Goal: Task Accomplishment & Management: Use online tool/utility

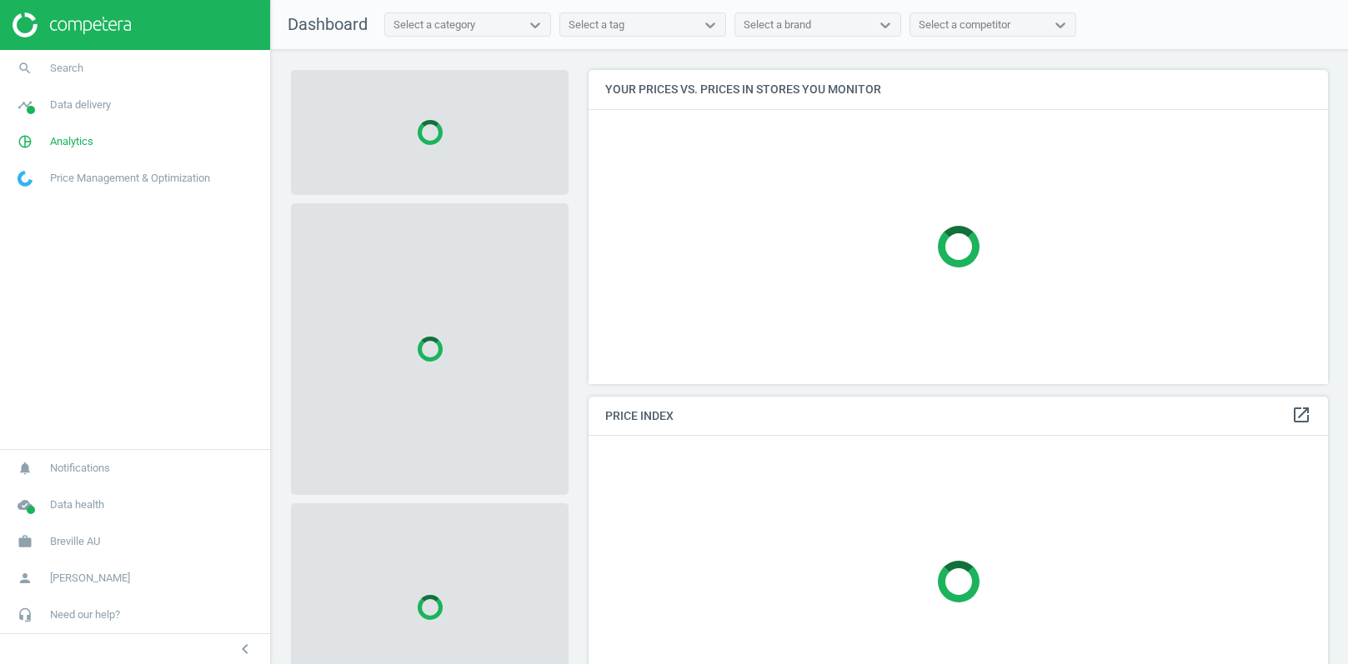
scroll to position [313, 740]
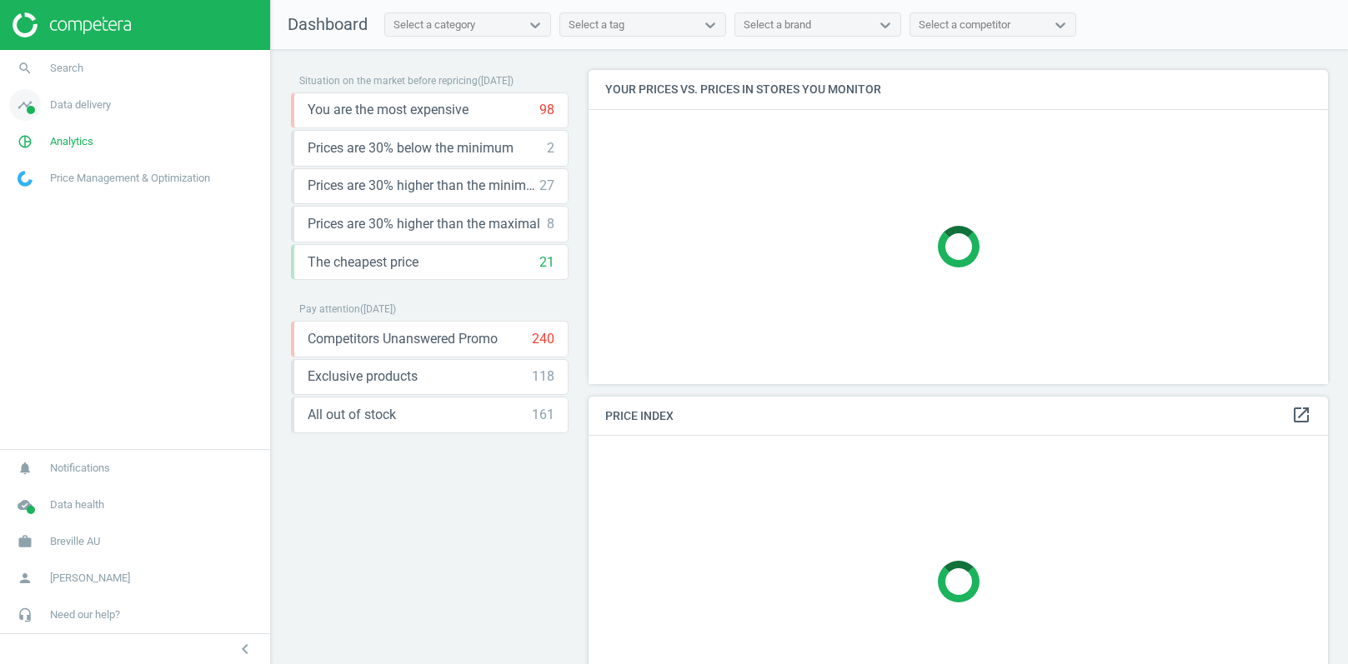
click at [85, 103] on span "Data delivery" at bounding box center [80, 105] width 61 height 15
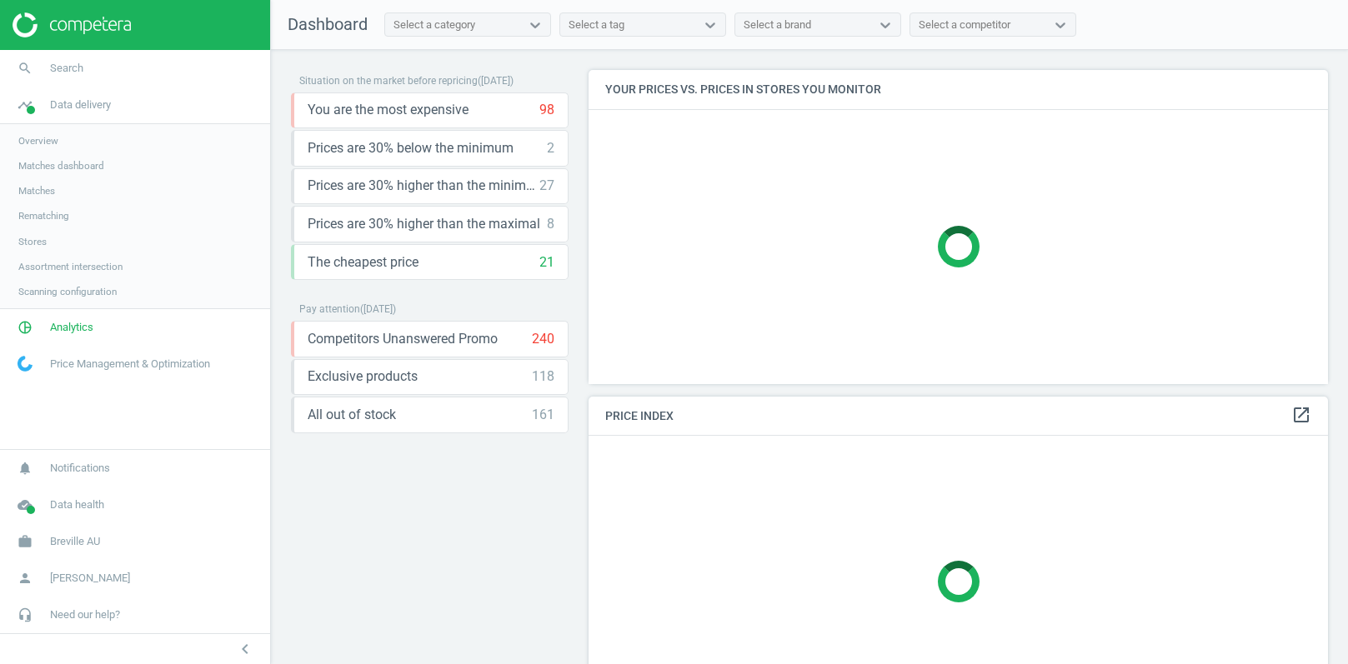
scroll to position [330, 740]
click at [35, 240] on span "Stores" at bounding box center [32, 241] width 28 height 13
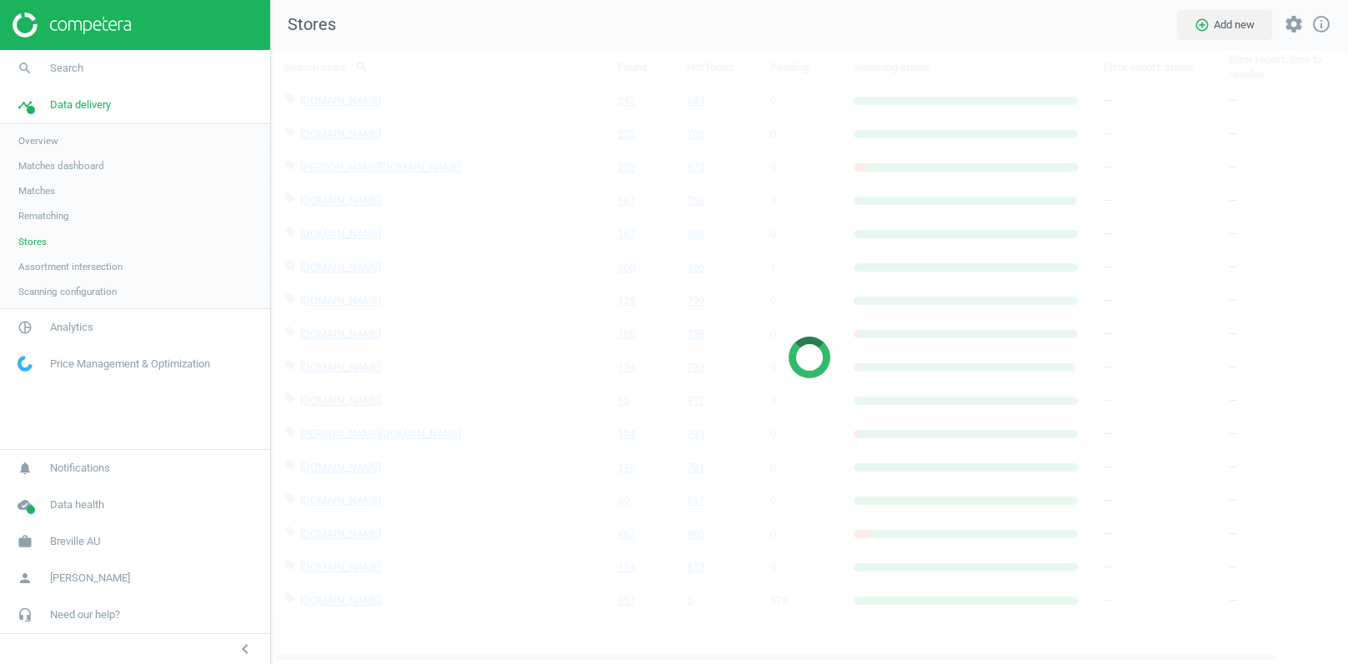
scroll to position [615, 1078]
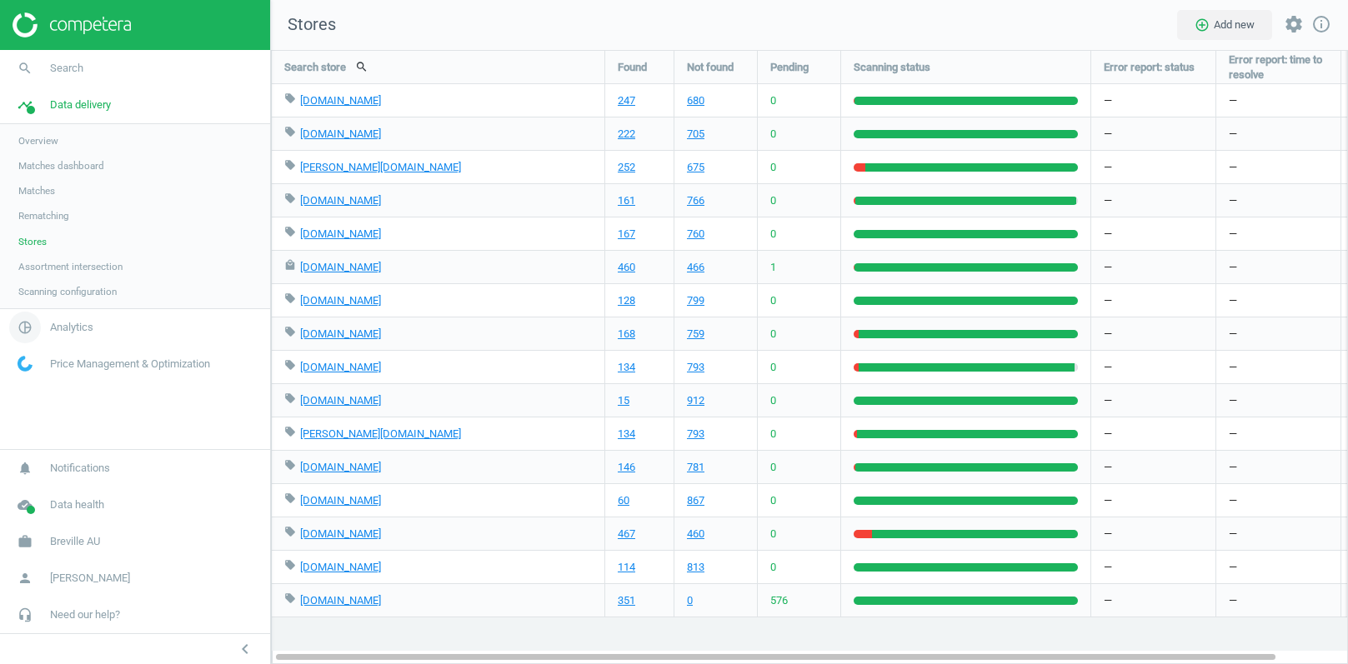
click at [75, 329] on span "Analytics" at bounding box center [71, 327] width 43 height 15
click at [43, 201] on span "Products" at bounding box center [37, 202] width 39 height 13
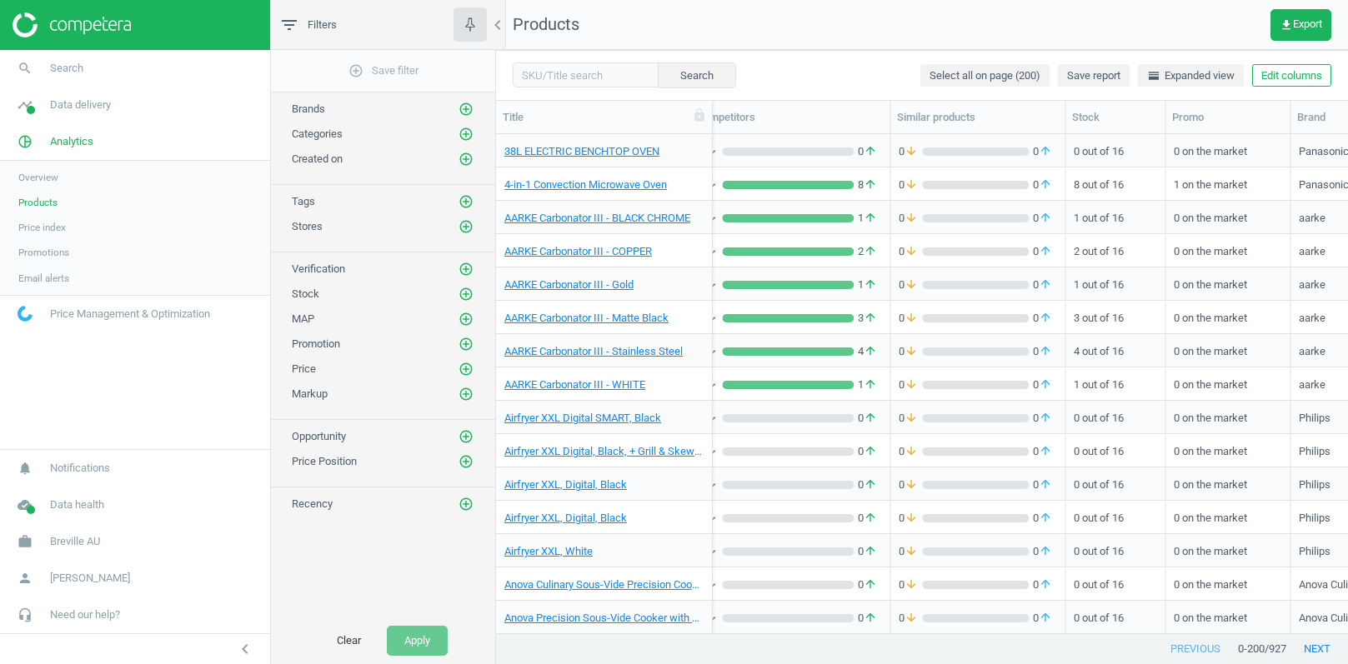
scroll to position [0, 526]
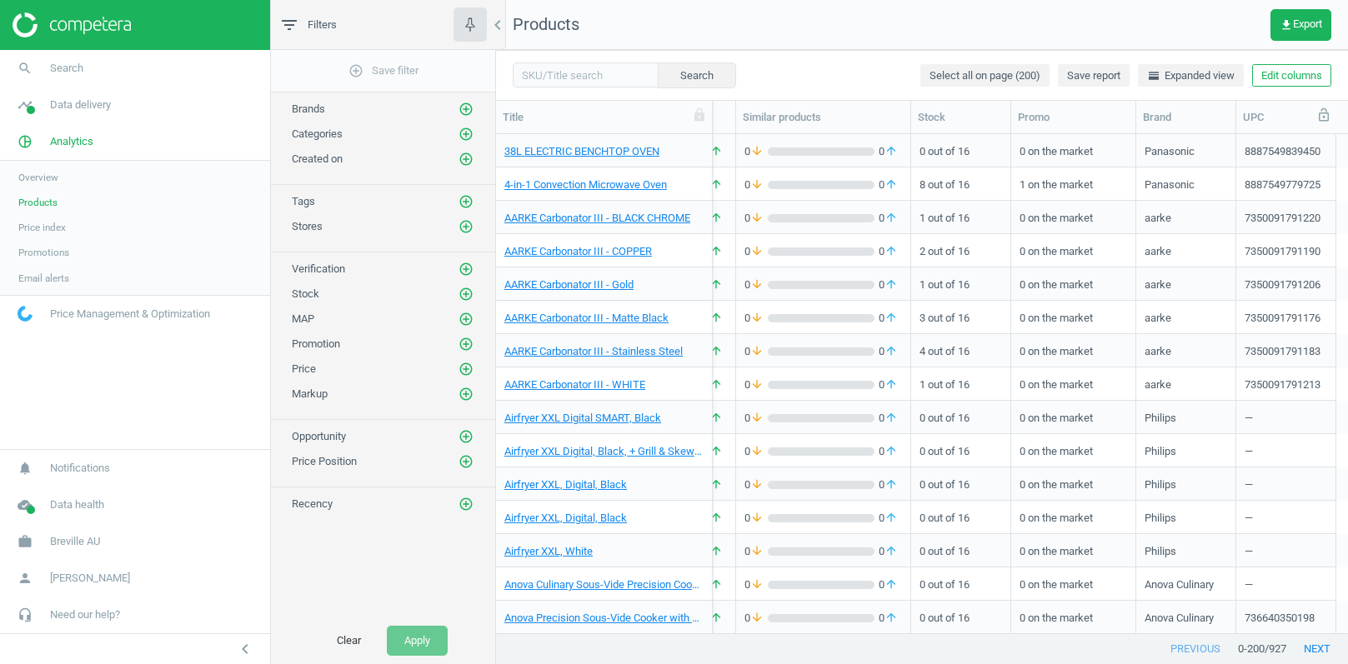
click at [1326, 118] on icon at bounding box center [1323, 115] width 15 height 15
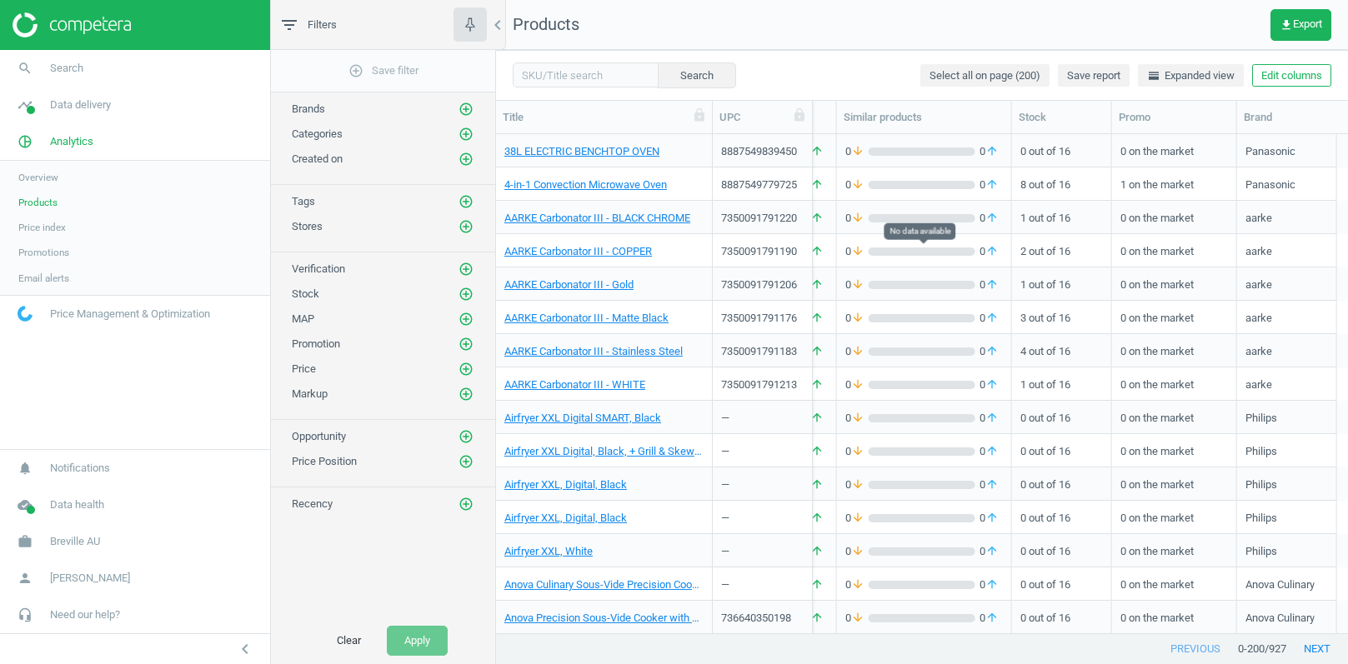
scroll to position [0, 525]
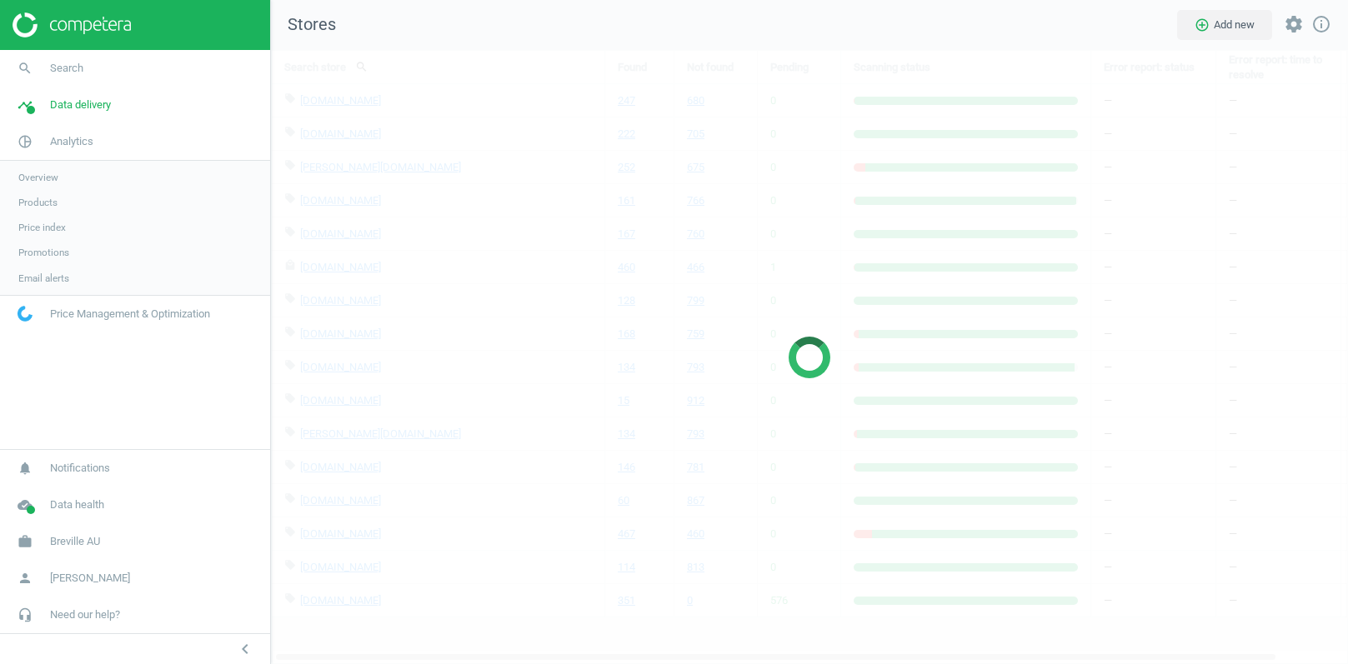
scroll to position [615, 1078]
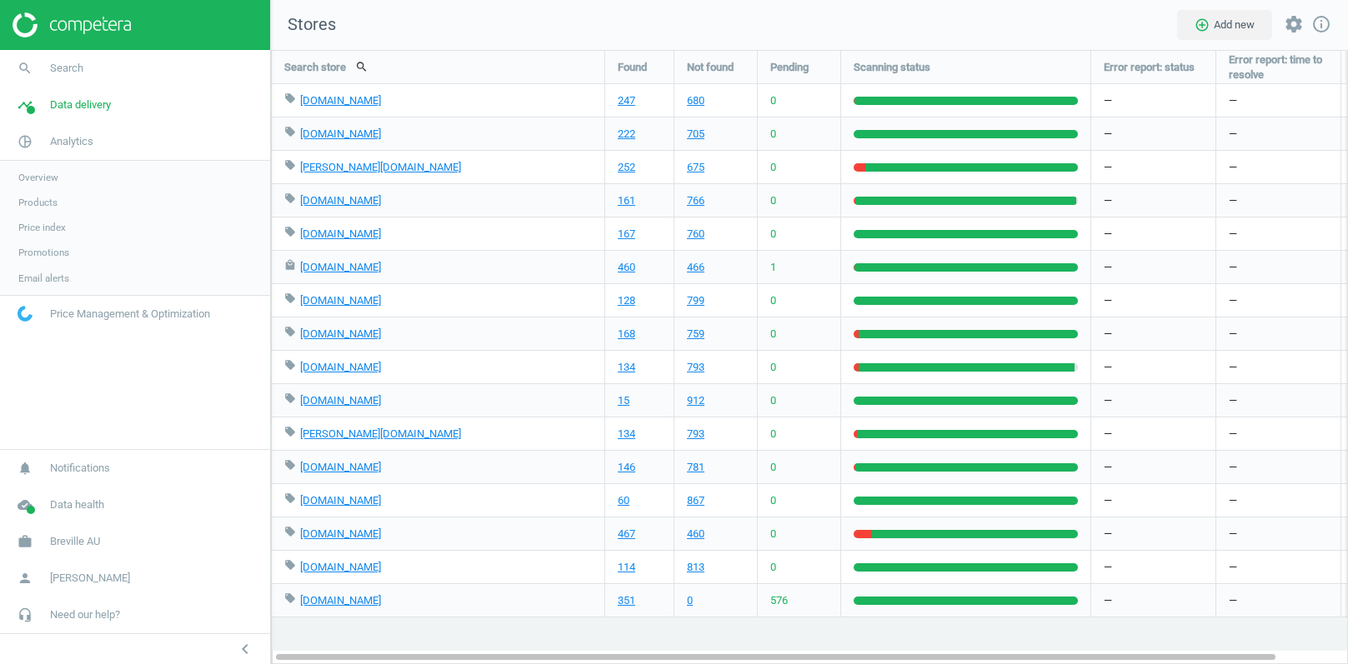
click at [50, 199] on span "Products" at bounding box center [37, 202] width 39 height 13
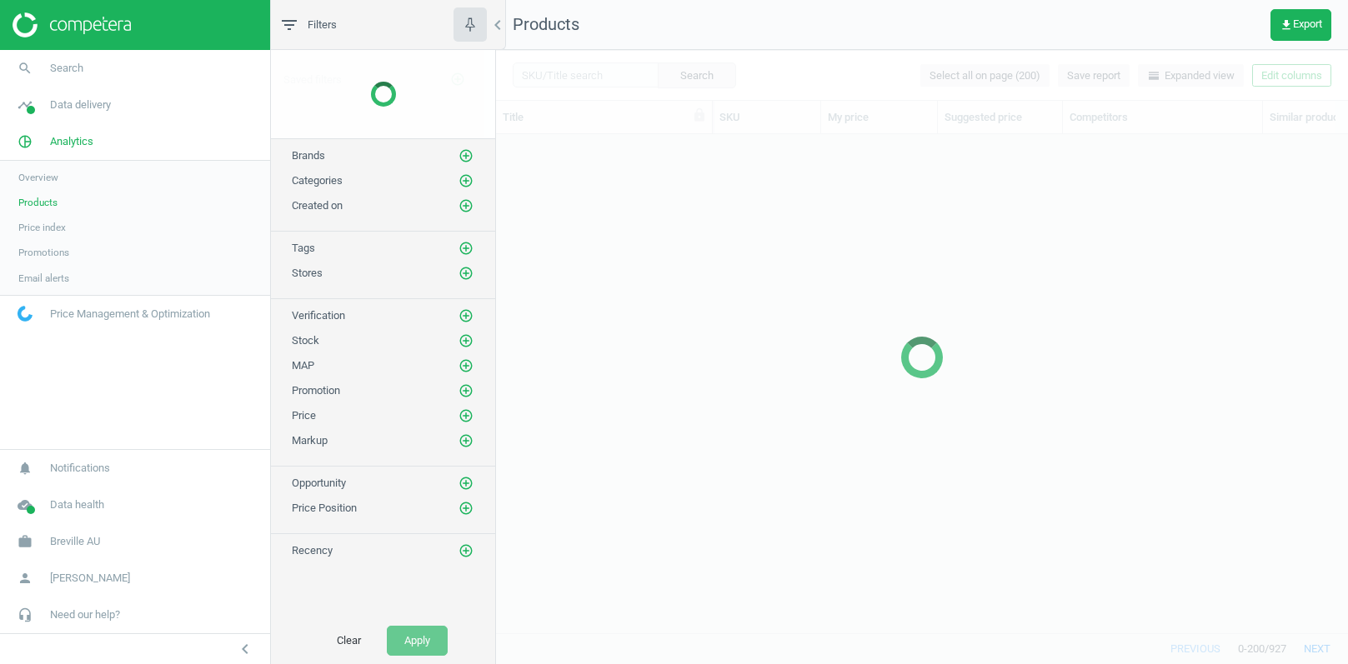
scroll to position [500, 851]
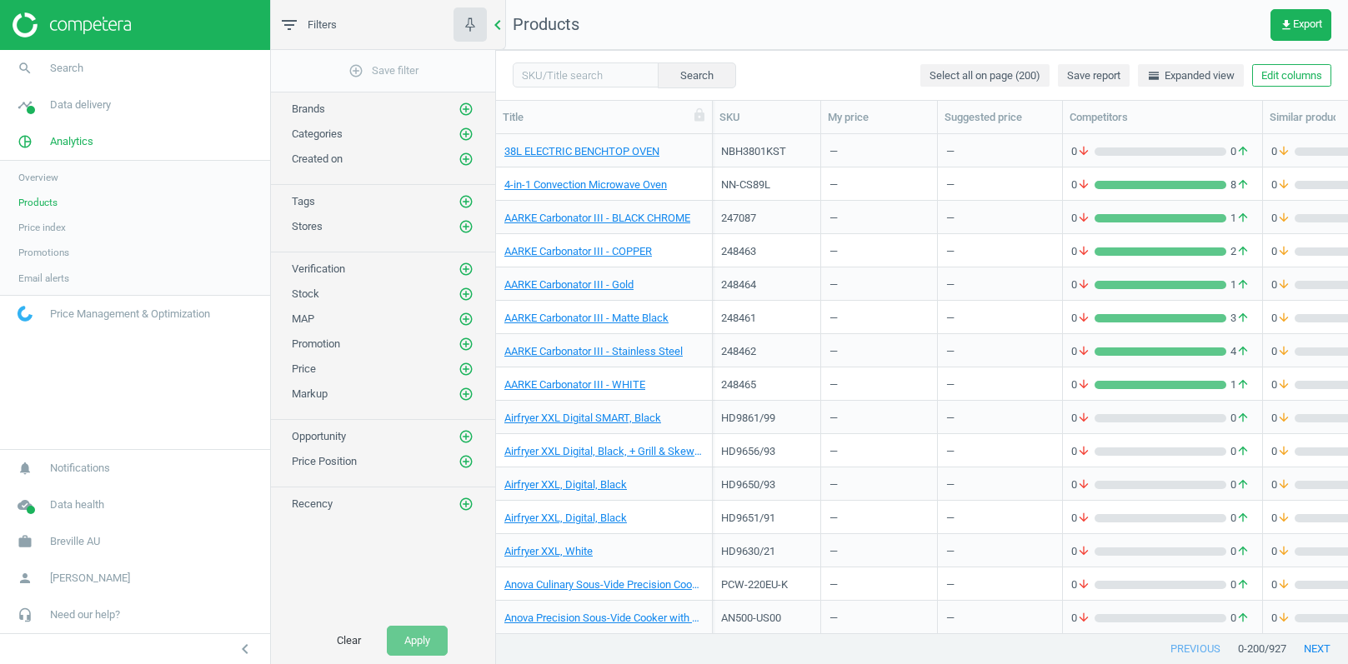
click at [500, 24] on icon "chevron_left" at bounding box center [498, 25] width 20 height 20
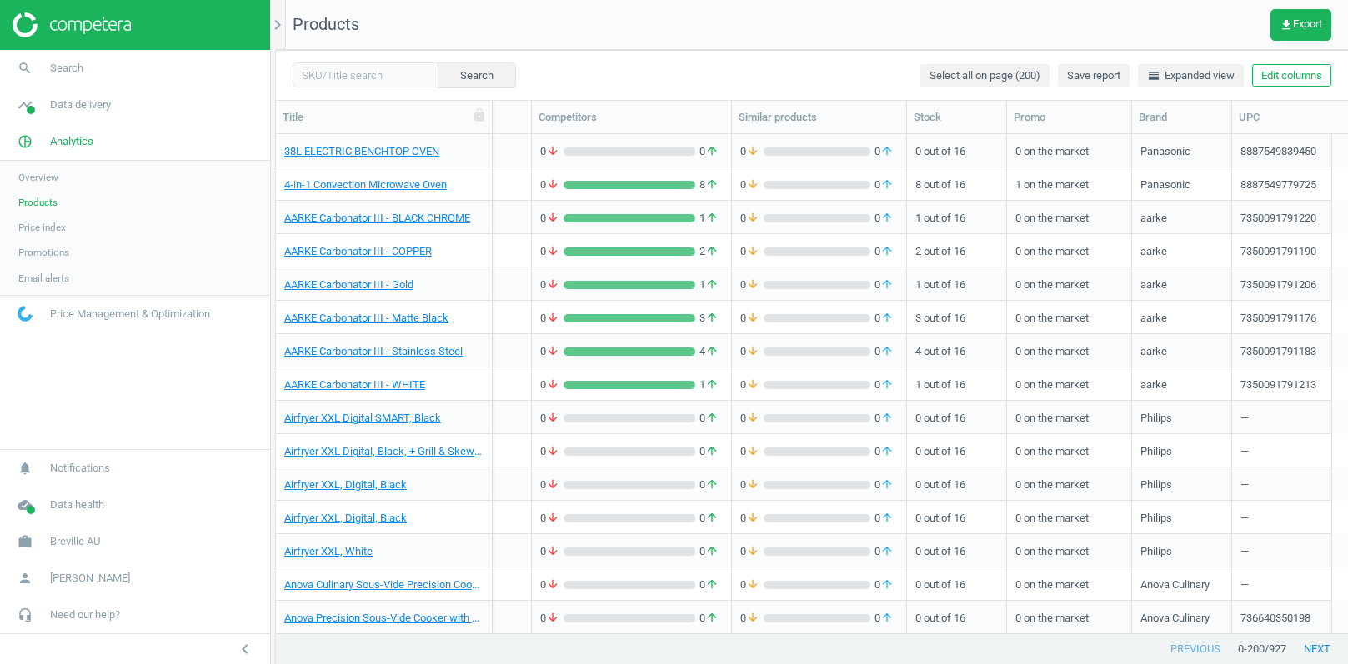
scroll to position [0, 310]
click at [1319, 120] on icon at bounding box center [1319, 115] width 15 height 15
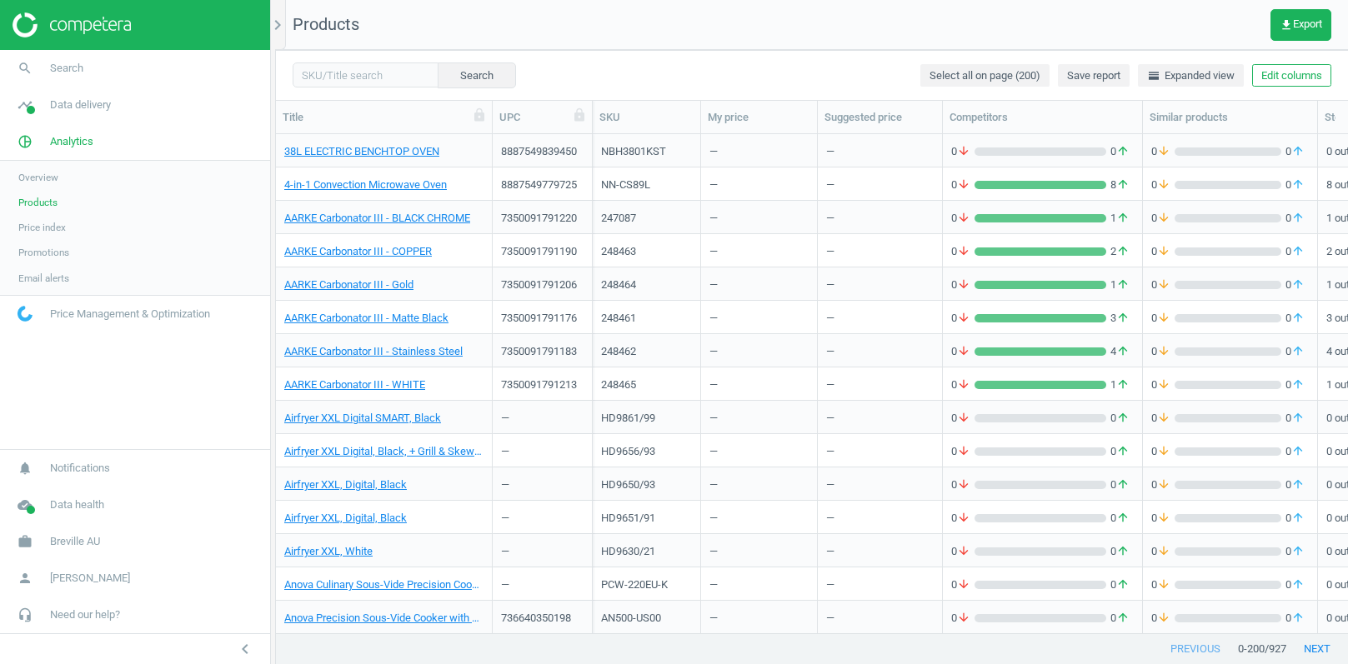
scroll to position [0, 0]
click at [279, 24] on icon "chevron_right" at bounding box center [278, 25] width 20 height 20
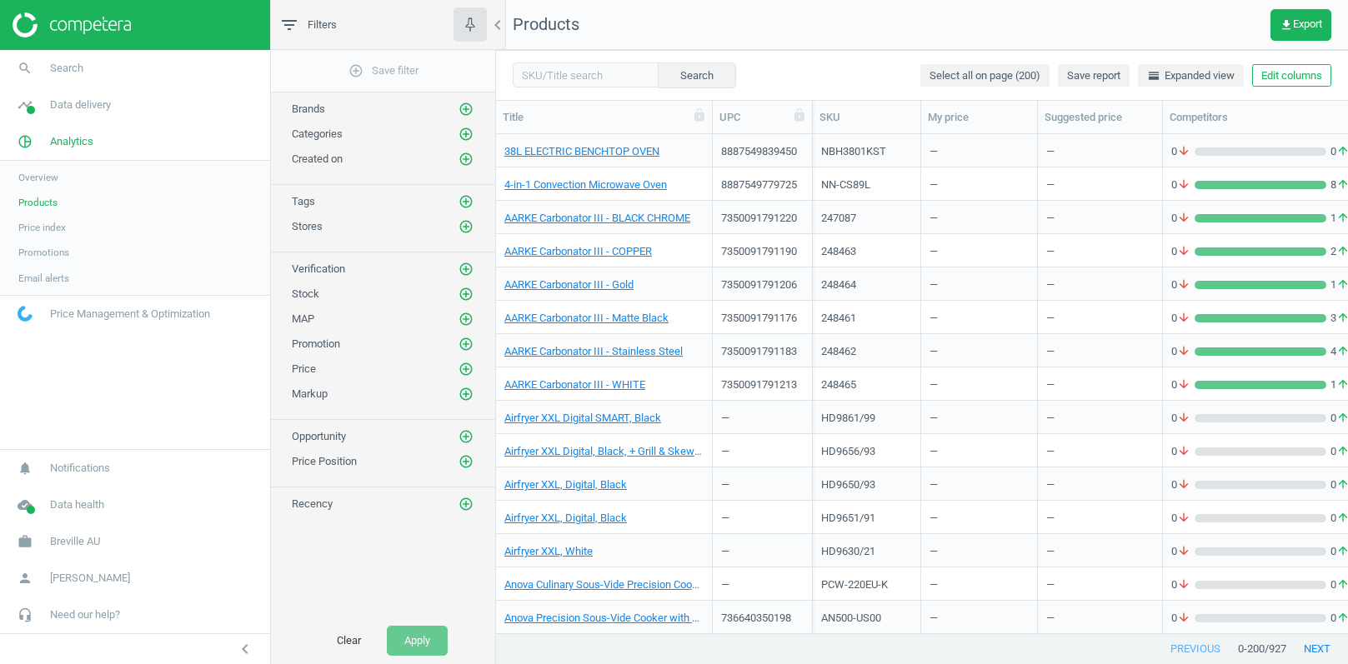
scroll to position [500, 851]
click at [465, 103] on icon "add_circle_outline" at bounding box center [465, 109] width 15 height 15
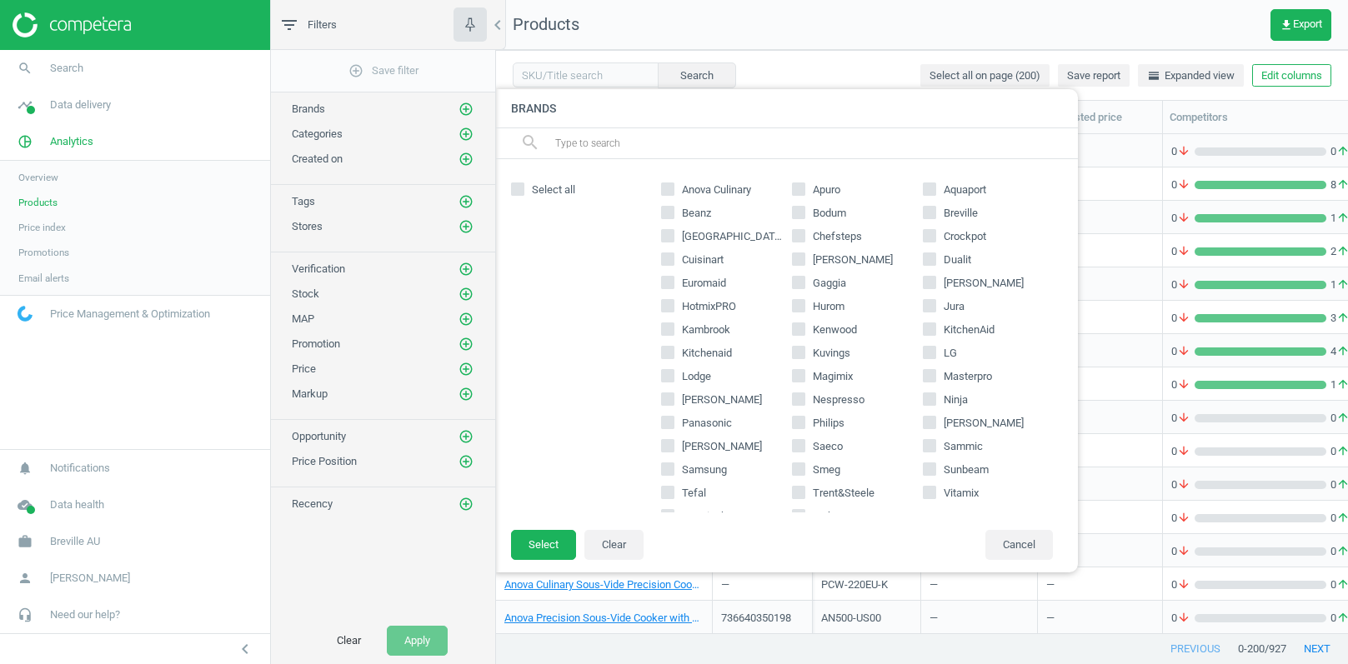
click at [932, 214] on input "Breville" at bounding box center [928, 213] width 11 height 11
checkbox input "true"
click at [548, 546] on button "Select" at bounding box center [543, 545] width 65 height 30
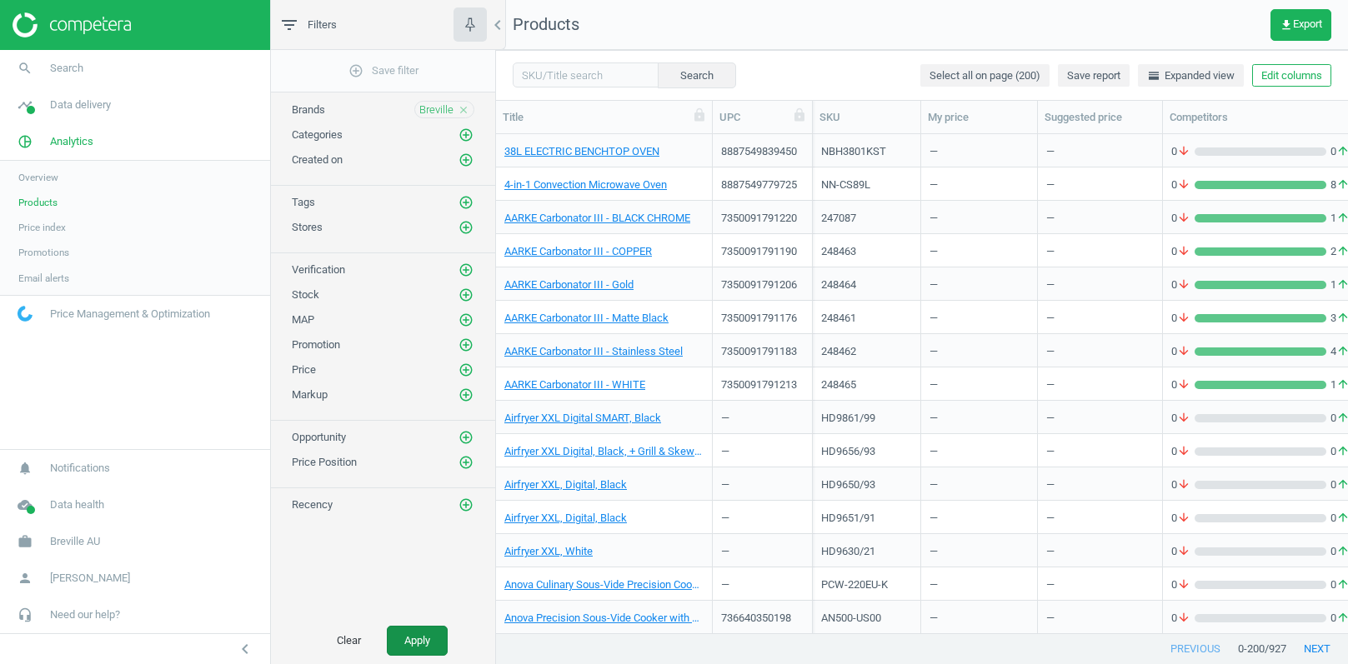
click at [415, 656] on button "Apply" at bounding box center [417, 641] width 61 height 30
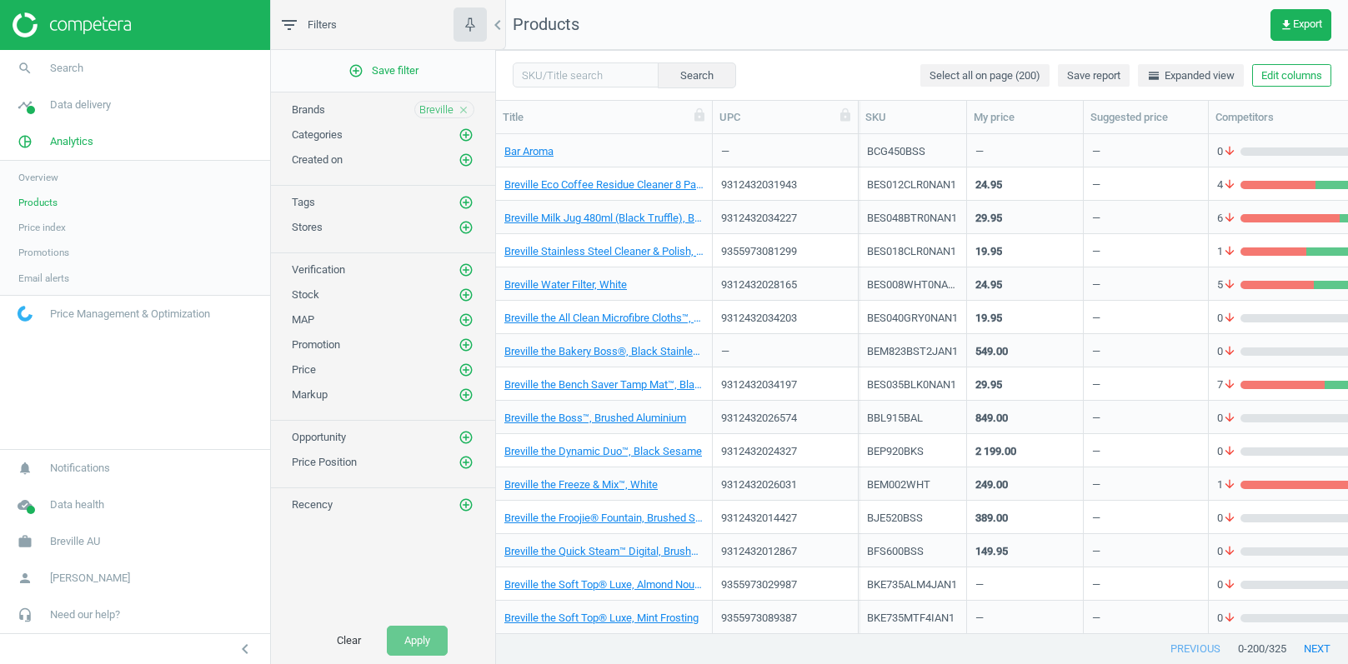
drag, startPoint x: 813, startPoint y: 118, endPoint x: 859, endPoint y: 118, distance: 45.8
click at [859, 118] on div at bounding box center [857, 117] width 17 height 33
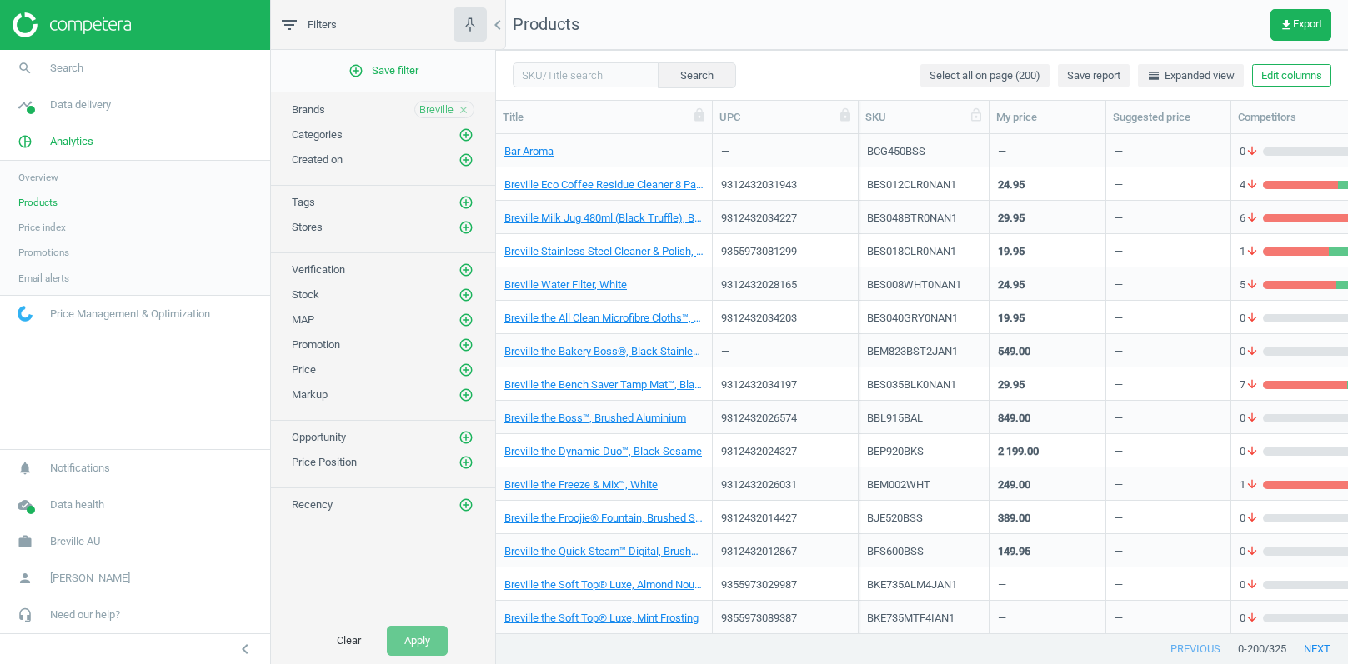
drag, startPoint x: 965, startPoint y: 116, endPoint x: 988, endPoint y: 116, distance: 22.5
click at [988, 116] on div at bounding box center [988, 117] width 17 height 33
click at [428, 107] on span "Breville" at bounding box center [436, 110] width 34 height 15
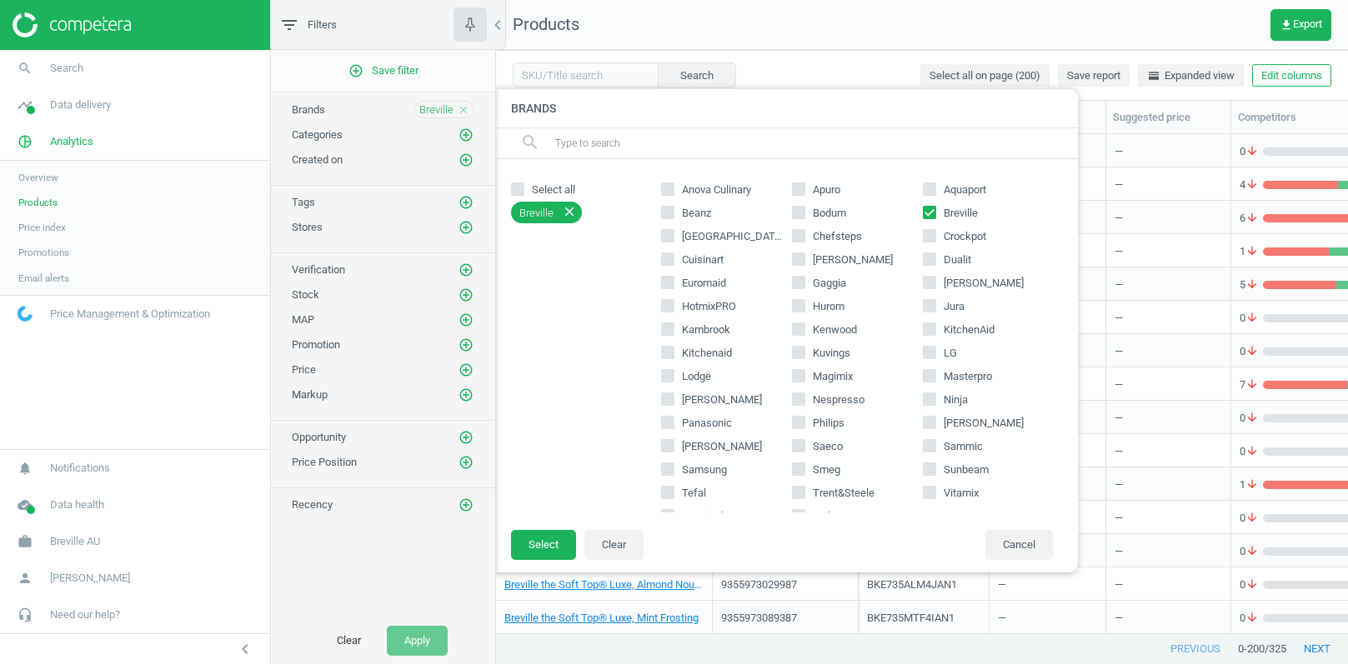
click at [668, 213] on input "Beanz" at bounding box center [668, 213] width 11 height 11
checkbox input "true"
click at [672, 233] on input "[GEOGRAPHIC_DATA] Local" at bounding box center [668, 236] width 11 height 11
checkbox input "true"
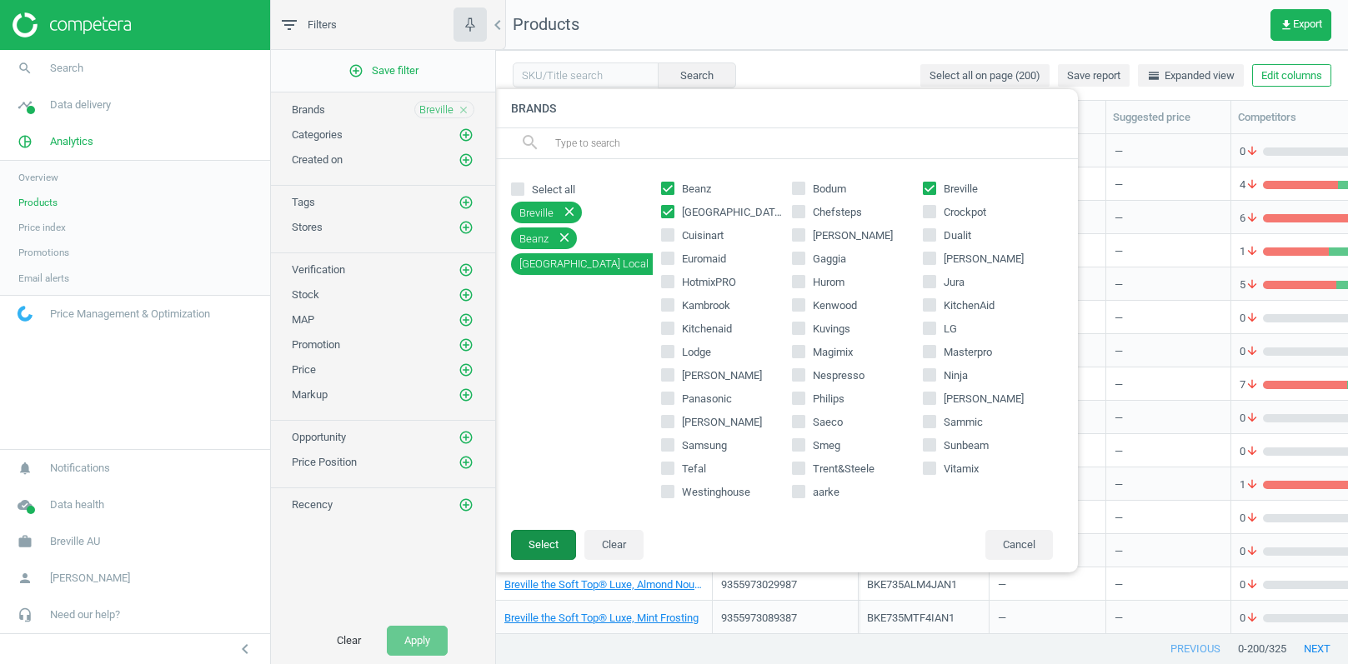
click at [557, 538] on button "Select" at bounding box center [543, 545] width 65 height 30
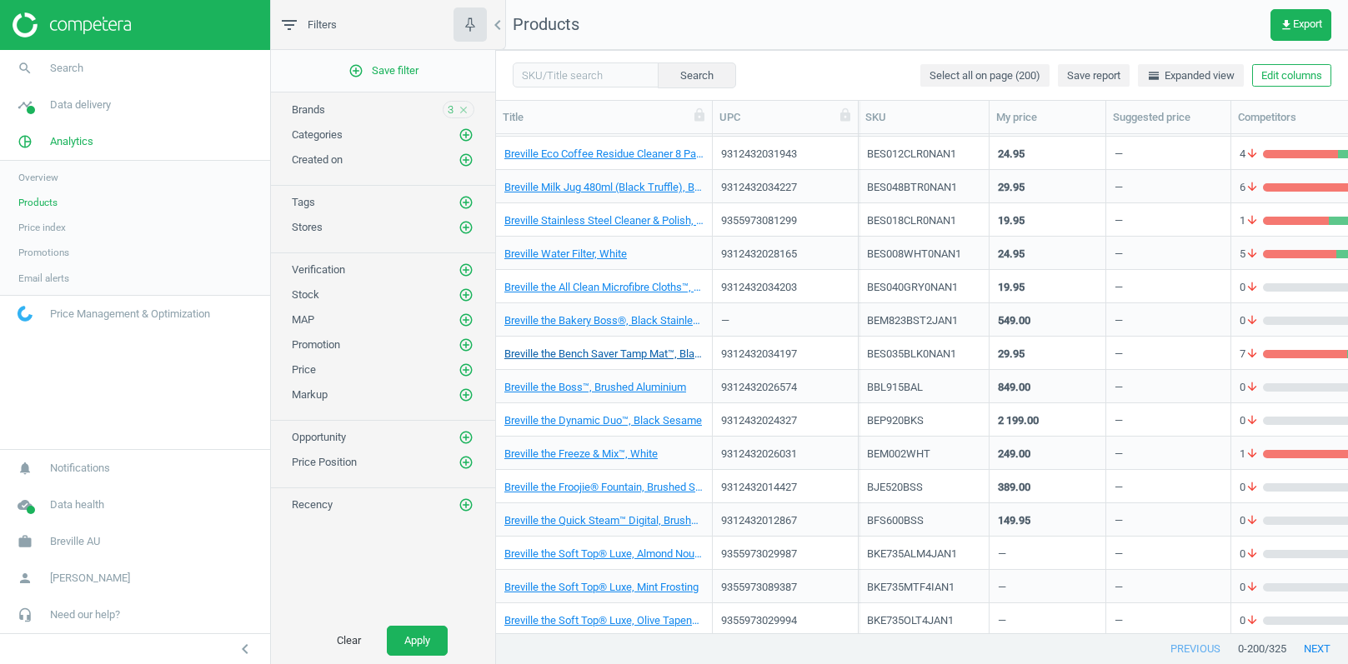
scroll to position [0, 0]
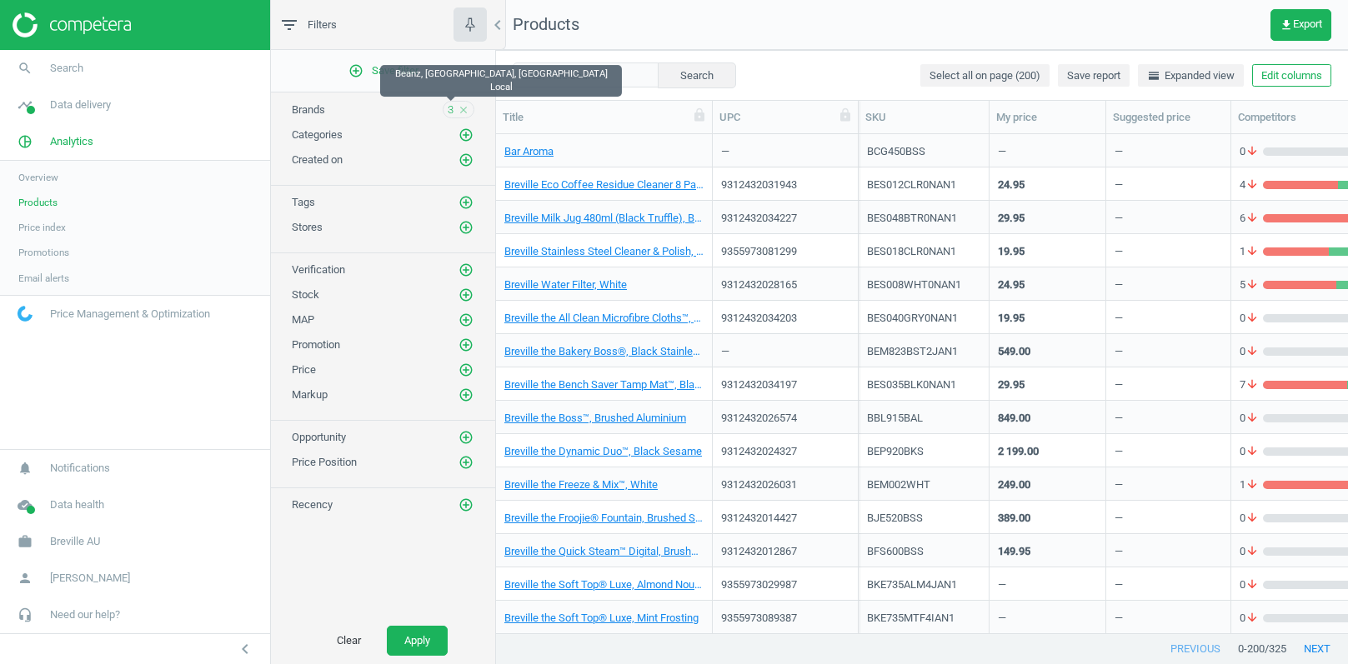
click at [453, 104] on span "3" at bounding box center [451, 110] width 6 height 15
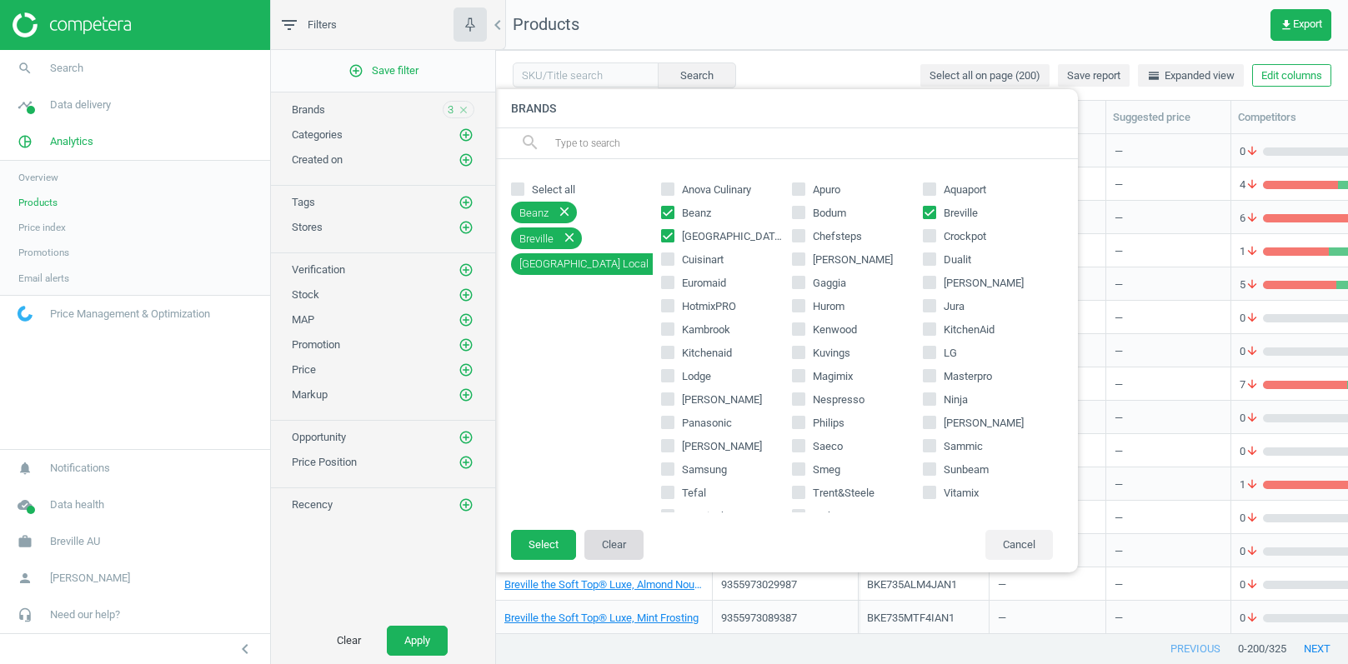
click at [609, 543] on button "Clear" at bounding box center [613, 545] width 59 height 30
checkbox input "false"
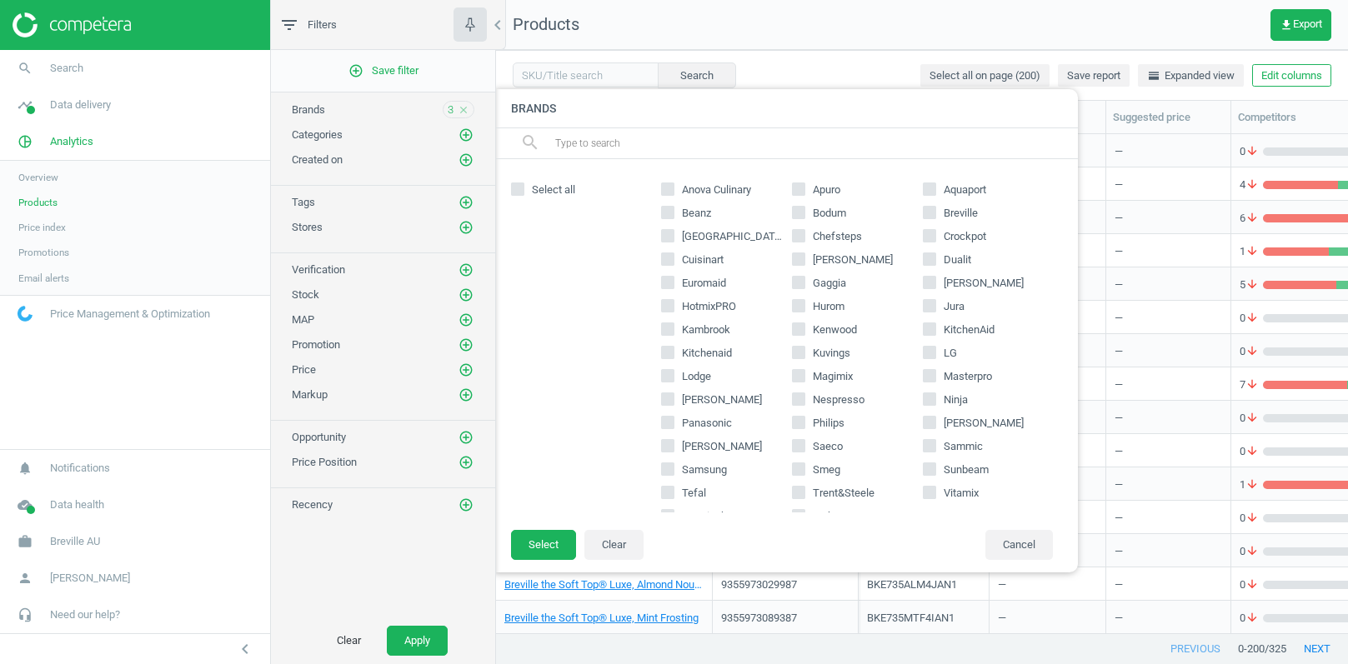
click at [805, 258] on icon at bounding box center [798, 259] width 13 height 13
click at [804, 258] on input "[PERSON_NAME]" at bounding box center [798, 259] width 11 height 11
checkbox input "true"
click at [553, 542] on button "Select" at bounding box center [543, 545] width 65 height 30
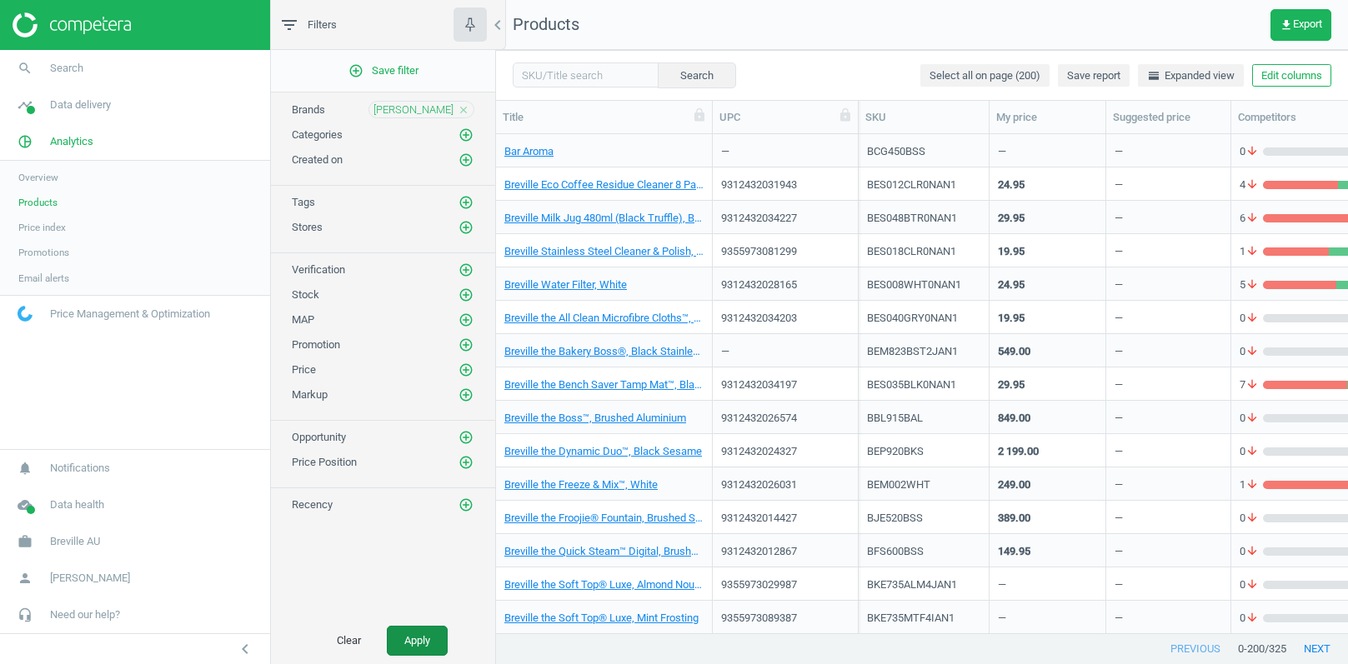
click at [427, 641] on button "Apply" at bounding box center [417, 641] width 61 height 30
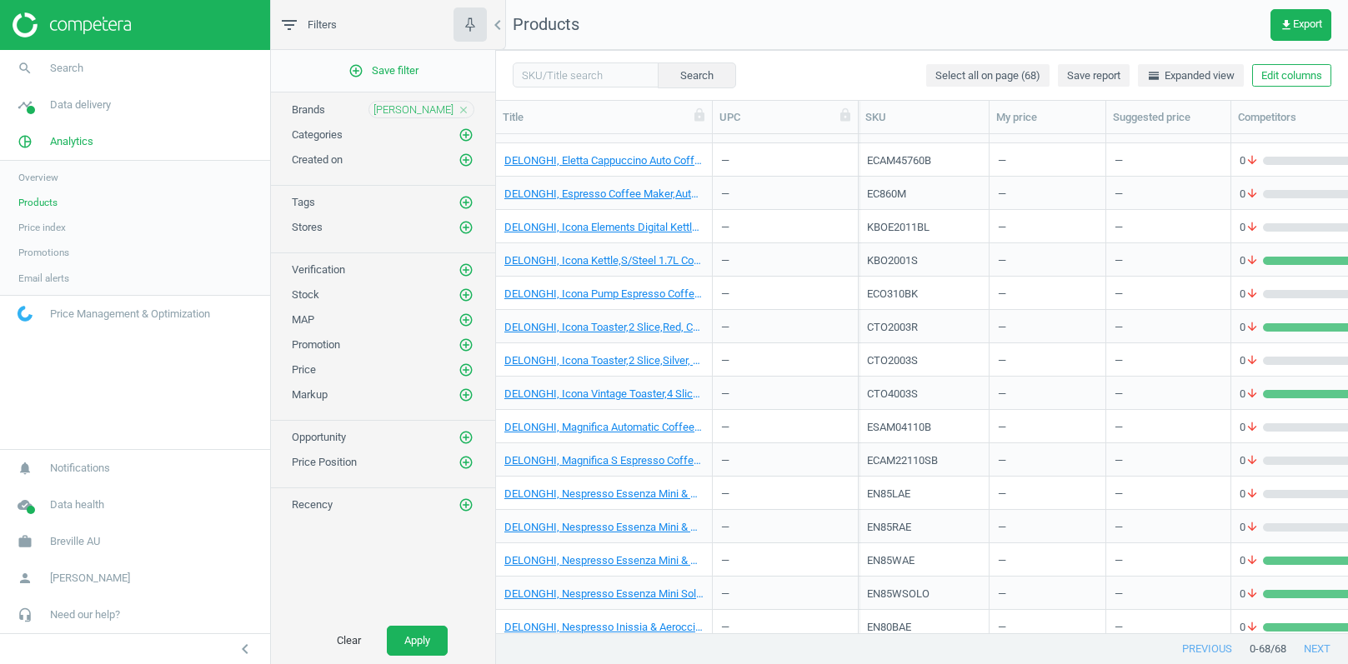
scroll to position [427, 0]
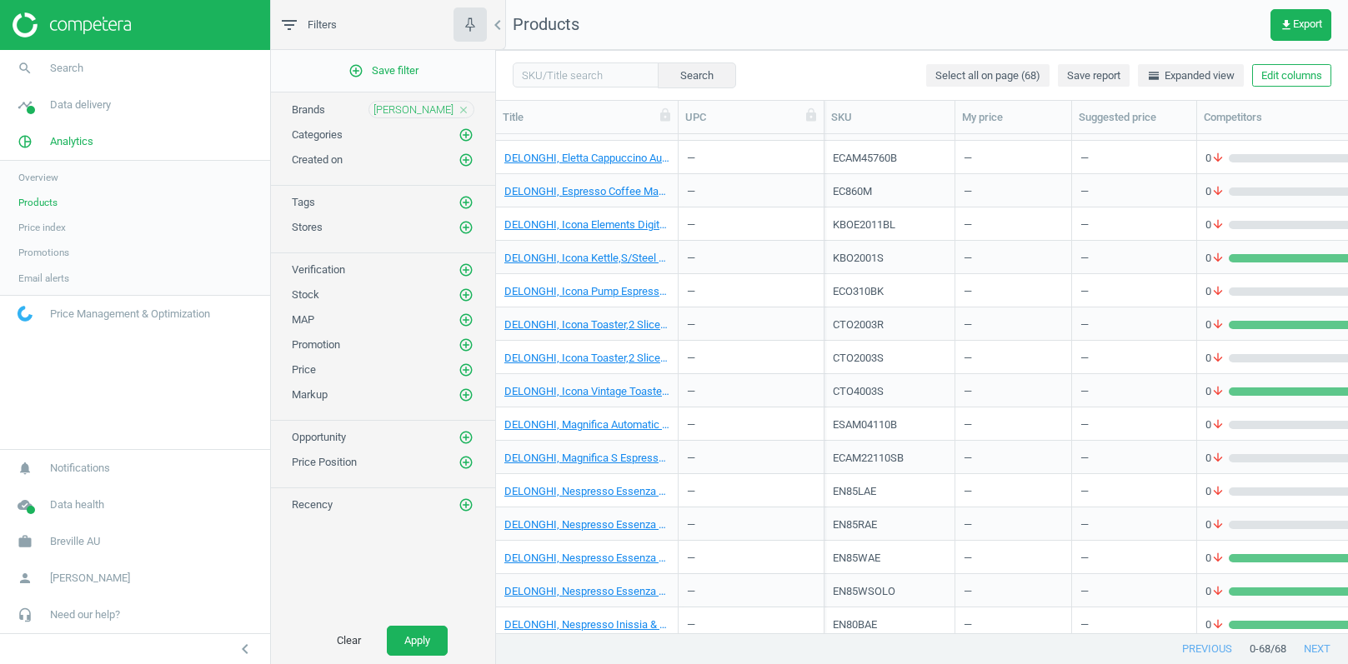
drag, startPoint x: 712, startPoint y: 123, endPoint x: 679, endPoint y: 146, distance: 40.0
click at [678, 146] on div "Title UPC SKU My price Suggested price Competitors Similar products Stock Promo…" at bounding box center [922, 367] width 852 height 533
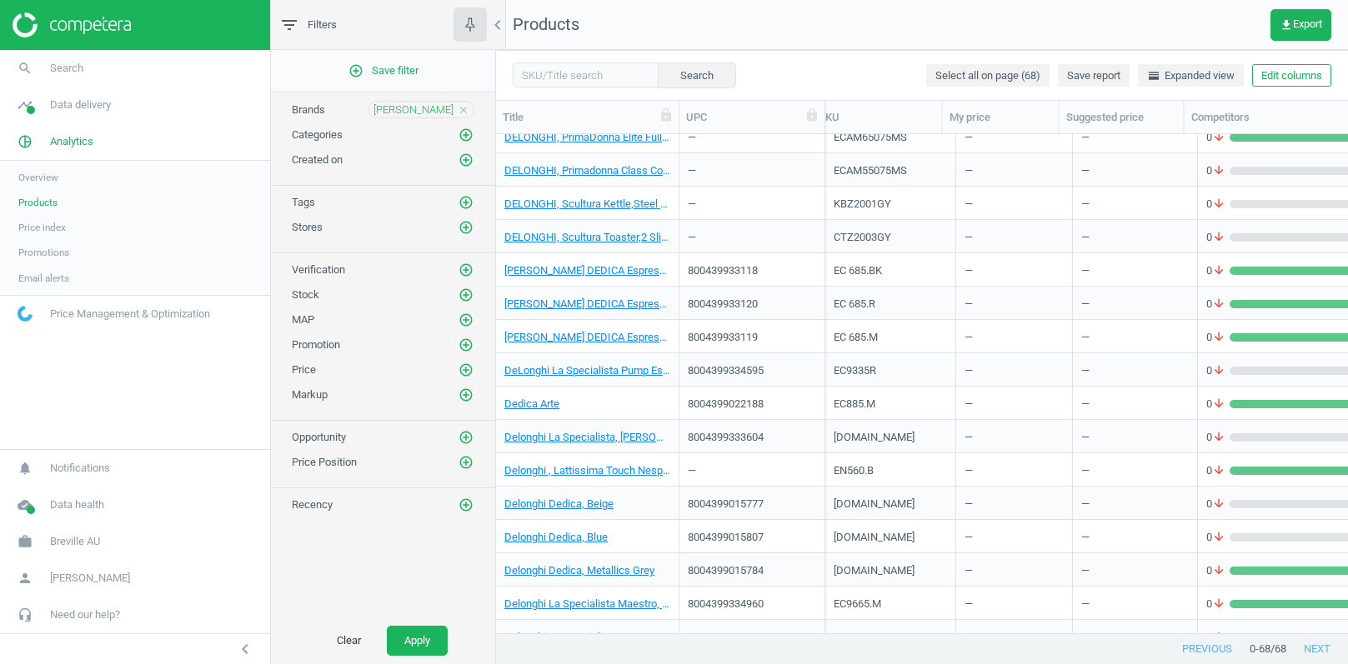
scroll to position [1518, 0]
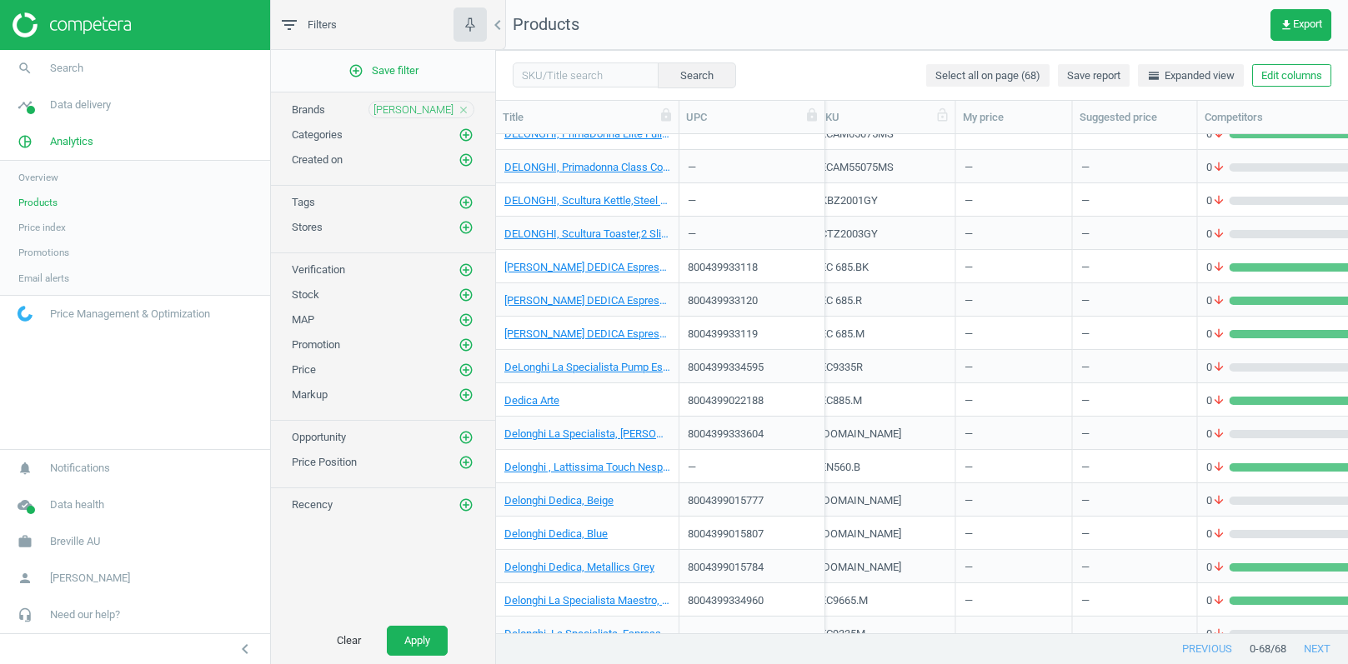
drag, startPoint x: 937, startPoint y: 109, endPoint x: 947, endPoint y: 113, distance: 10.5
click at [947, 112] on div at bounding box center [955, 117] width 17 height 33
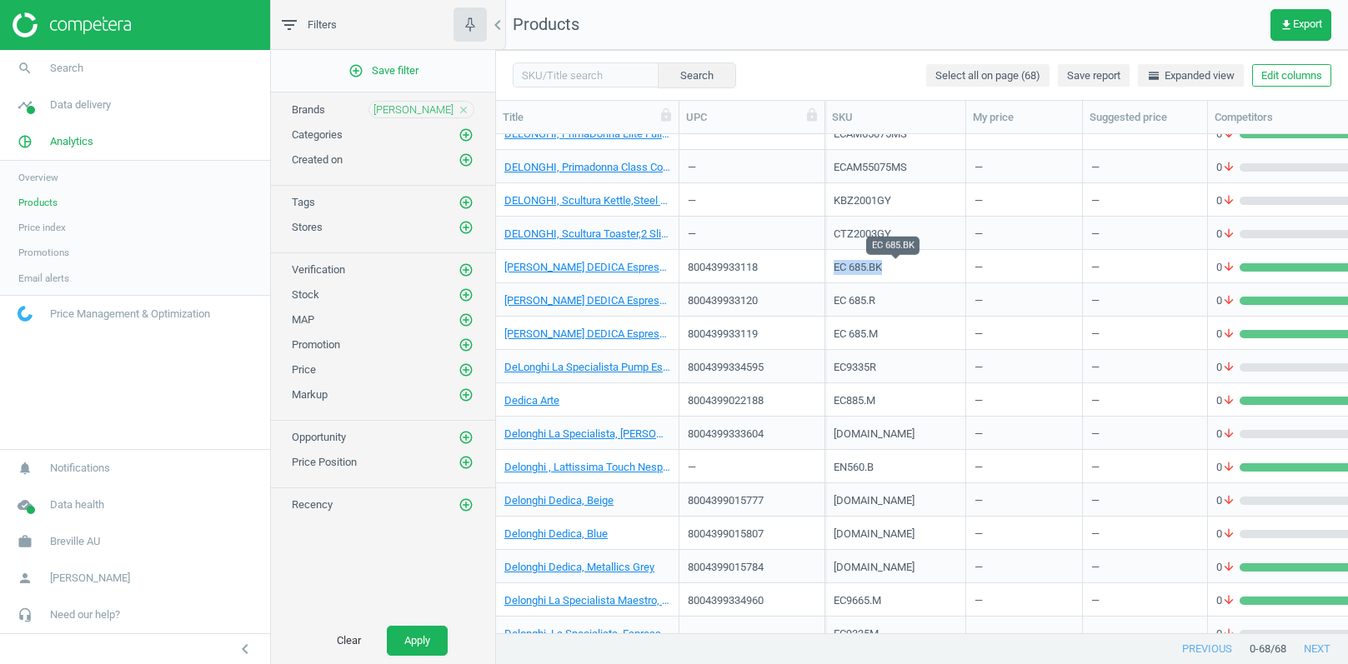
drag, startPoint x: 833, startPoint y: 266, endPoint x: 888, endPoint y: 266, distance: 55.0
click at [888, 266] on div "EC 685.BK" at bounding box center [895, 266] width 141 height 33
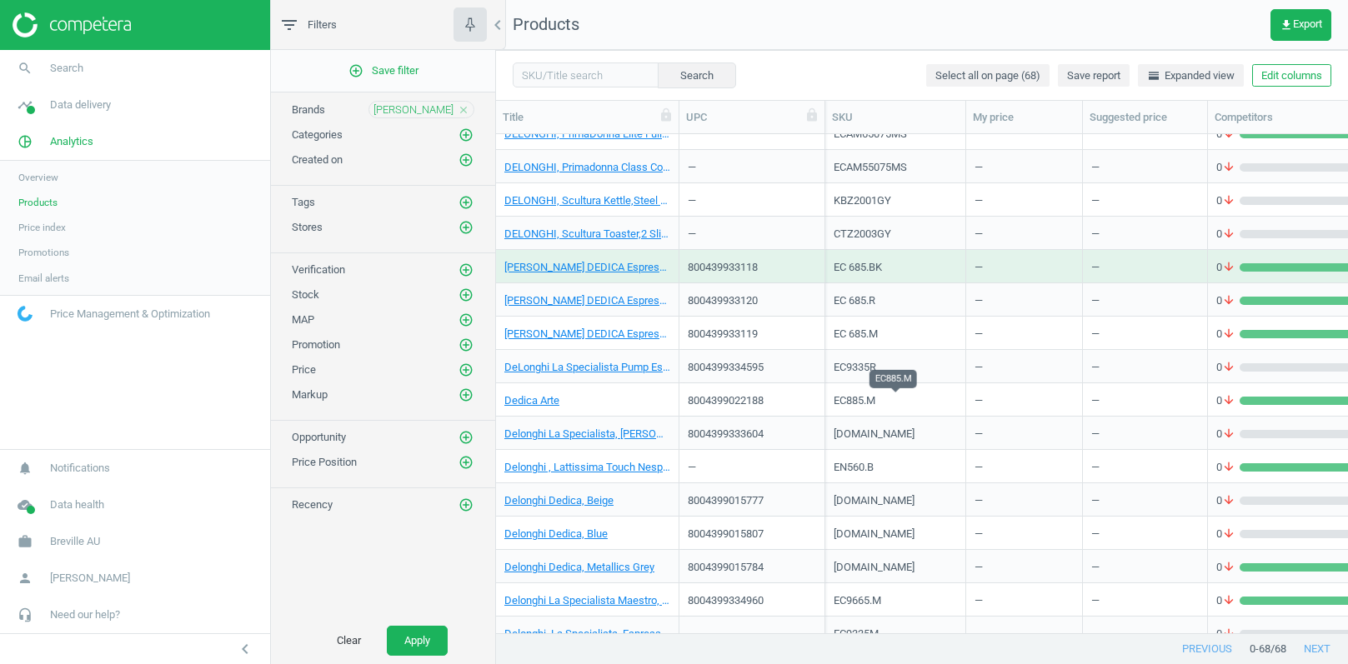
click at [844, 401] on div "EC885.M" at bounding box center [894, 400] width 123 height 15
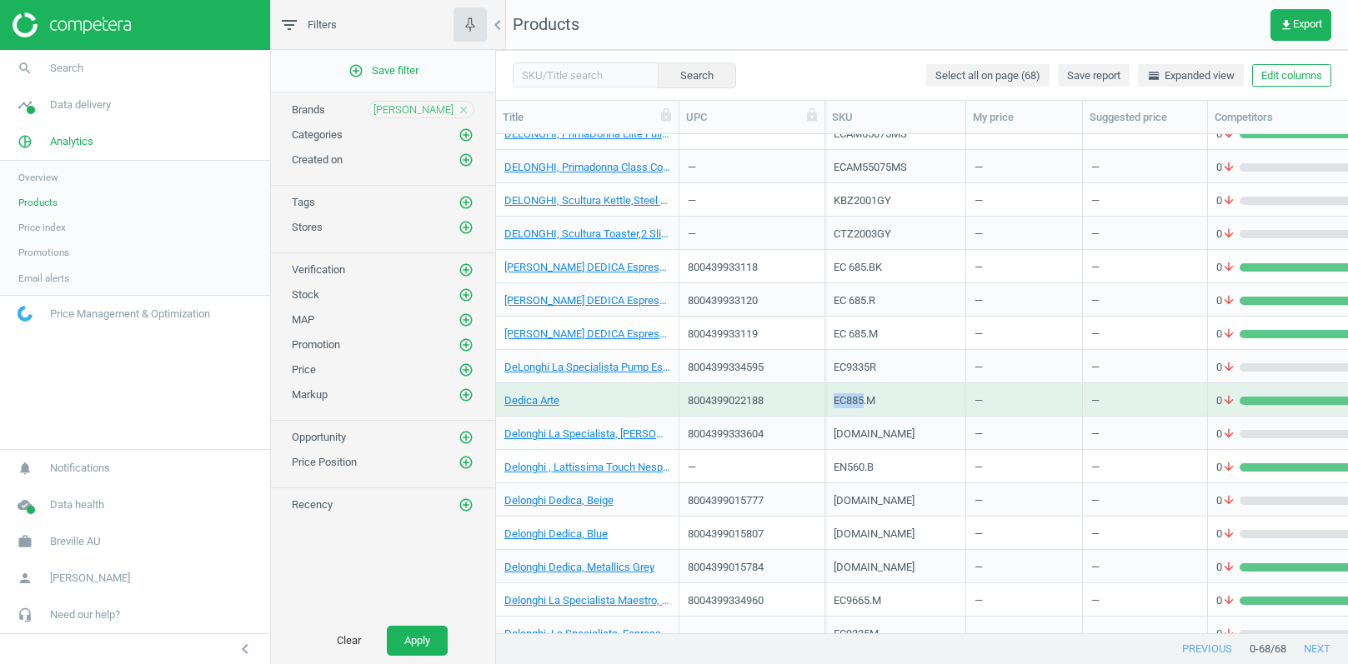
click at [844, 401] on div "EC885.M" at bounding box center [894, 400] width 123 height 15
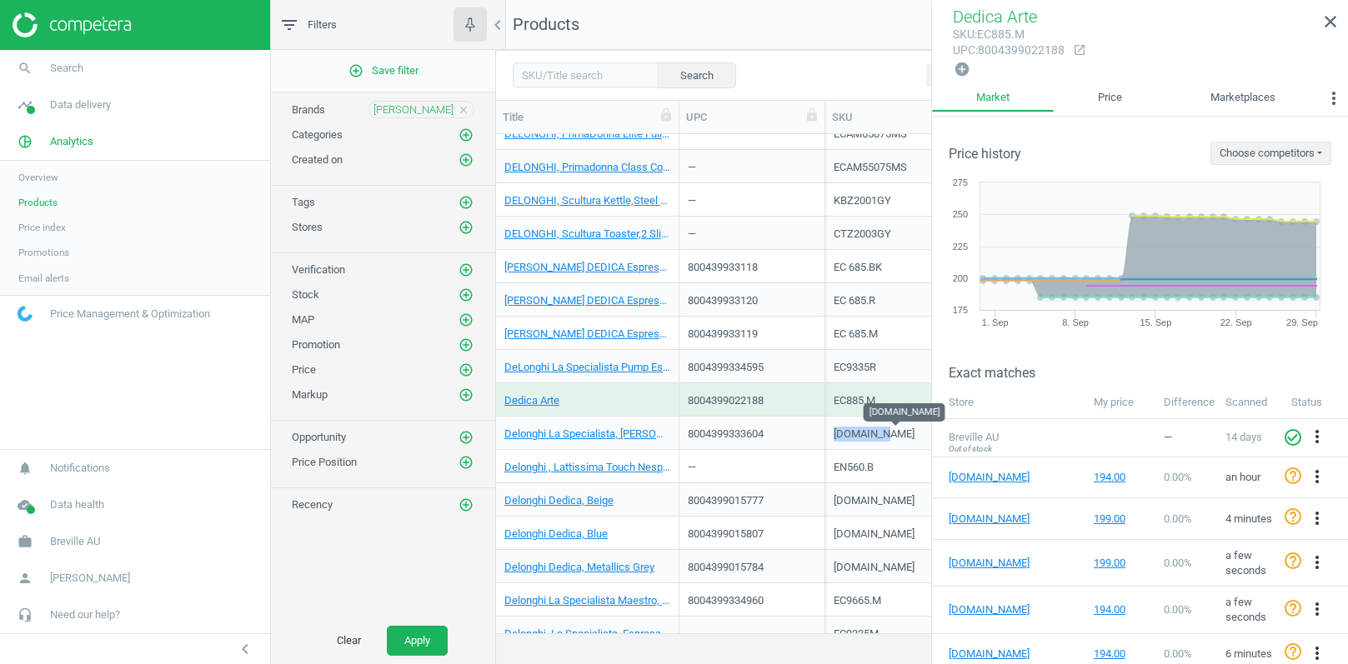
drag, startPoint x: 836, startPoint y: 430, endPoint x: 893, endPoint y: 430, distance: 56.7
click at [893, 430] on div "[DOMAIN_NAME]" at bounding box center [894, 434] width 123 height 15
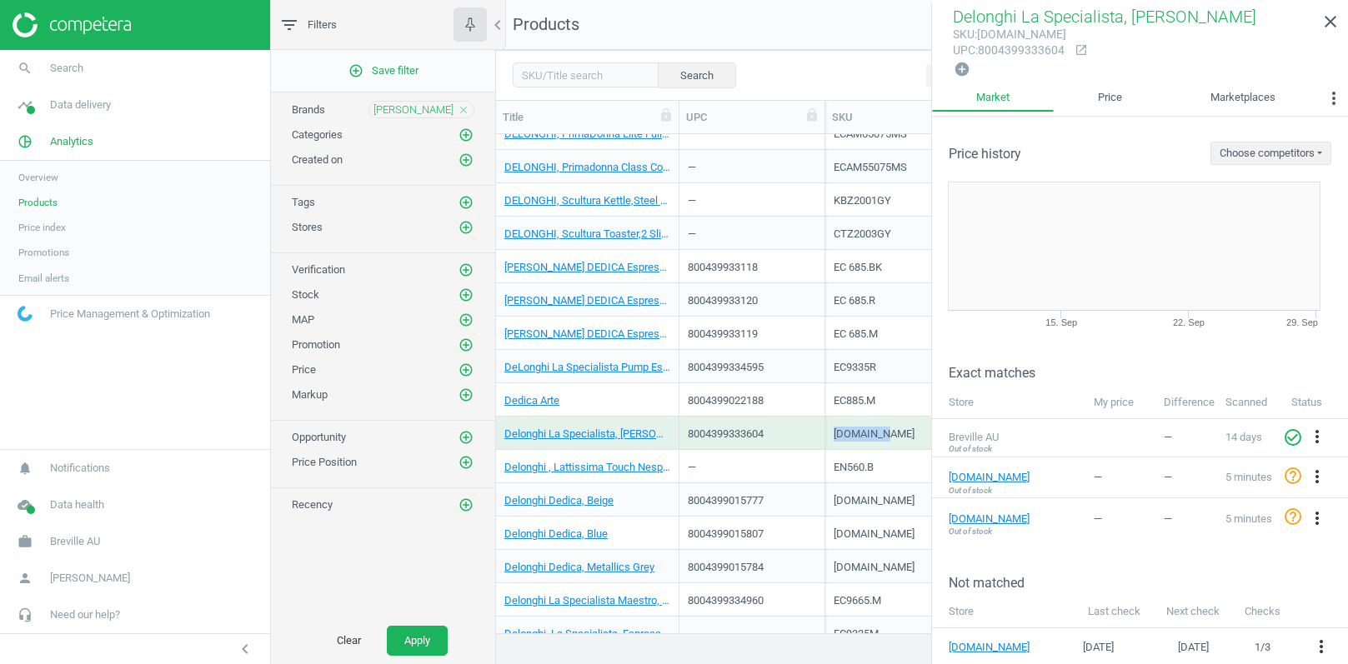
copy div "[DOMAIN_NAME]"
click at [1327, 19] on icon "close" at bounding box center [1330, 22] width 20 height 20
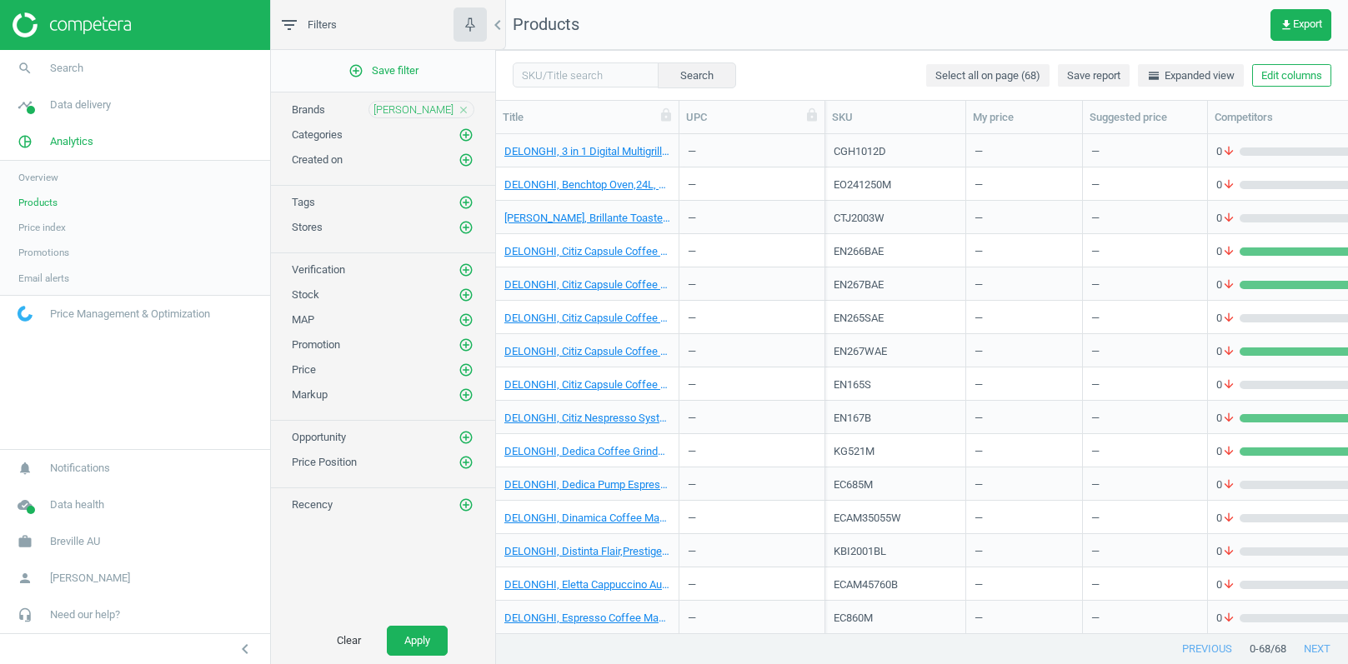
click at [463, 108] on icon "close" at bounding box center [464, 110] width 12 height 12
click at [427, 634] on button "Apply" at bounding box center [417, 641] width 61 height 30
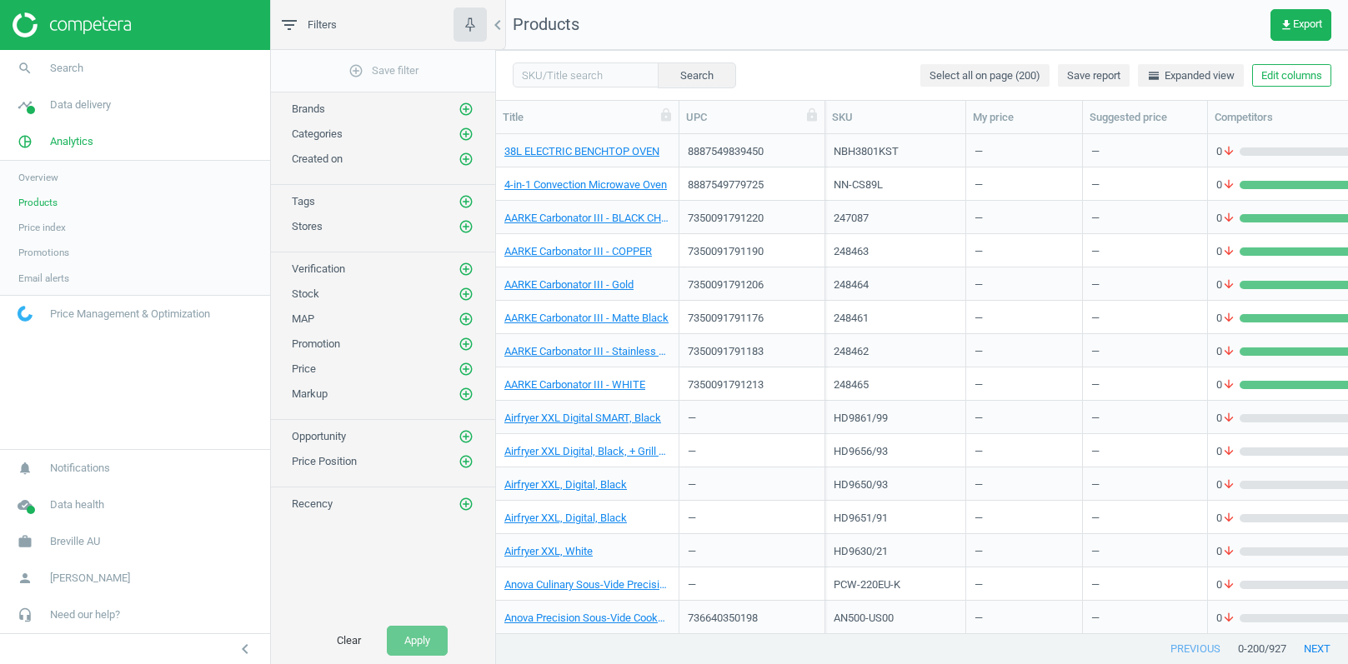
scroll to position [1333, 0]
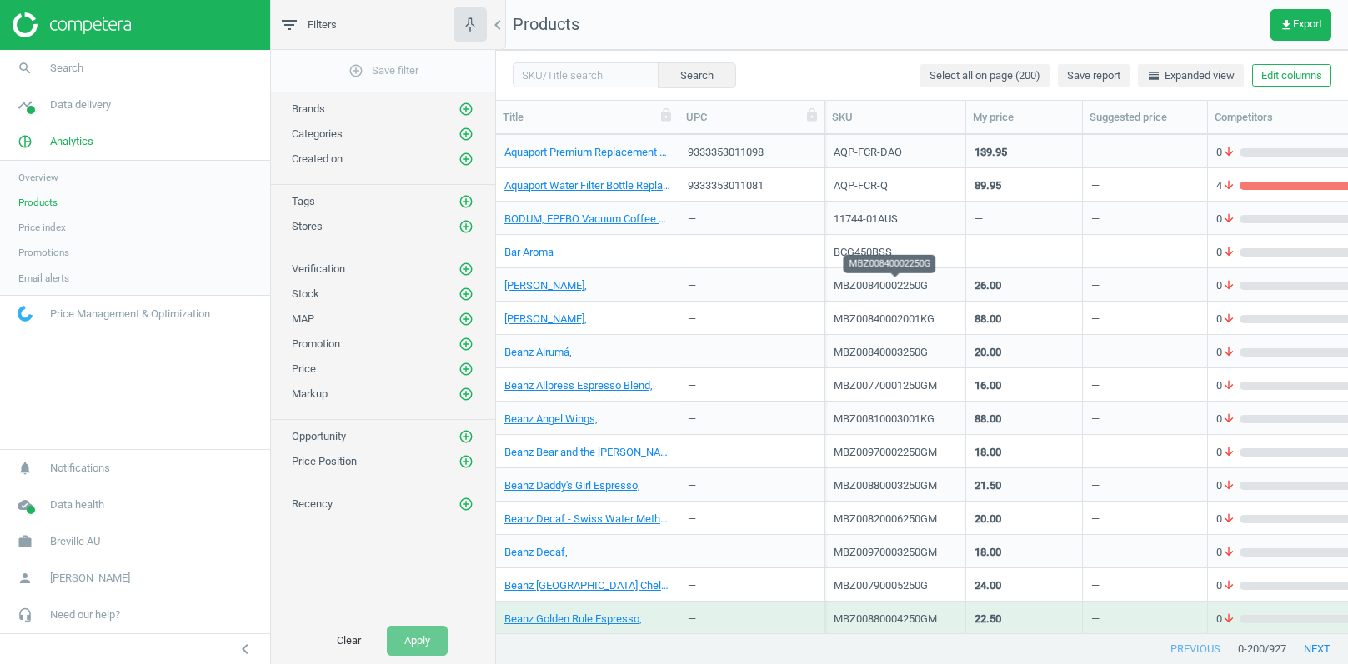
click at [900, 289] on div "MBZ00840002250G" at bounding box center [894, 285] width 123 height 15
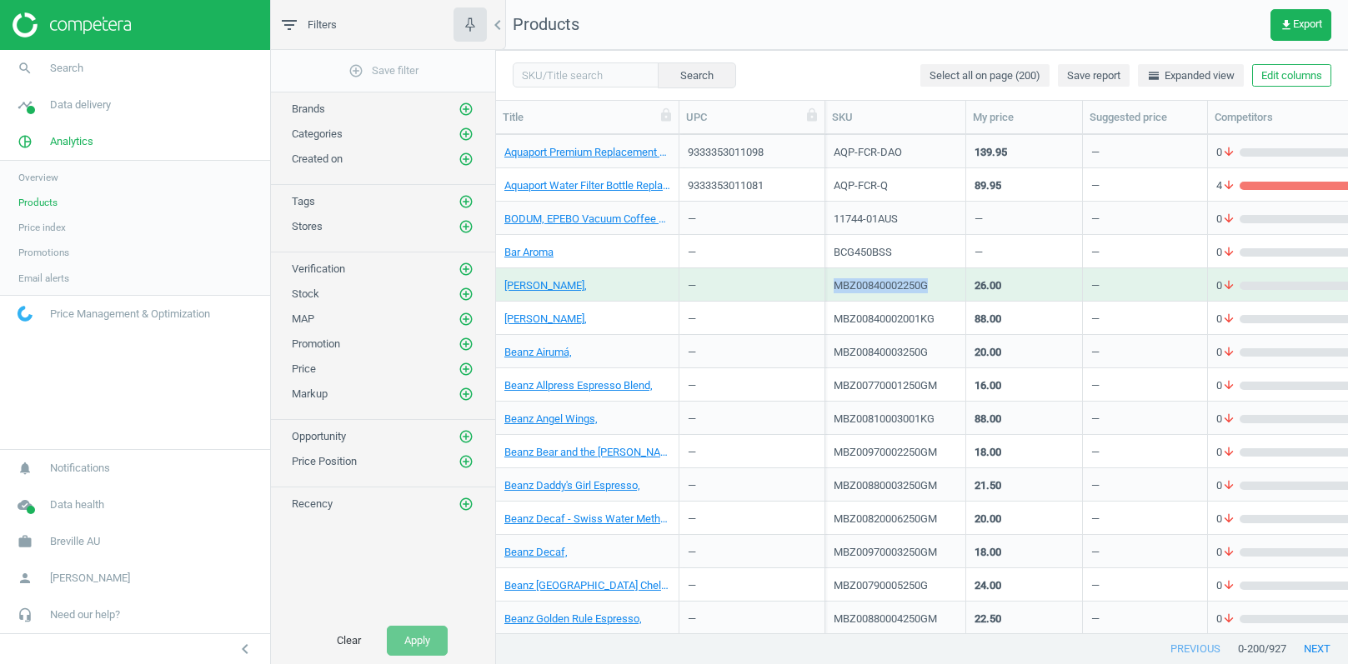
click at [900, 289] on div "MBZ00840002250G" at bounding box center [894, 285] width 123 height 15
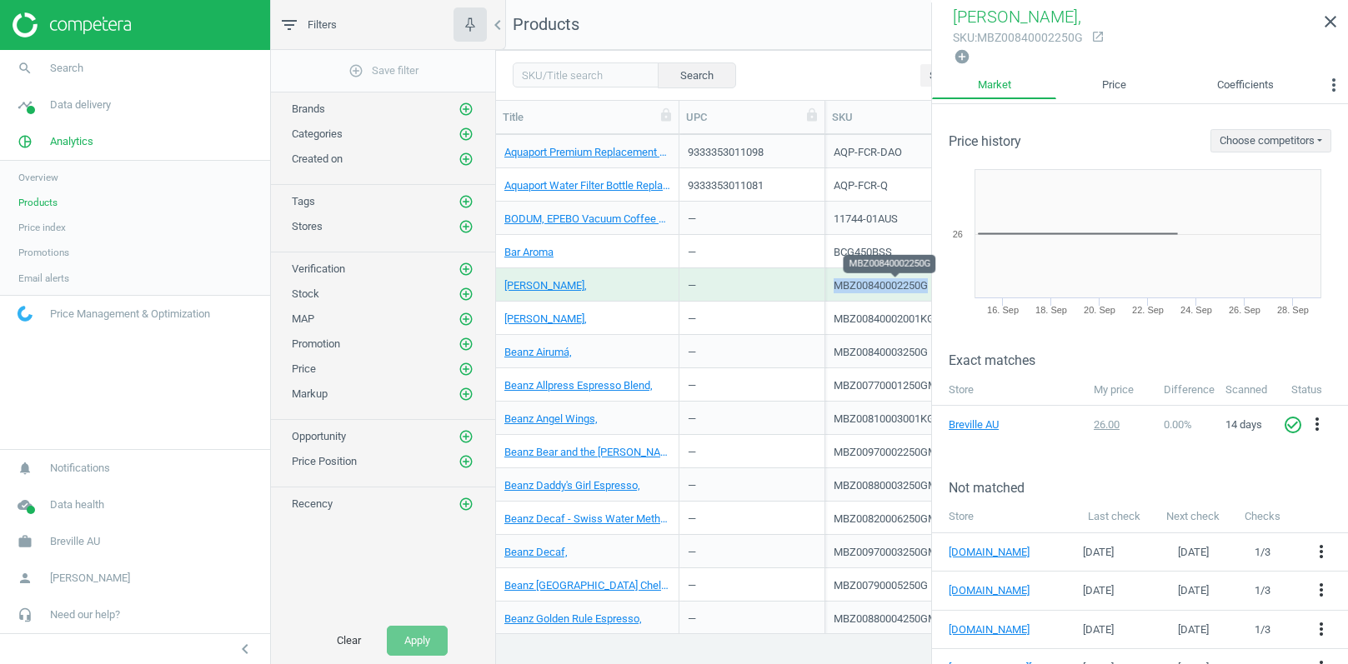
copy div "MBZ00840002250G"
click at [812, 24] on nav "Products get_app Export" at bounding box center [922, 25] width 852 height 50
click at [1324, 27] on icon "close" at bounding box center [1330, 22] width 20 height 20
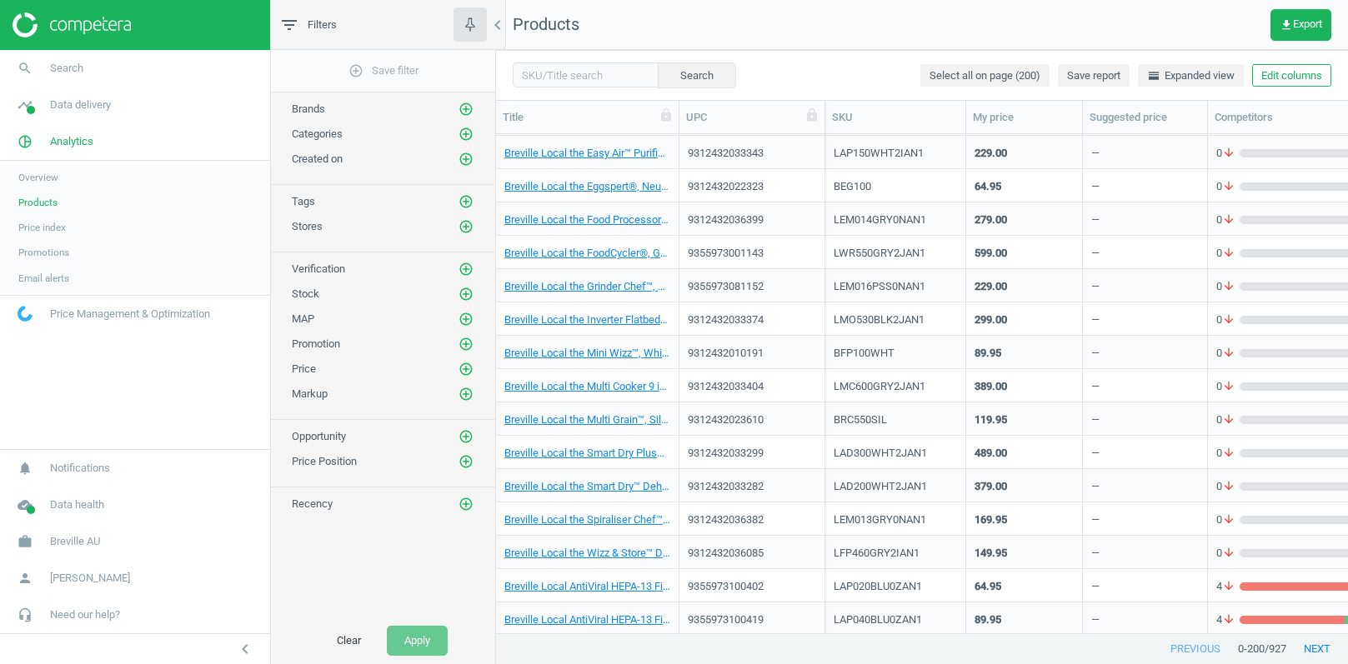
scroll to position [4135, 0]
click at [747, 248] on div "9355973001143" at bounding box center [726, 253] width 76 height 21
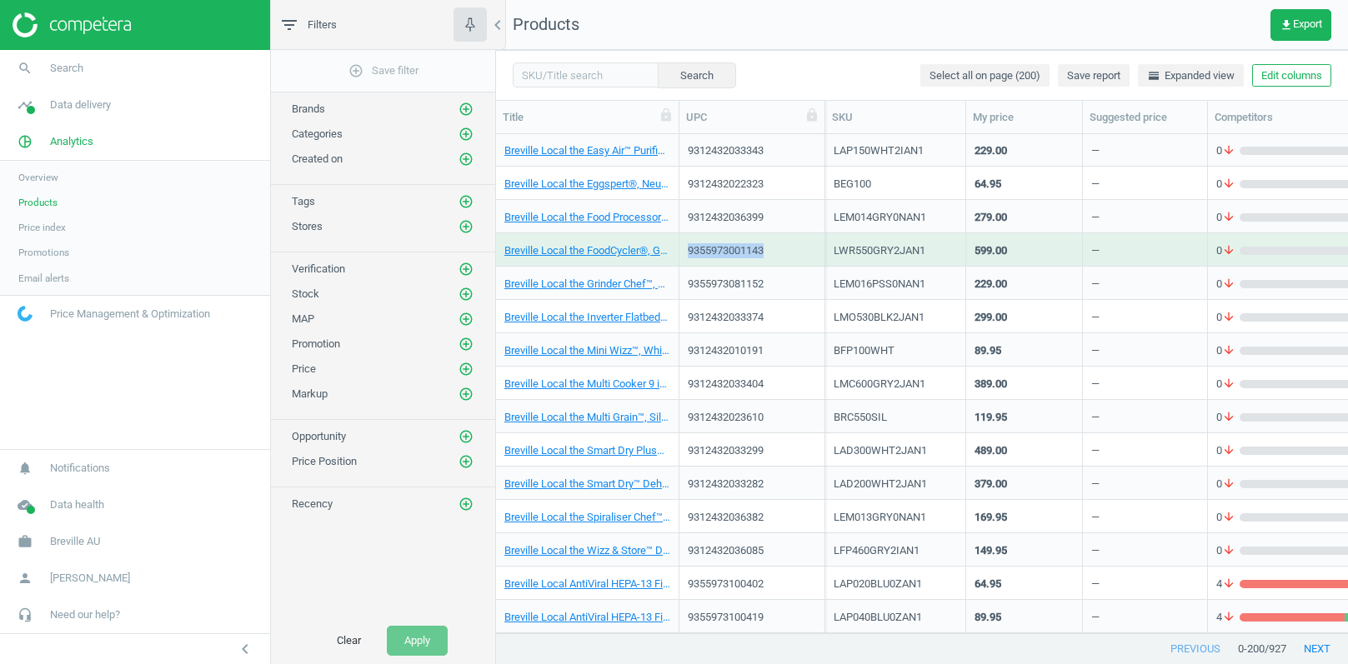
click at [747, 248] on div "9355973001143" at bounding box center [726, 253] width 76 height 21
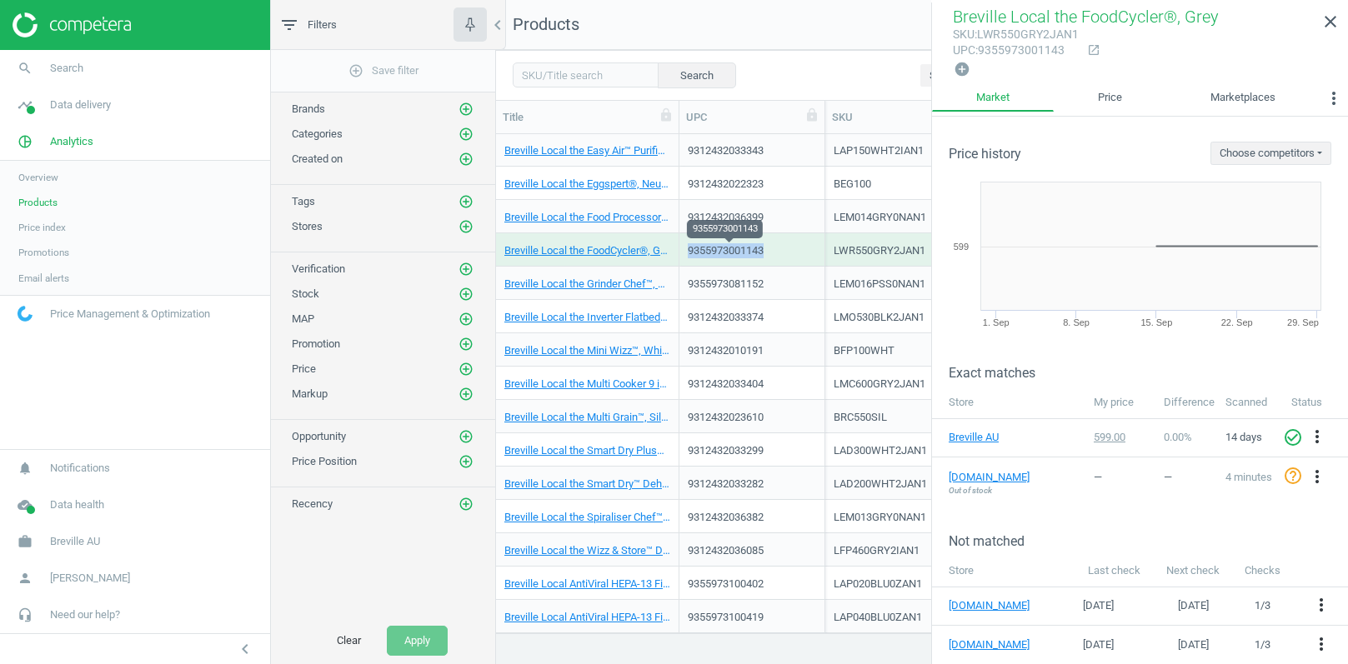
copy div "9355973001143"
click at [853, 247] on div "LWR550GRY2JAN1" at bounding box center [894, 250] width 123 height 15
copy div "LWR550GRY2JAN1"
click at [1333, 26] on icon "close" at bounding box center [1330, 22] width 20 height 20
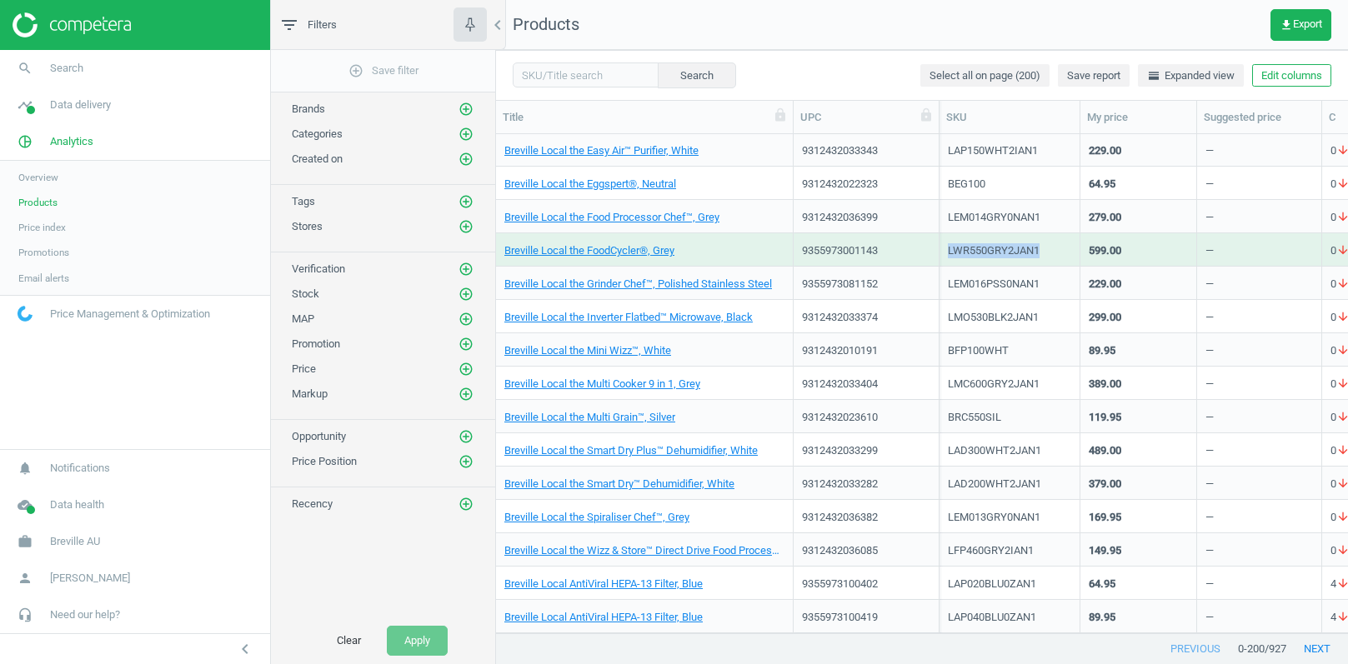
drag, startPoint x: 681, startPoint y: 118, endPoint x: 795, endPoint y: 119, distance: 114.2
click at [795, 119] on div at bounding box center [792, 117] width 17 height 33
click at [41, 199] on span "Products" at bounding box center [37, 202] width 39 height 13
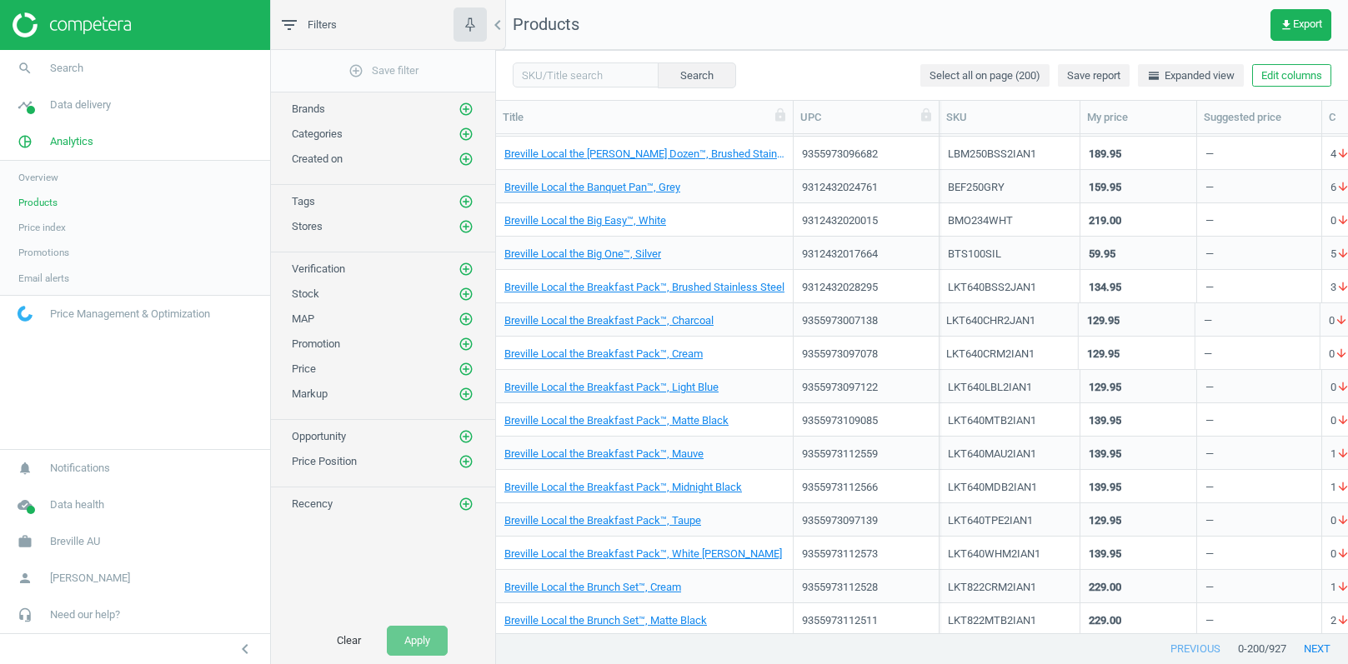
scroll to position [6166, 0]
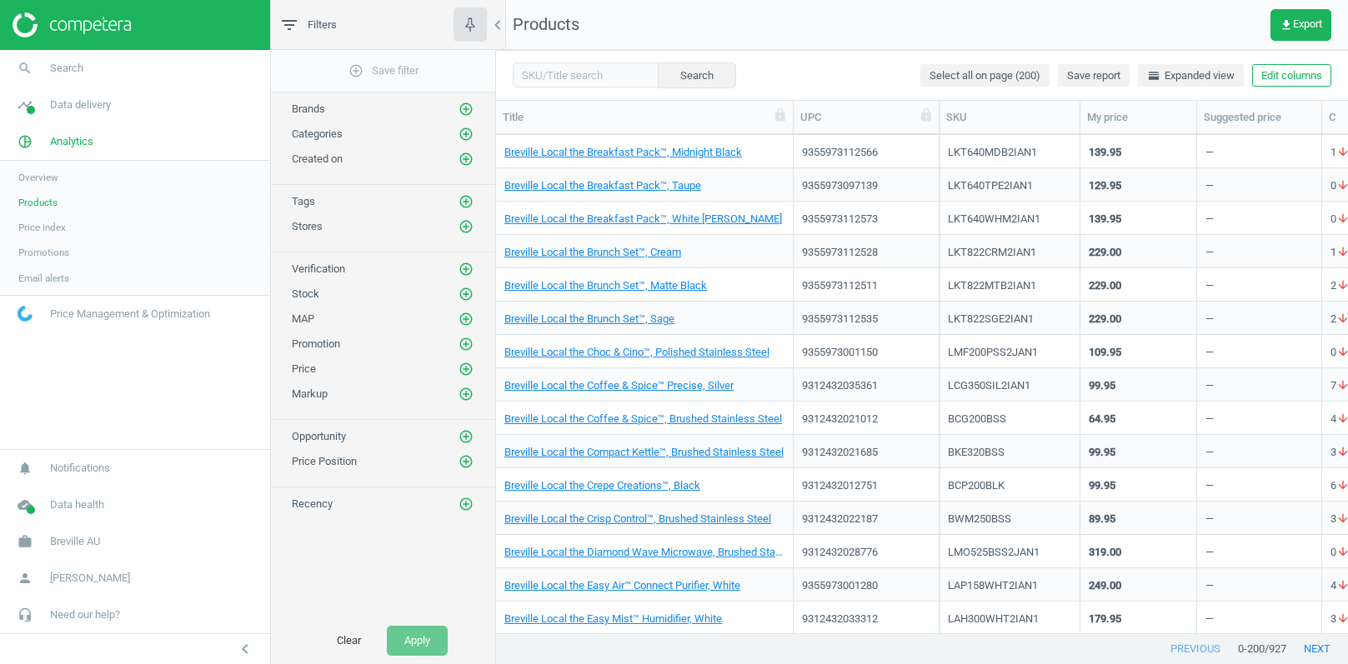
click at [42, 203] on span "Products" at bounding box center [37, 202] width 39 height 13
click at [81, 108] on span "Data delivery" at bounding box center [80, 105] width 61 height 15
click at [23, 245] on span "Stores" at bounding box center [32, 241] width 28 height 13
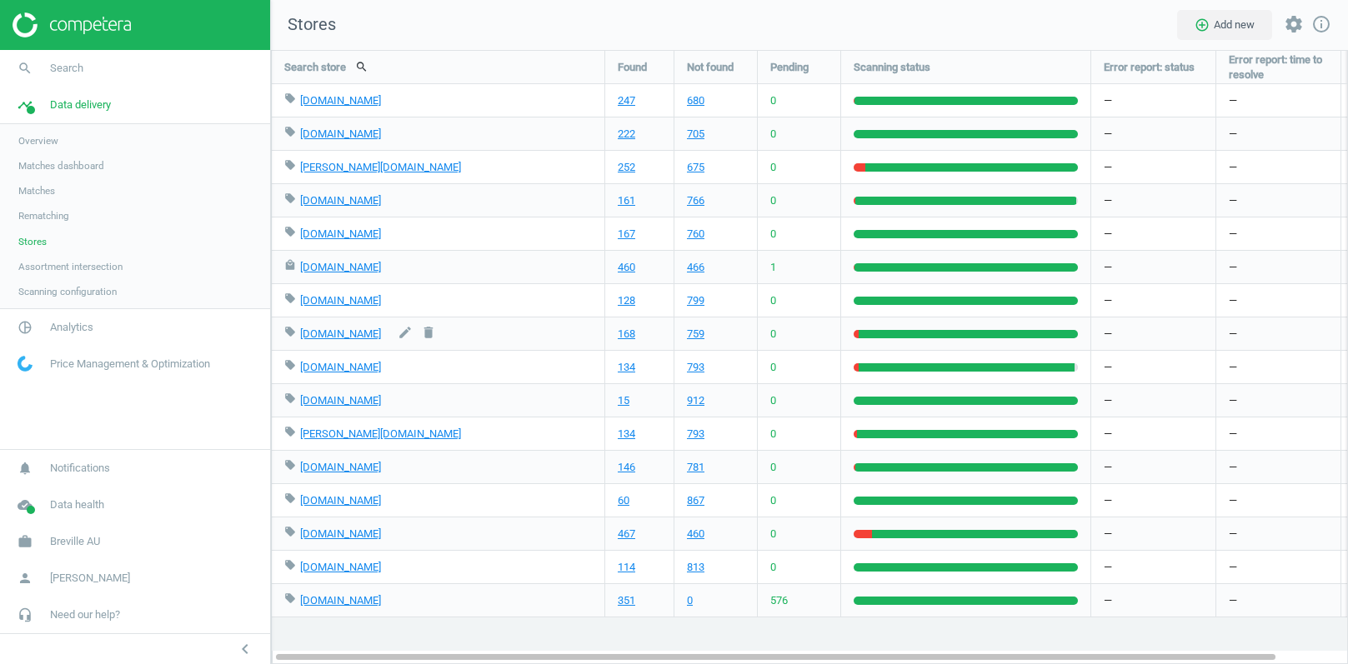
scroll to position [615, 1078]
click at [77, 328] on span "Analytics" at bounding box center [71, 327] width 43 height 15
click at [43, 196] on span "Products" at bounding box center [37, 202] width 39 height 13
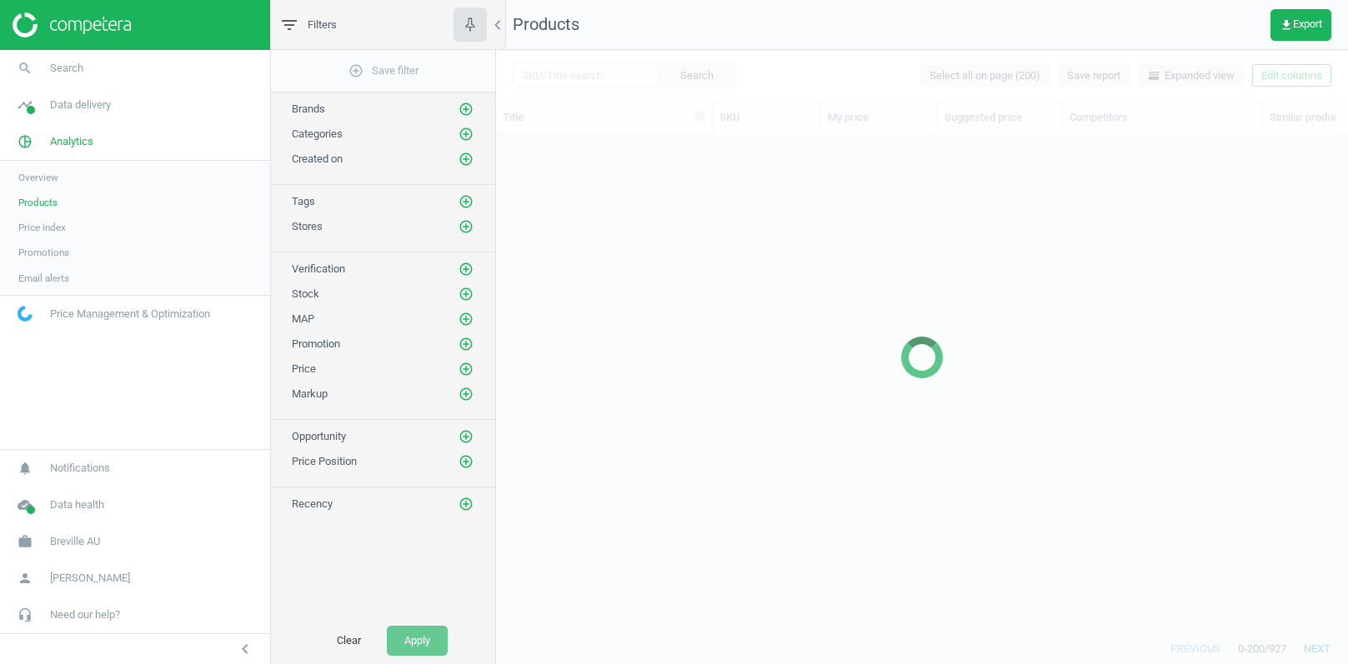
scroll to position [3766, 0]
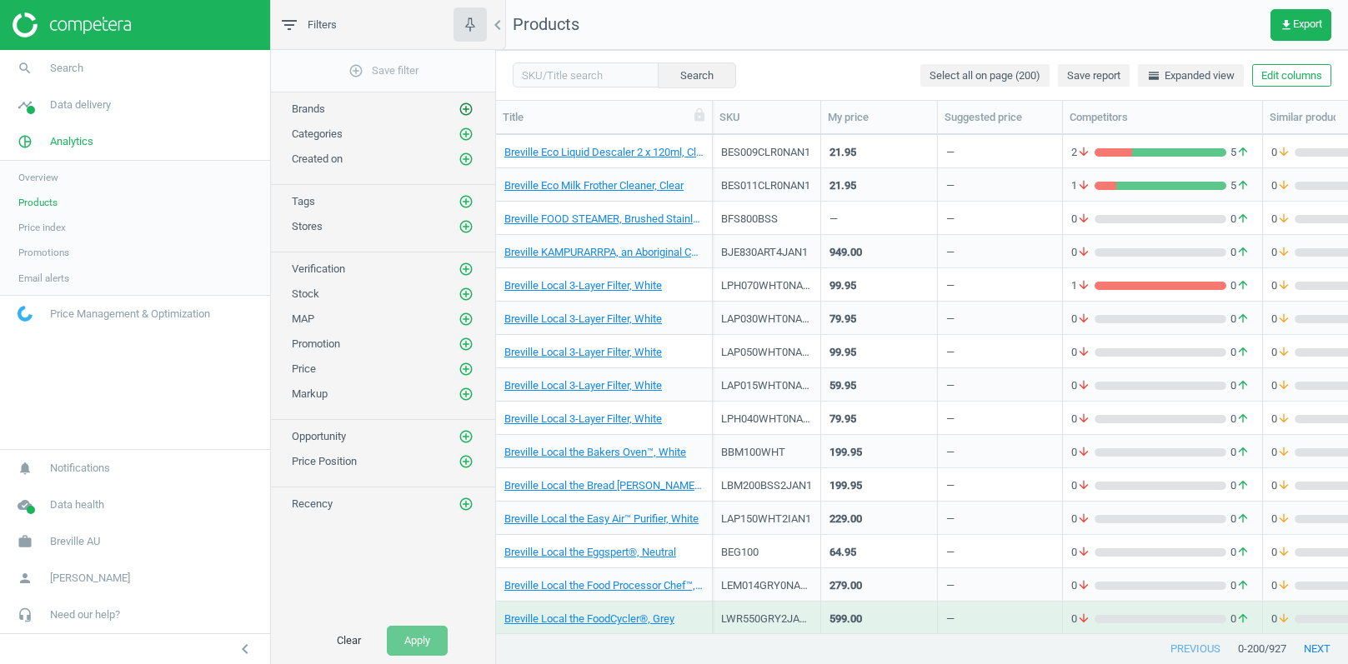
click at [472, 105] on icon "add_circle_outline" at bounding box center [465, 109] width 15 height 15
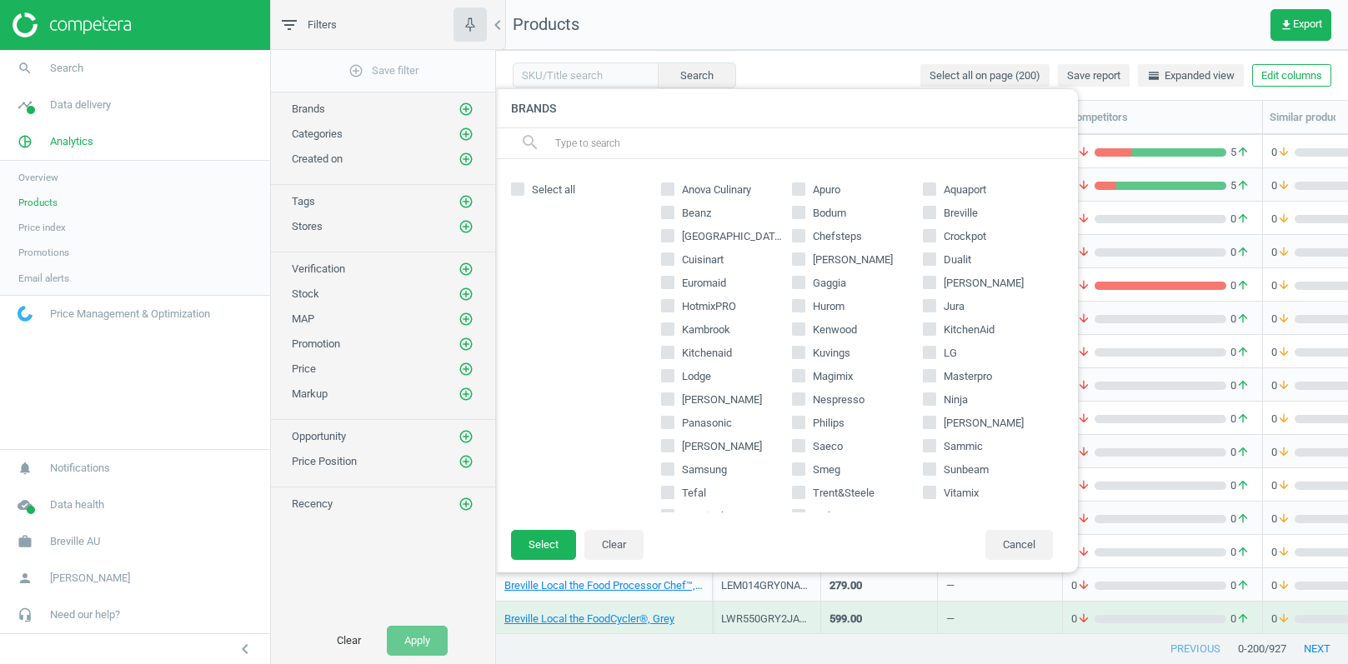
click at [671, 217] on input "Beanz" at bounding box center [668, 213] width 11 height 11
checkbox input "true"
click at [537, 542] on button "Select" at bounding box center [543, 545] width 65 height 30
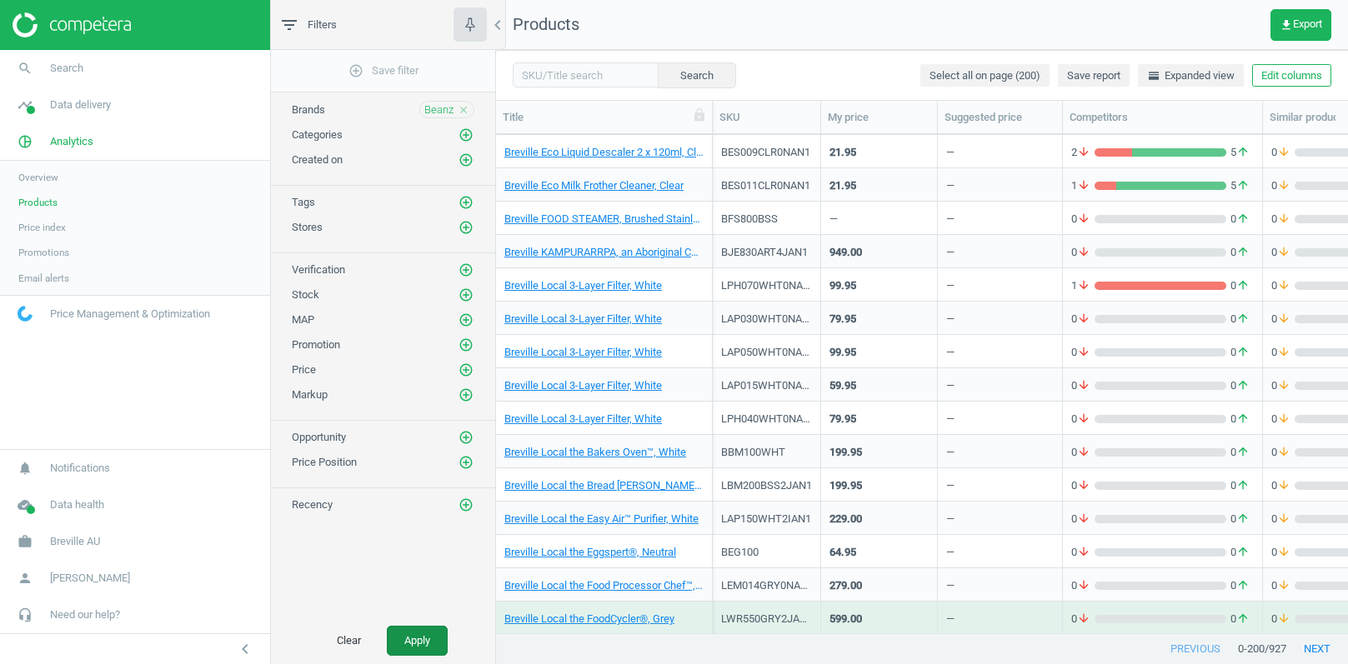
click at [427, 632] on button "Apply" at bounding box center [417, 641] width 61 height 30
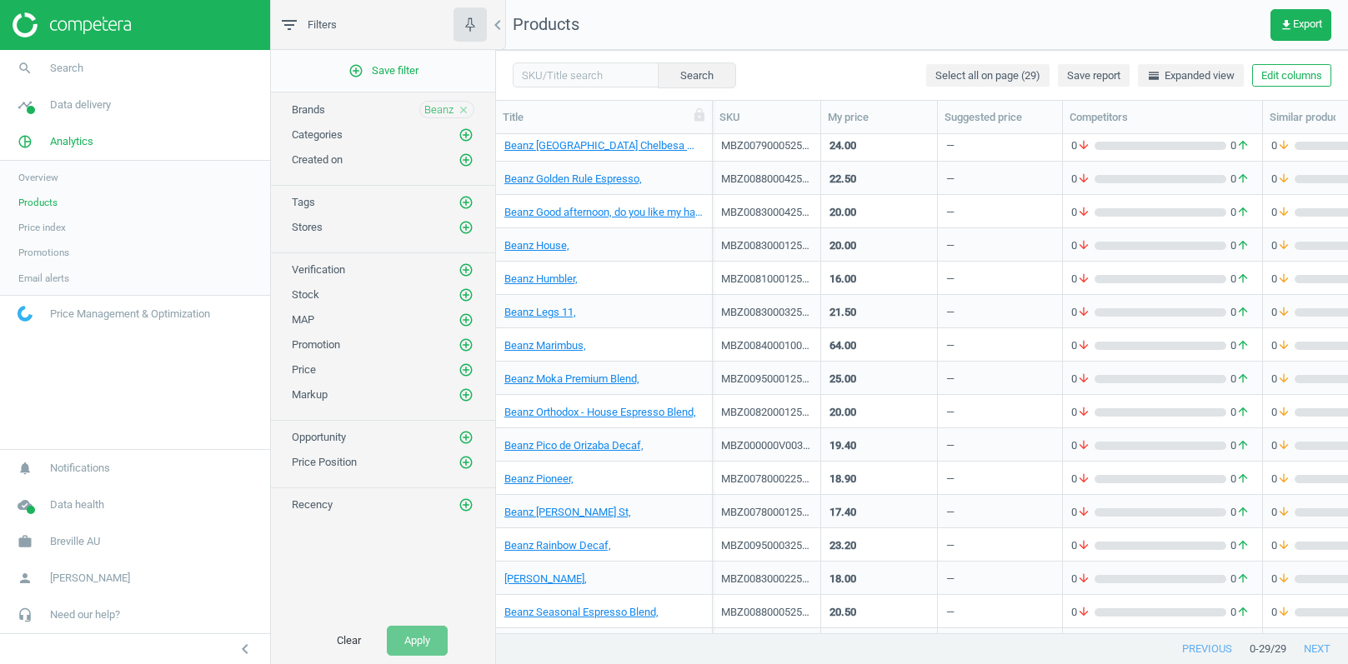
scroll to position [466, 0]
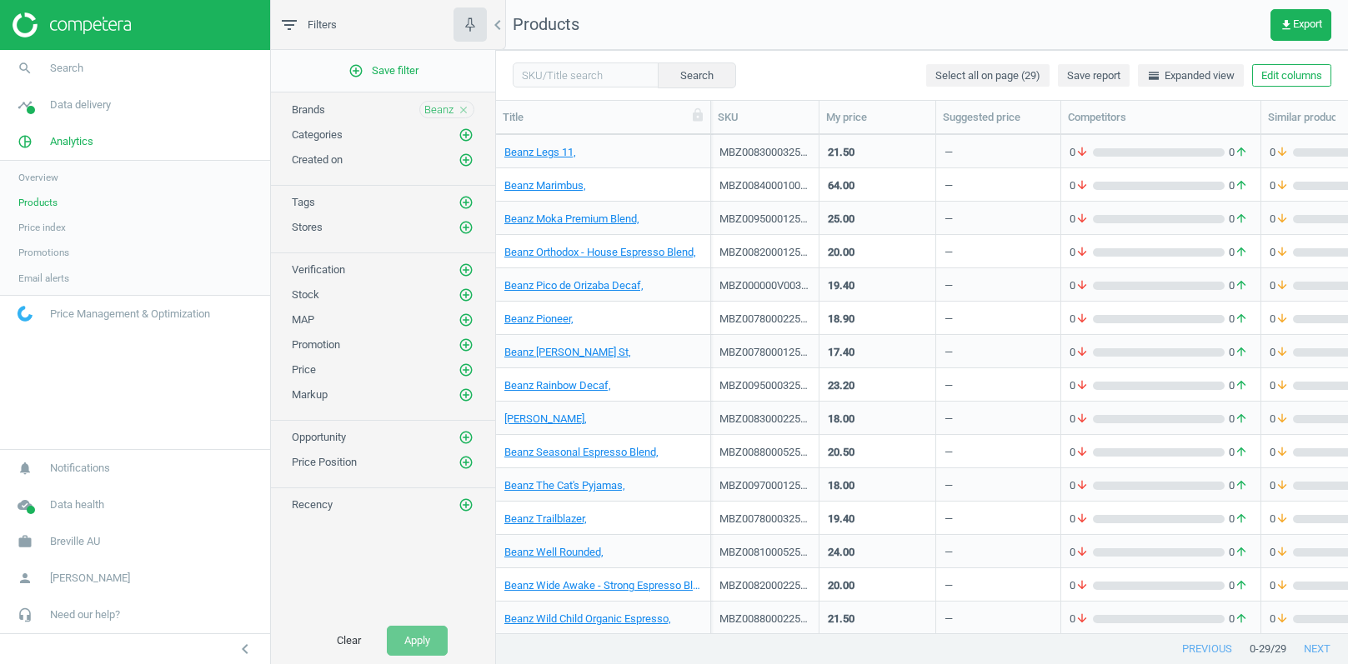
click at [713, 111] on div at bounding box center [710, 117] width 17 height 33
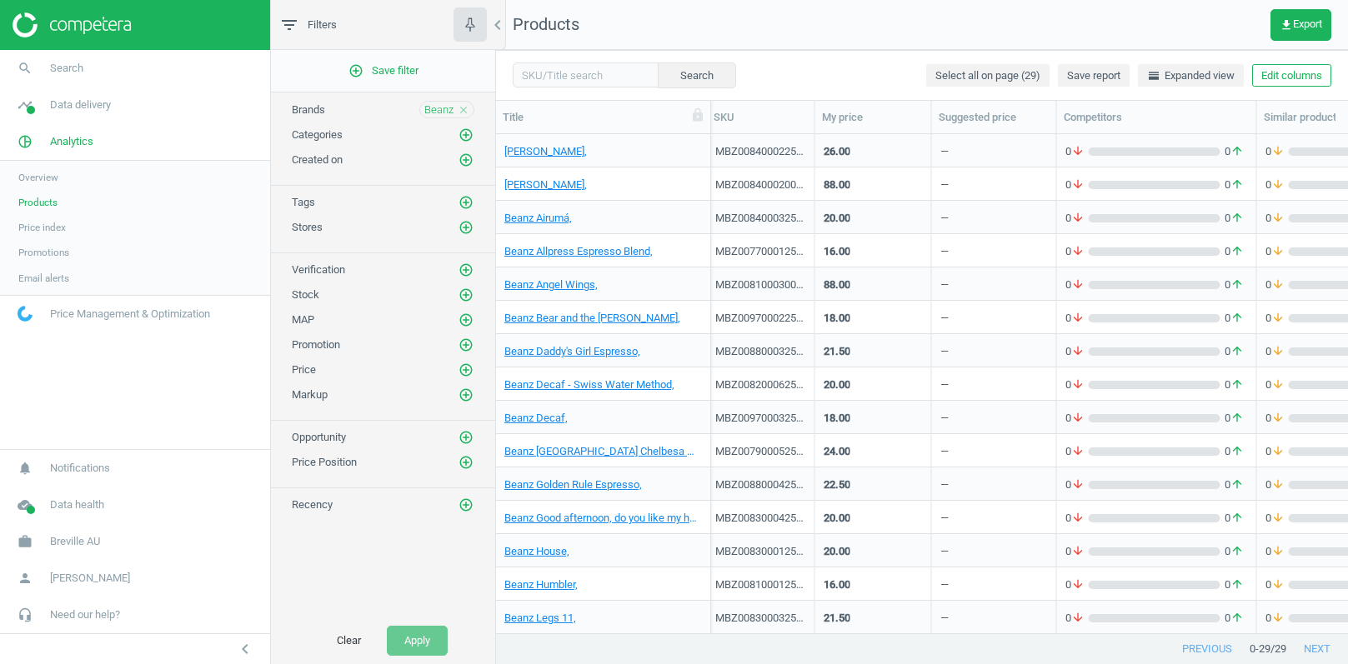
scroll to position [0, 4]
click at [618, 244] on link "Beanz Allpress Espresso Blend," at bounding box center [578, 251] width 148 height 15
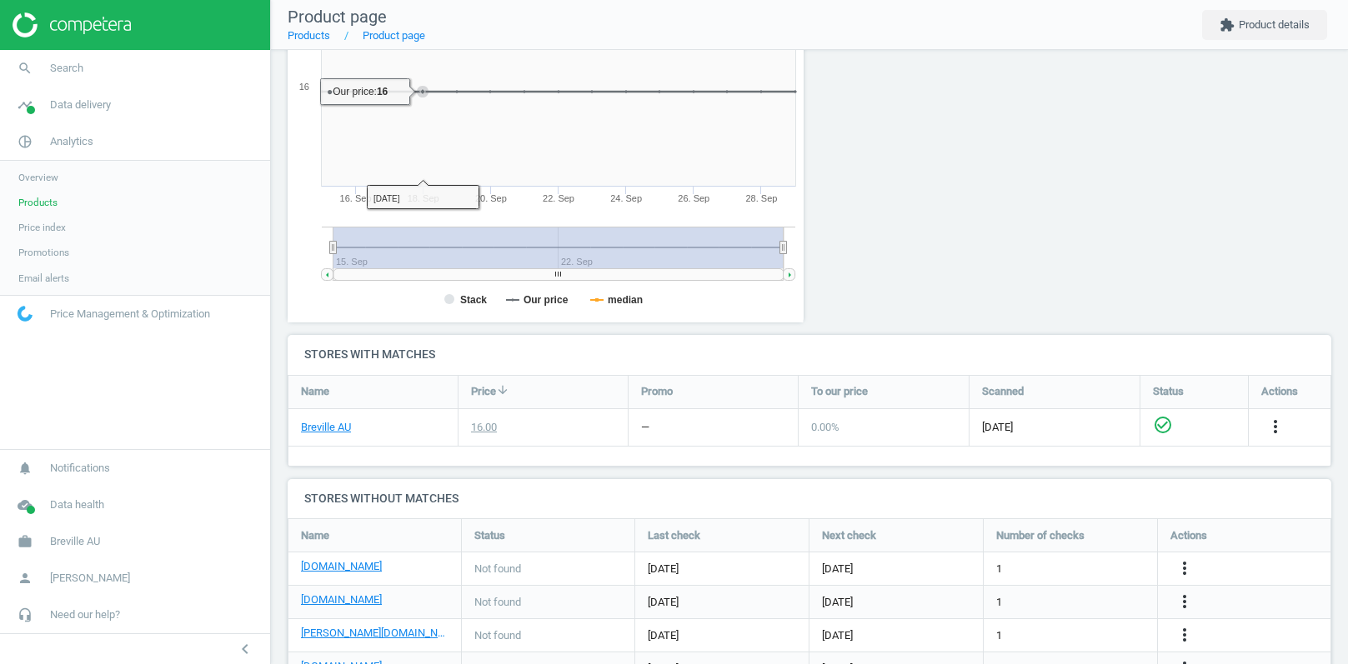
scroll to position [287, 0]
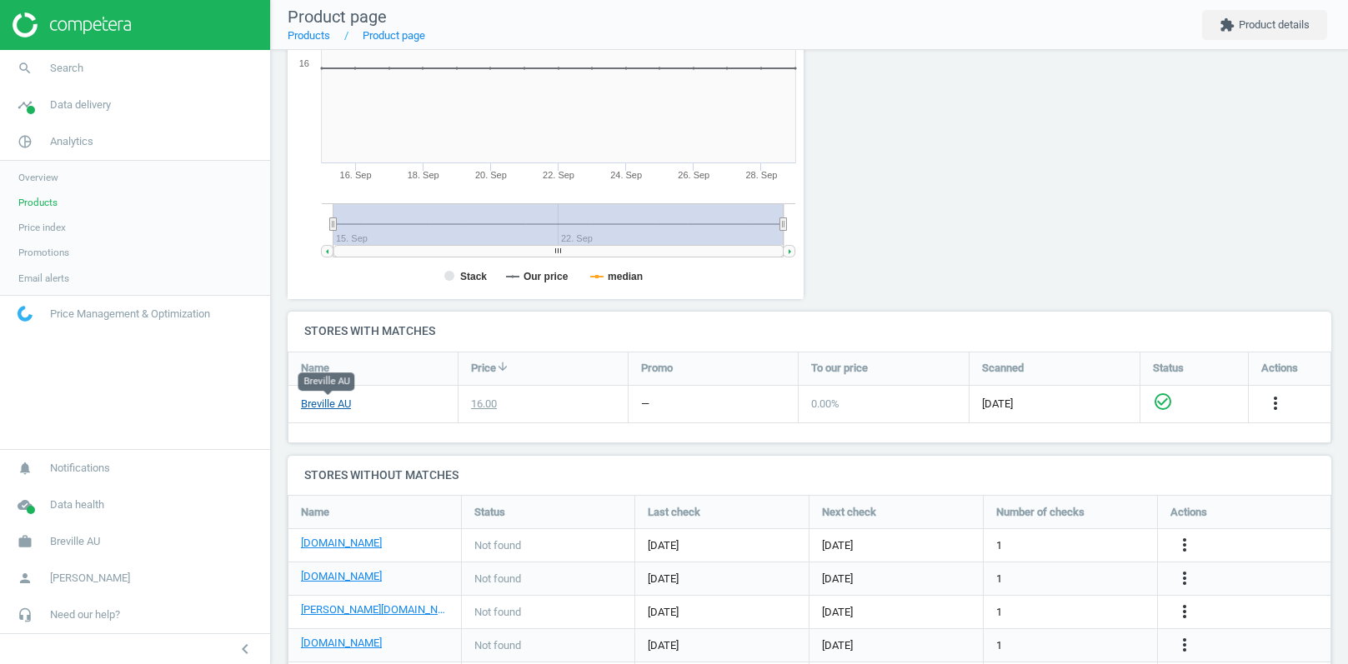
click at [327, 403] on link "Breville AU" at bounding box center [326, 404] width 50 height 15
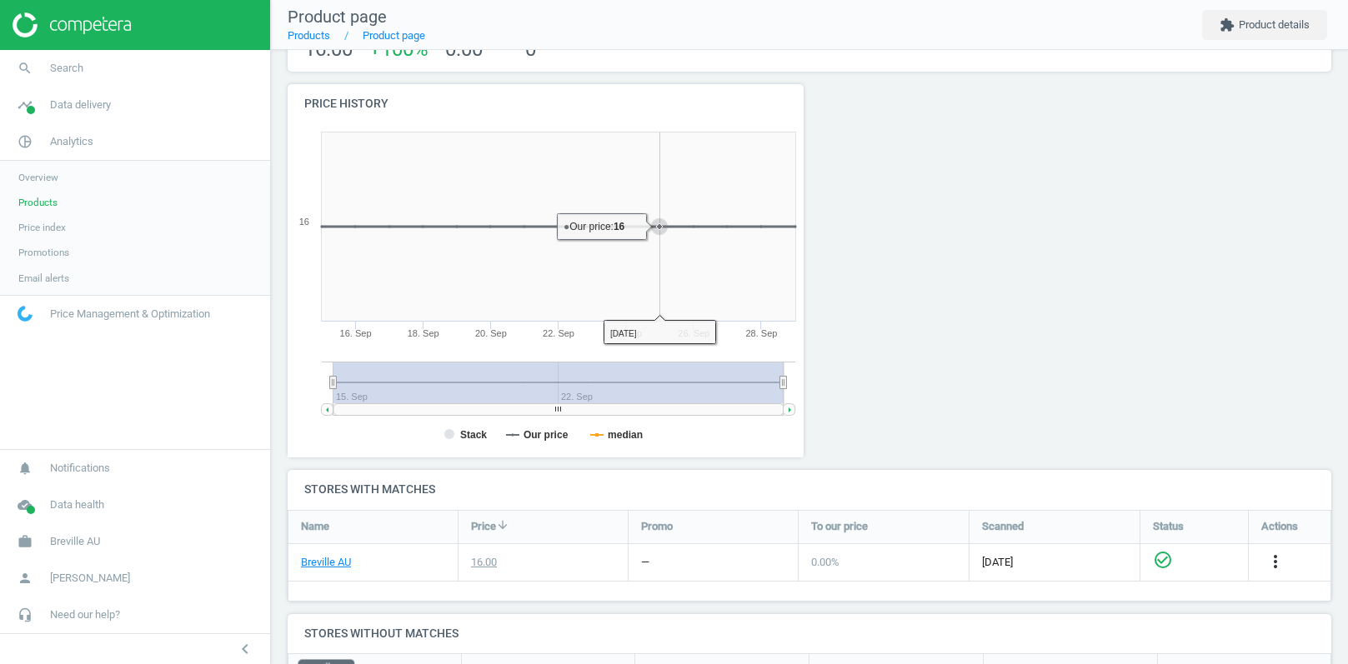
scroll to position [0, 0]
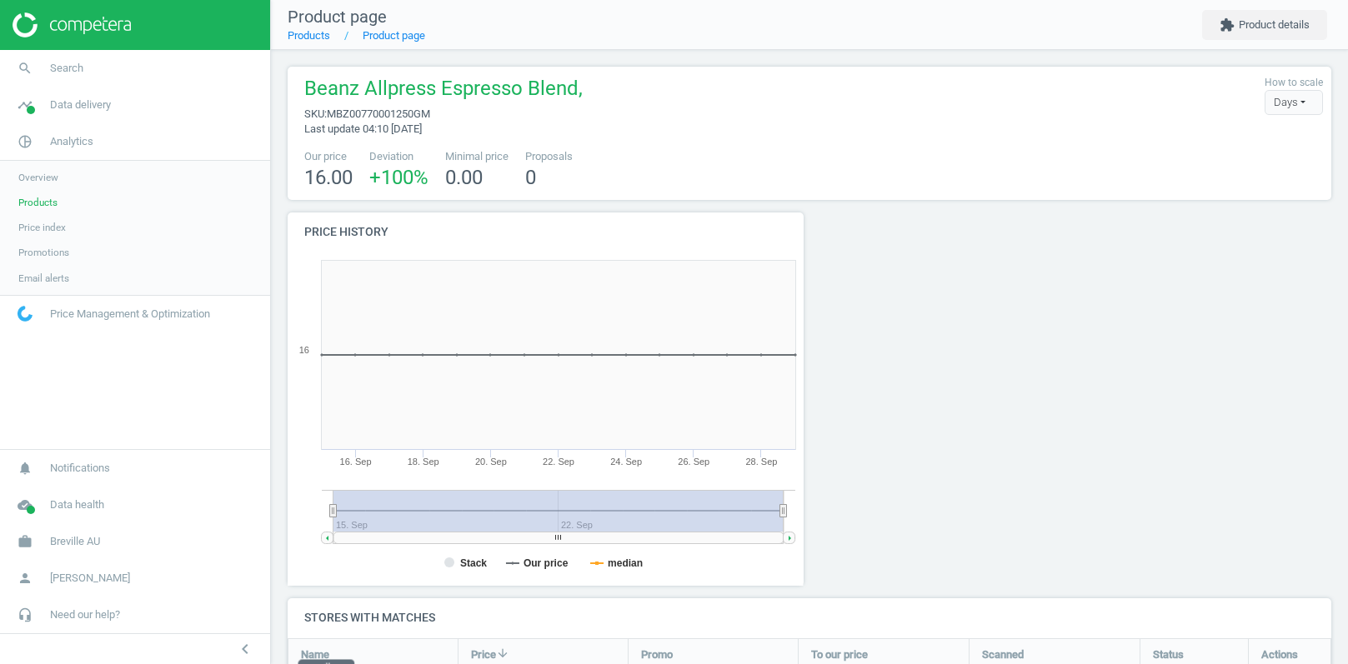
click at [39, 205] on span "Products" at bounding box center [37, 202] width 39 height 13
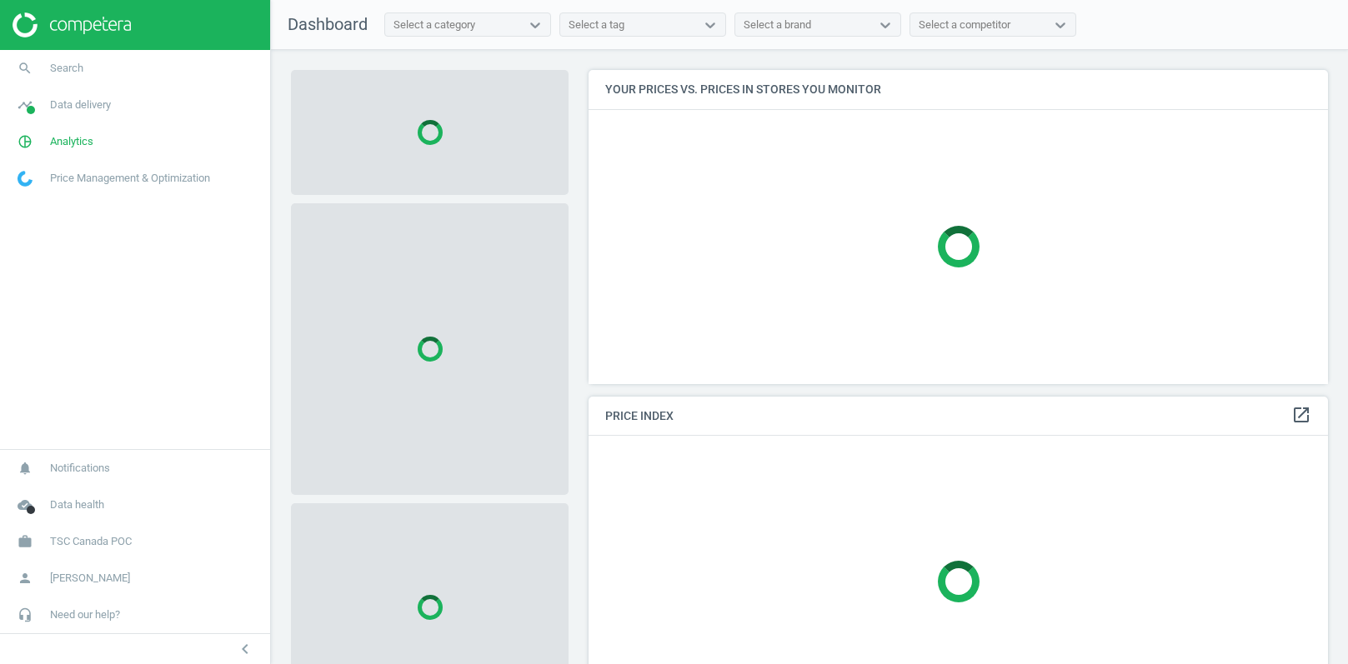
scroll to position [313, 740]
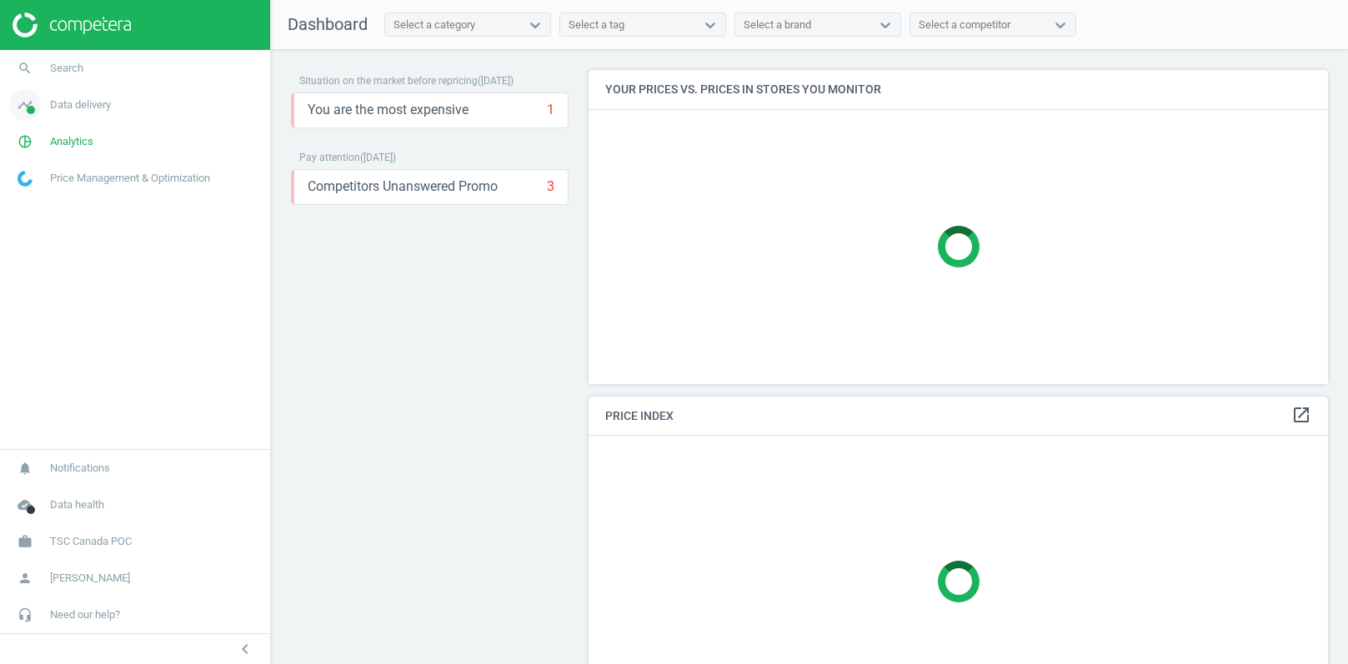
click at [67, 109] on span "Data delivery" at bounding box center [80, 105] width 61 height 15
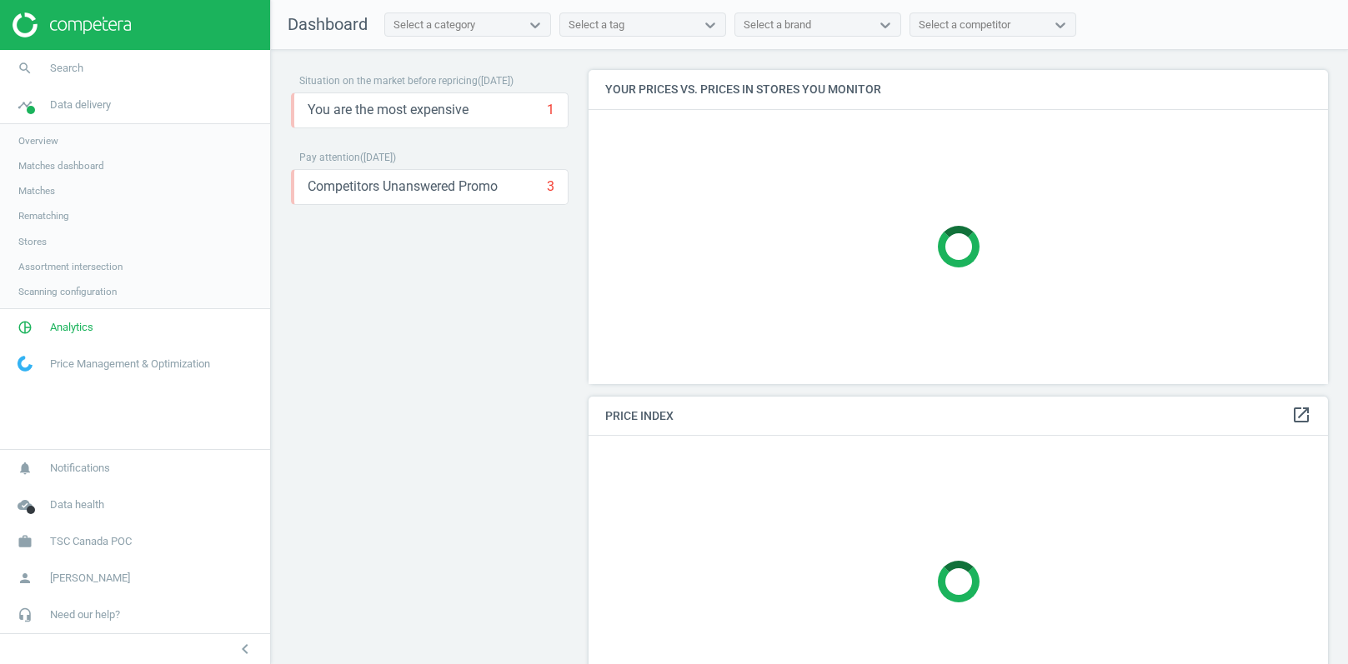
scroll to position [330, 740]
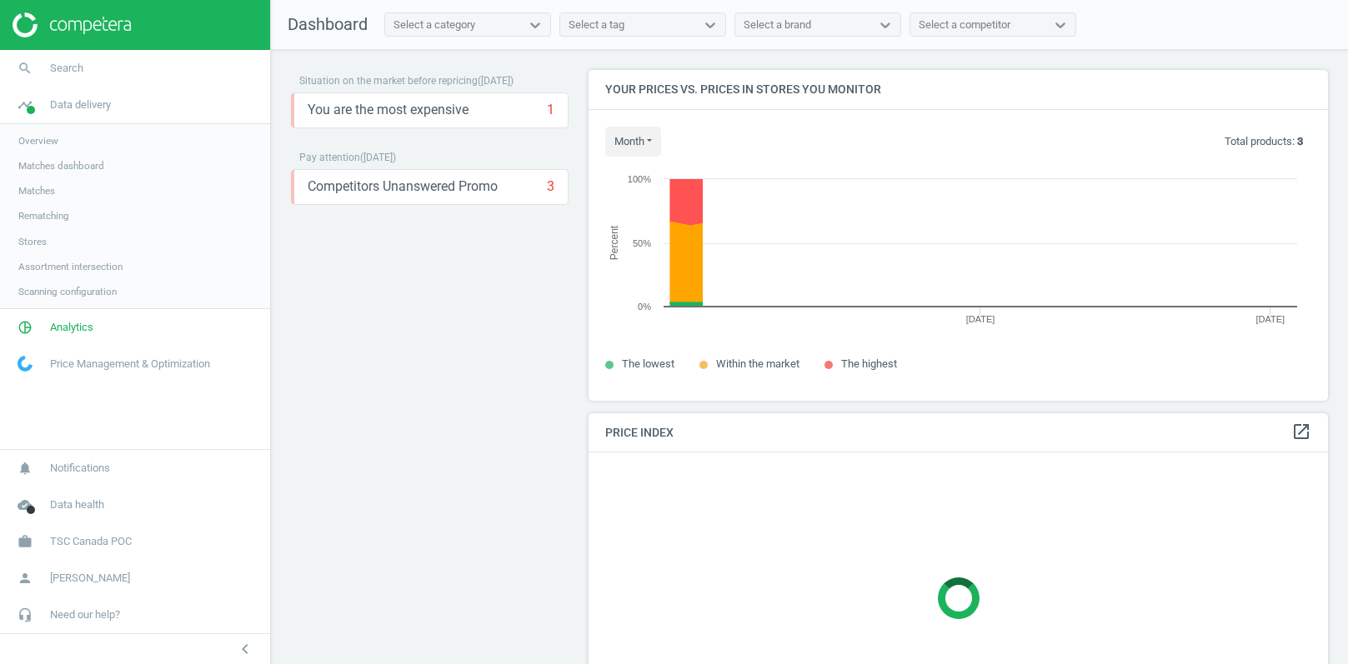
click at [26, 248] on link "Stores" at bounding box center [135, 241] width 270 height 25
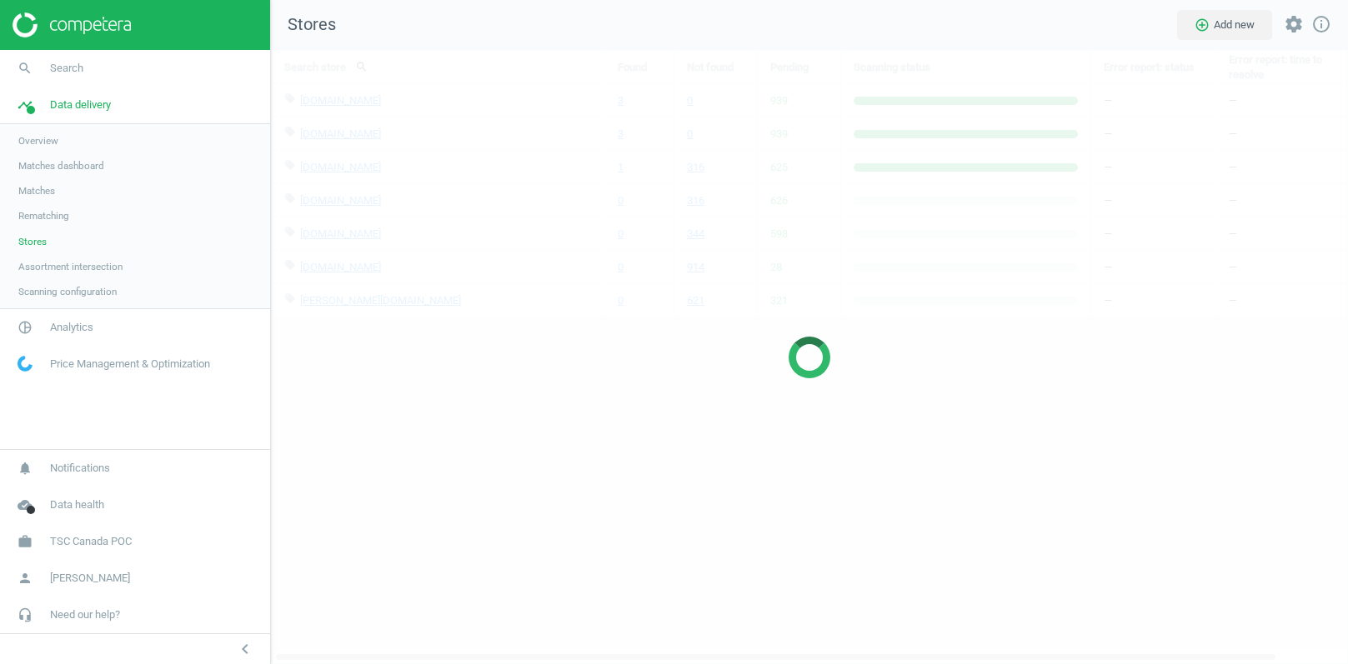
scroll to position [615, 1078]
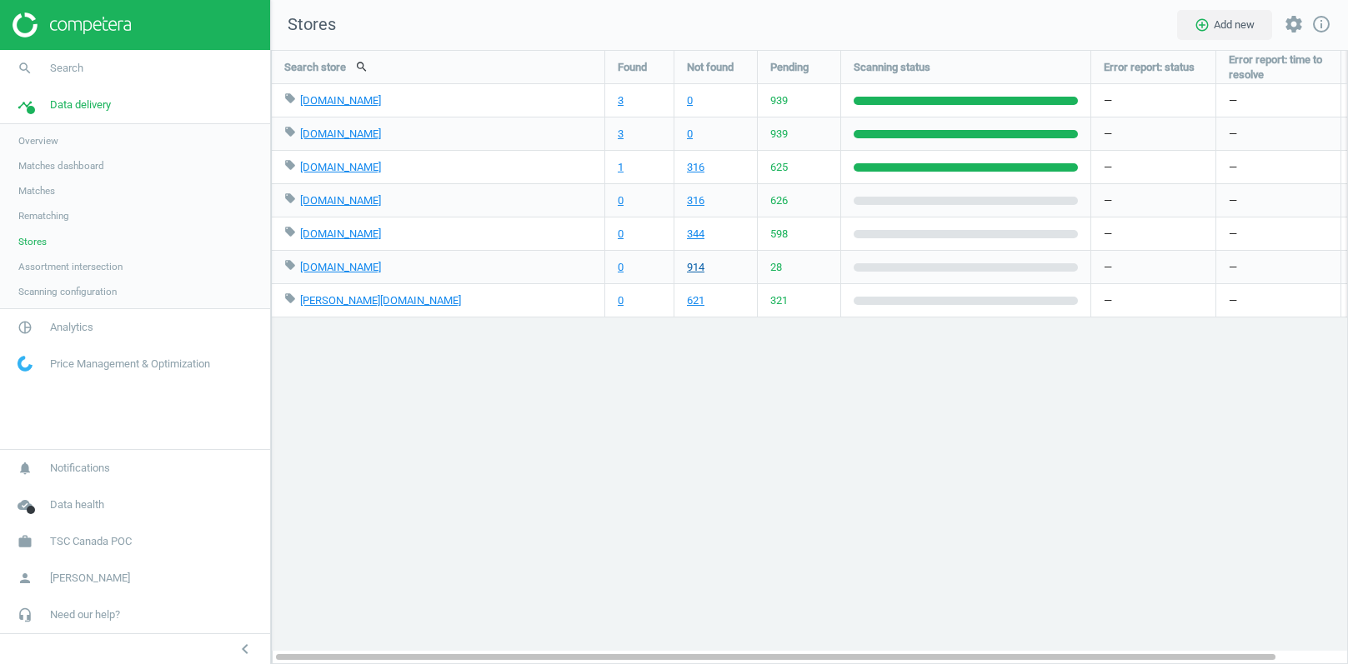
click at [696, 272] on link "914" at bounding box center [696, 267] width 18 height 15
click at [70, 331] on span "Analytics" at bounding box center [71, 327] width 43 height 15
click at [77, 118] on link "timeline Data delivery" at bounding box center [135, 105] width 270 height 37
drag, startPoint x: 43, startPoint y: 189, endPoint x: 259, endPoint y: 228, distance: 219.4
click at [43, 189] on span "Matches" at bounding box center [36, 190] width 37 height 13
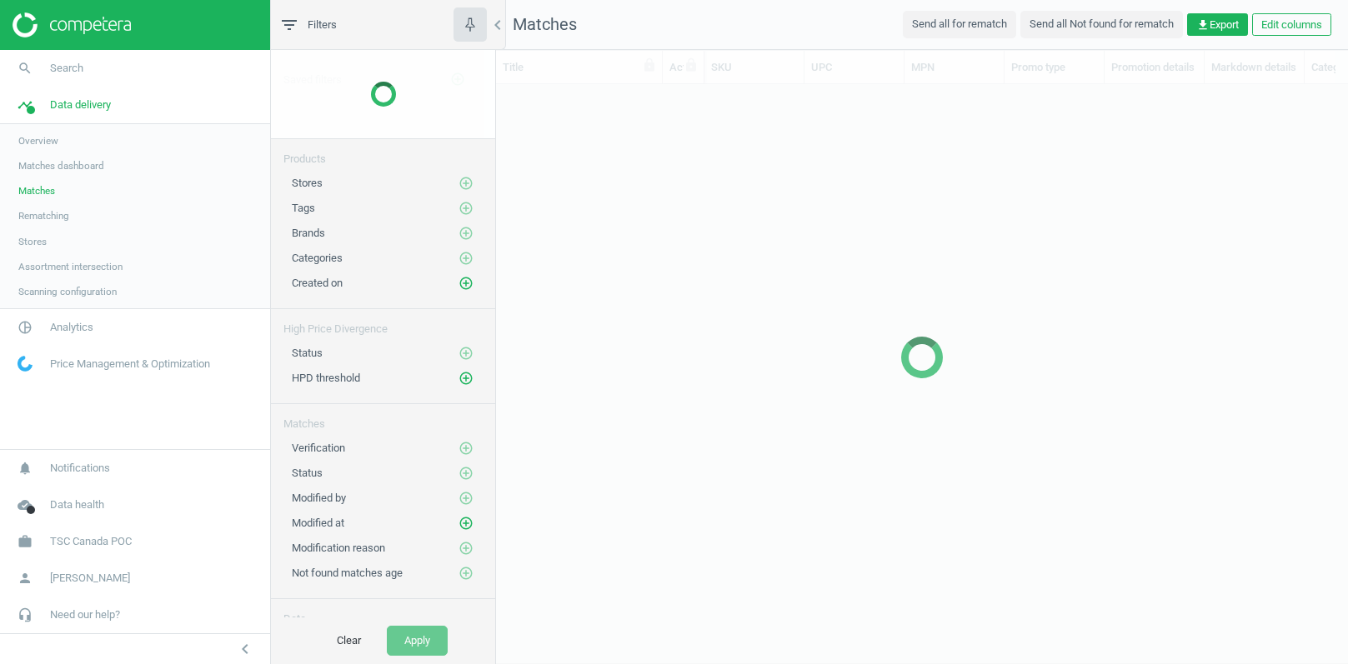
scroll to position [550, 851]
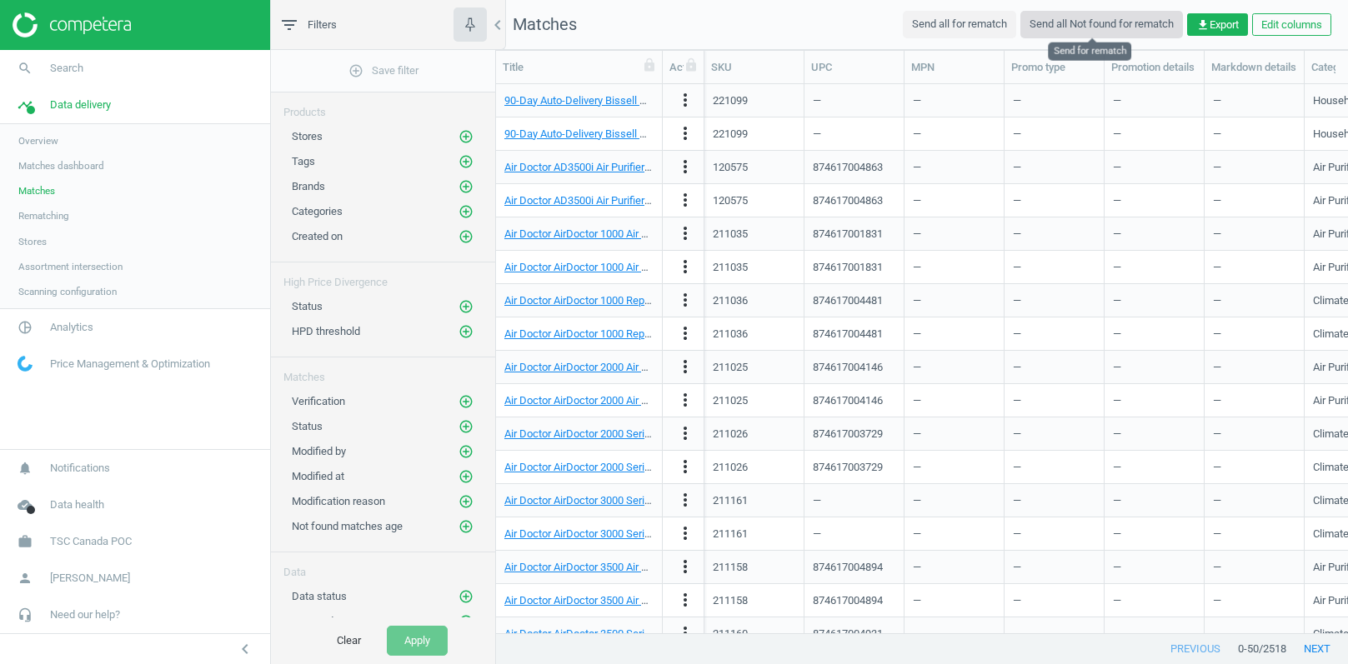
click at [1077, 20] on button "Send all Not found for rematch" at bounding box center [1101, 24] width 163 height 27
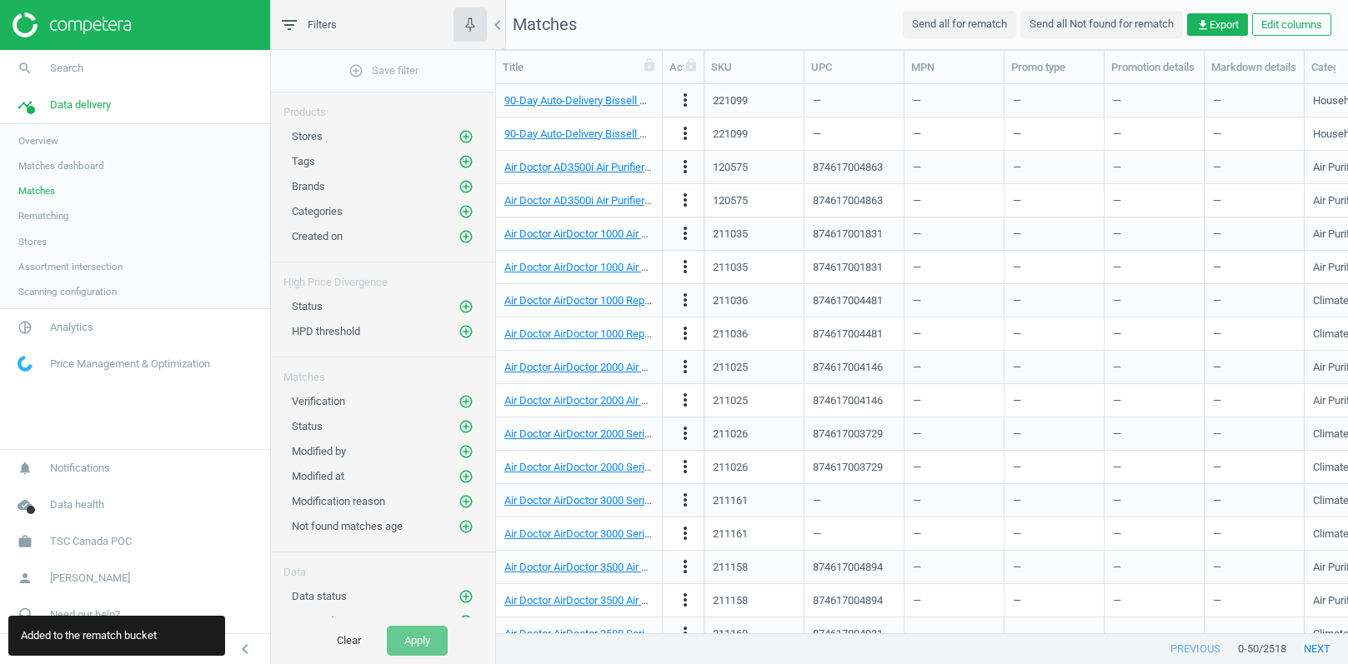
click at [34, 216] on span "Rematching" at bounding box center [43, 215] width 51 height 13
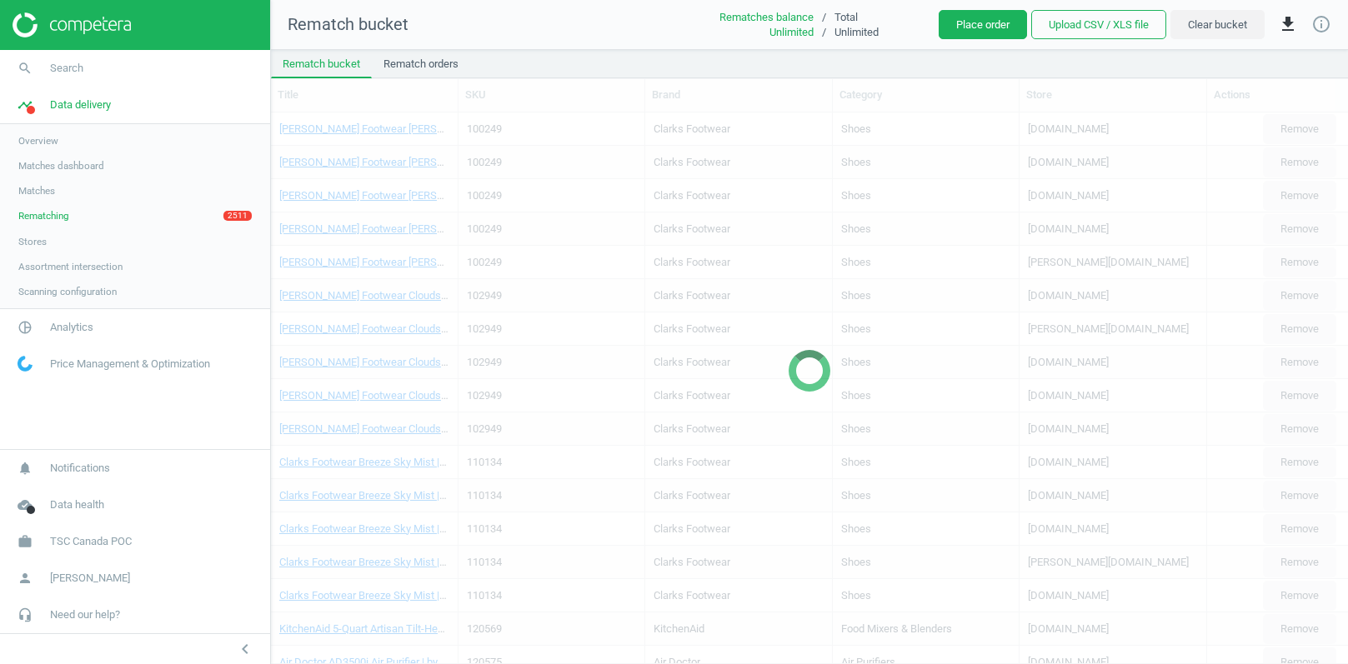
scroll to position [523, 1076]
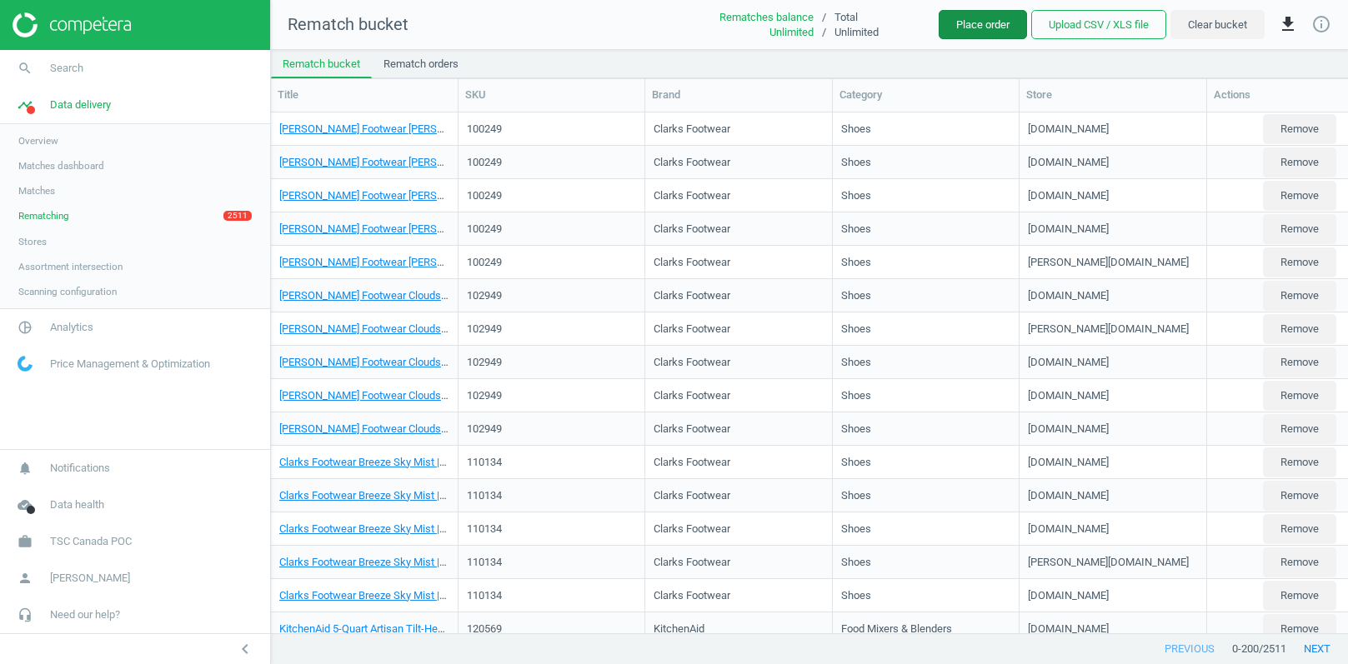
click at [961, 29] on button "Place order" at bounding box center [982, 25] width 88 height 30
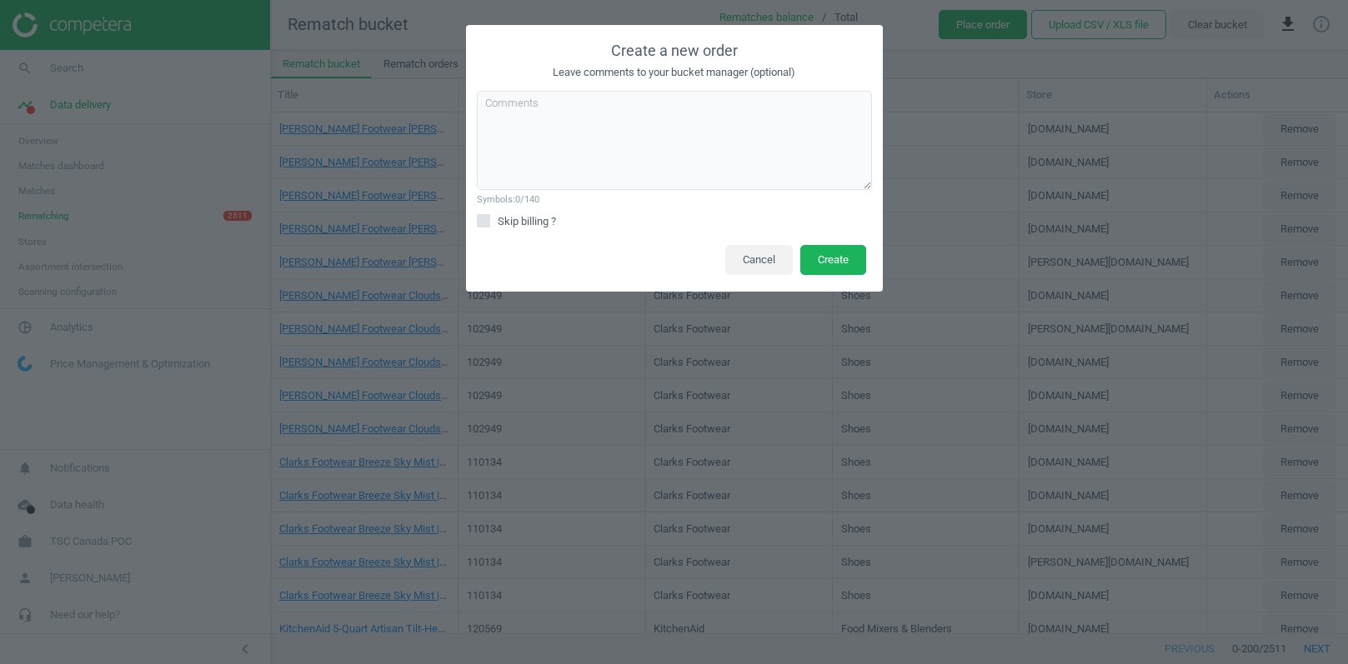
click at [488, 218] on input "Skip billing ?" at bounding box center [483, 220] width 11 height 11
checkbox input "true"
click at [818, 258] on button "Create" at bounding box center [833, 260] width 66 height 30
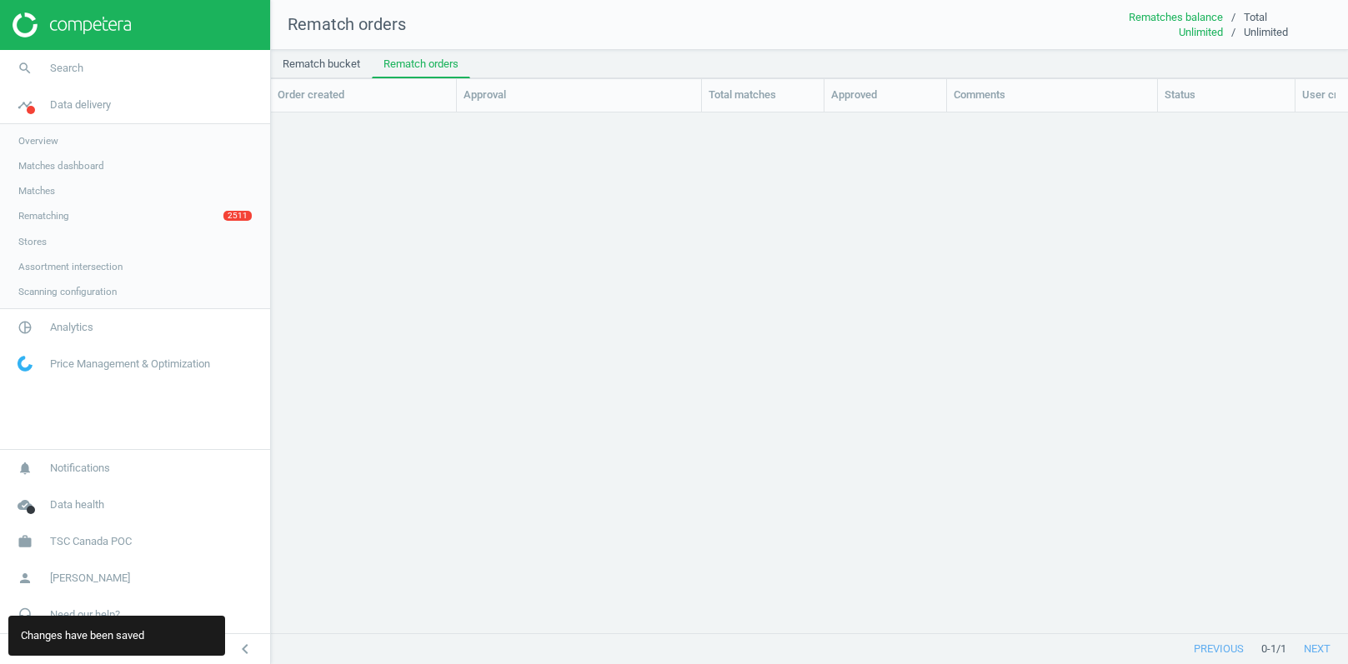
scroll to position [1, 1]
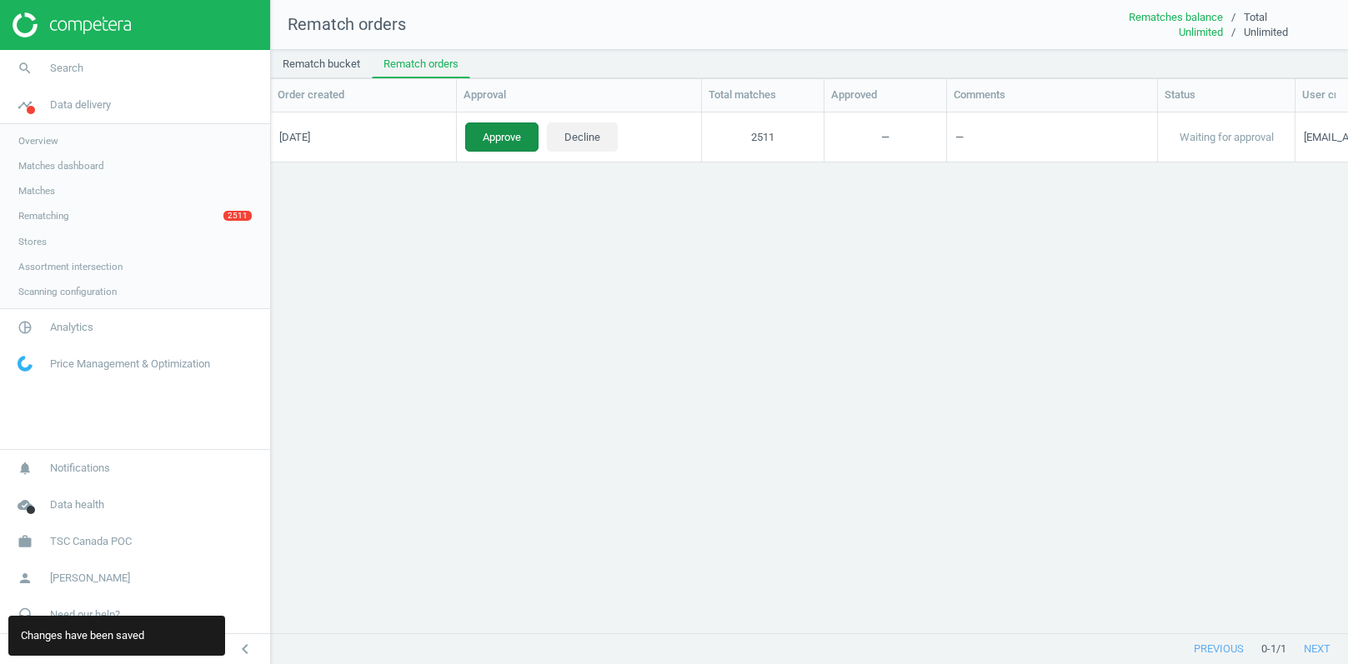
click at [511, 143] on button "Approve" at bounding box center [501, 137] width 73 height 30
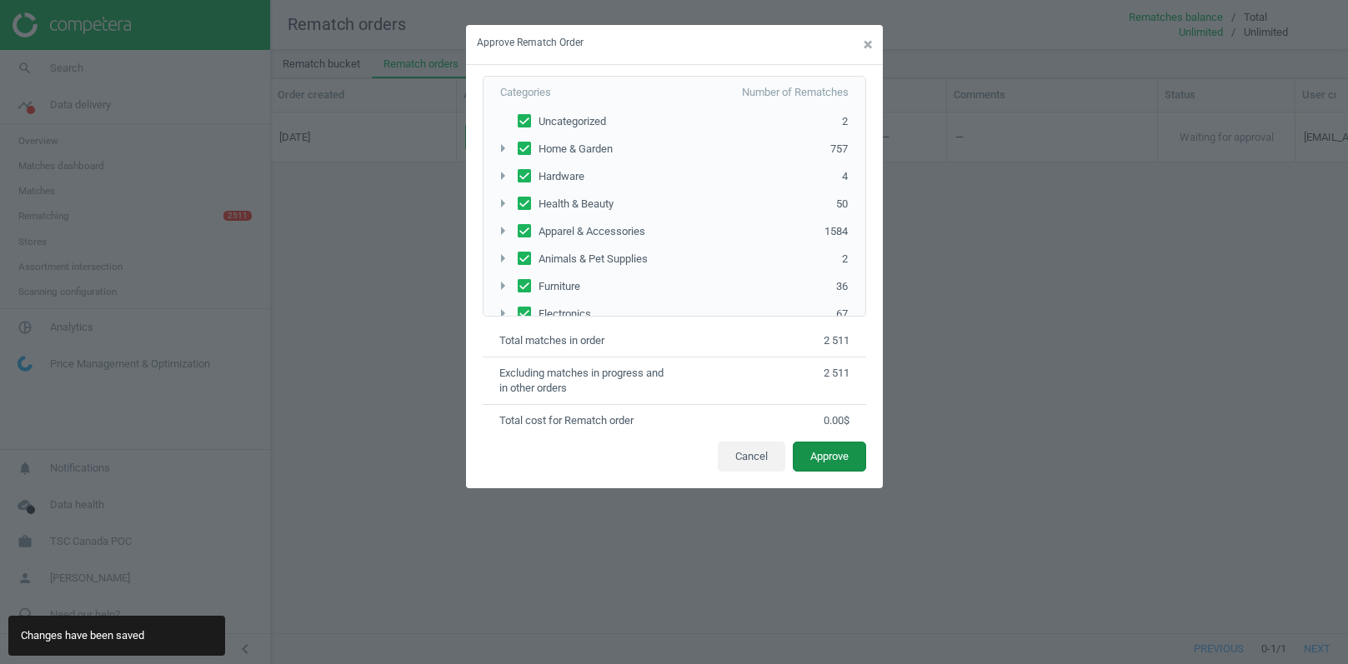
click at [827, 452] on button "Approve" at bounding box center [829, 457] width 73 height 30
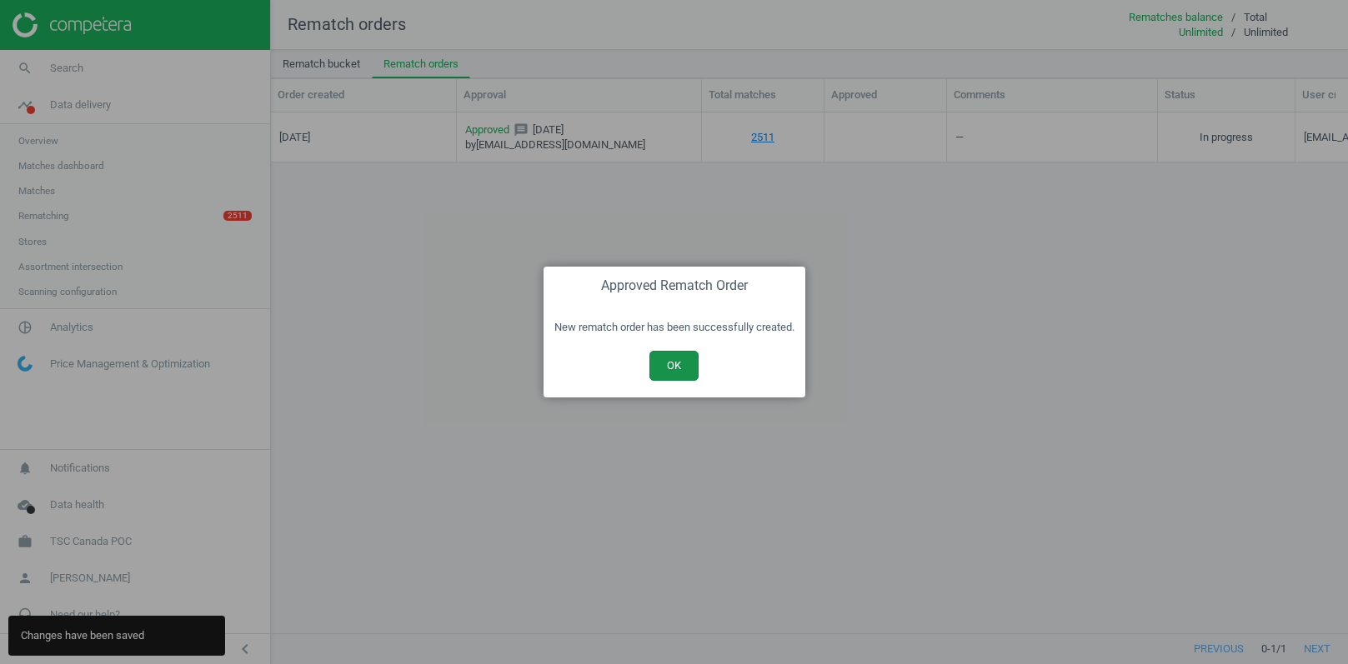
click at [673, 359] on button "OK" at bounding box center [673, 366] width 49 height 30
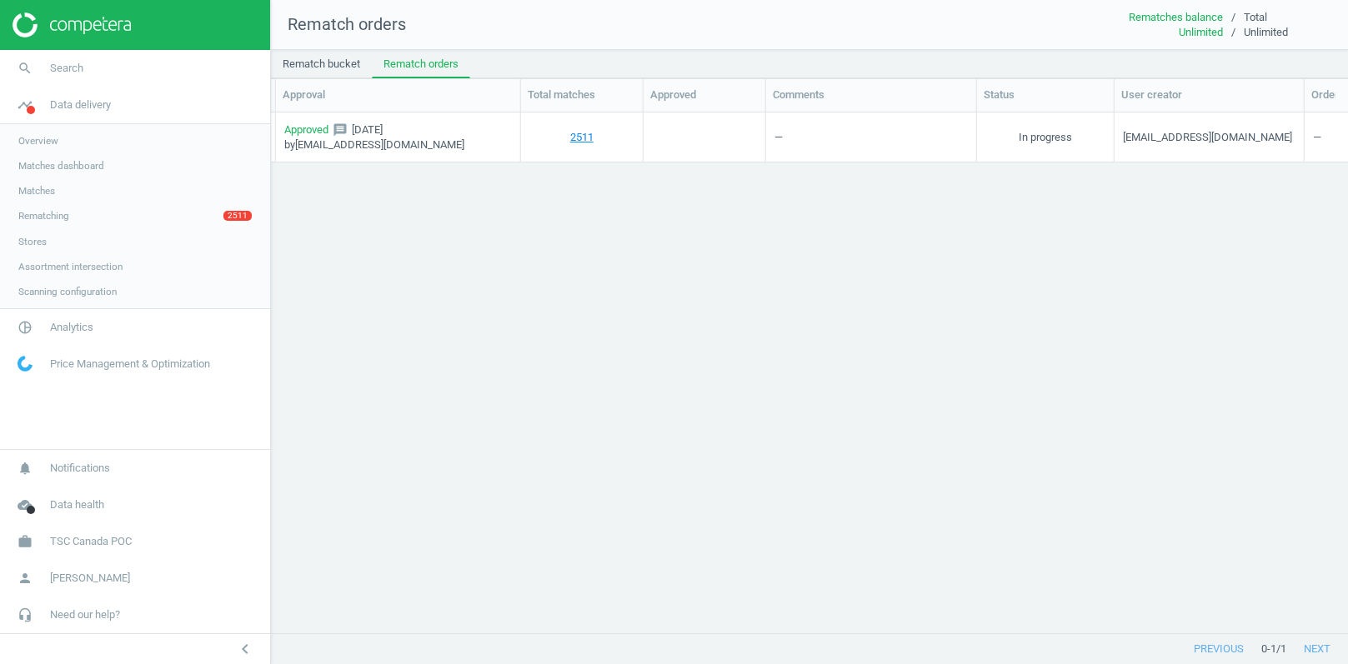
scroll to position [0, 0]
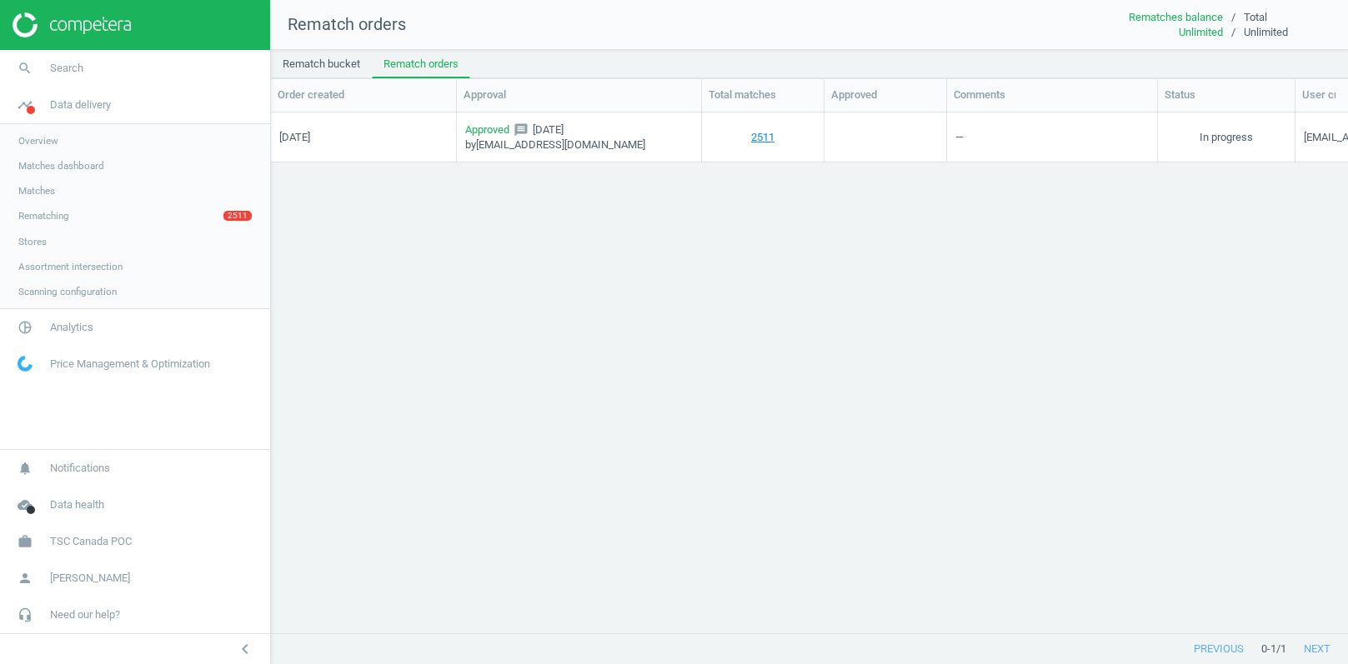
click at [627, 125] on div "Approved message 29/09/2025 by vv@competera.net" at bounding box center [579, 137] width 228 height 46
click at [28, 188] on span "Matches" at bounding box center [36, 190] width 37 height 13
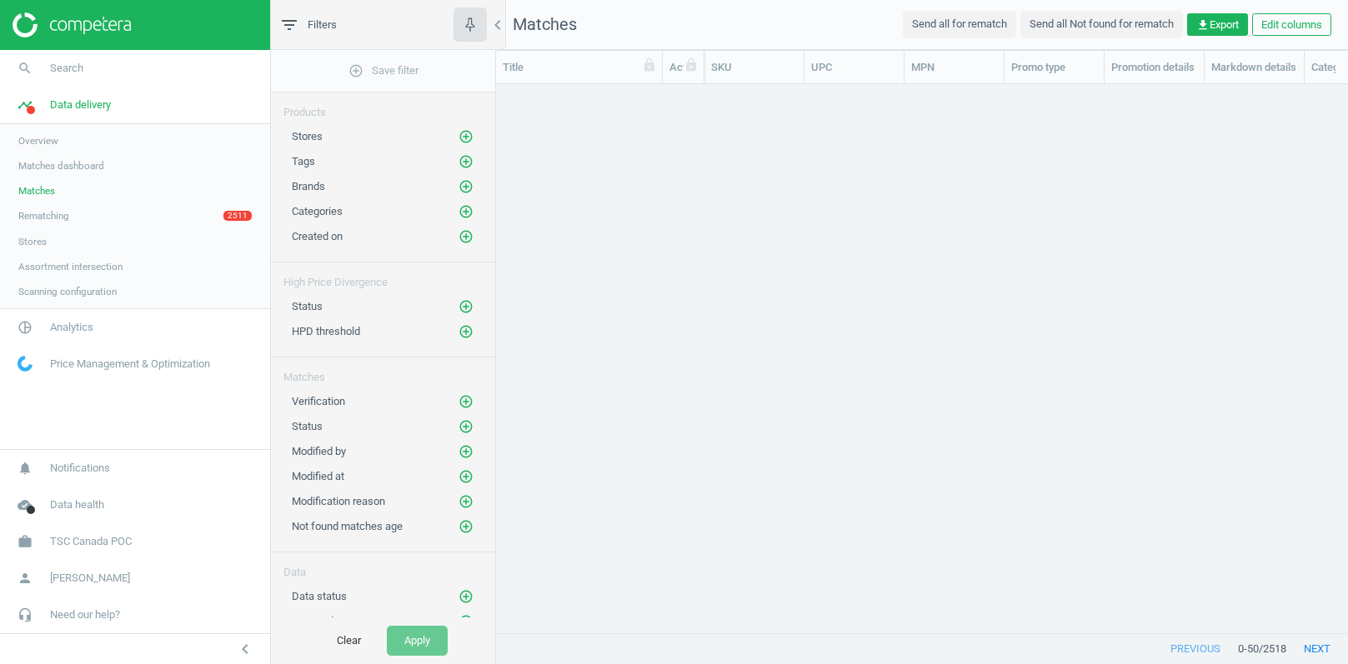
scroll to position [550, 851]
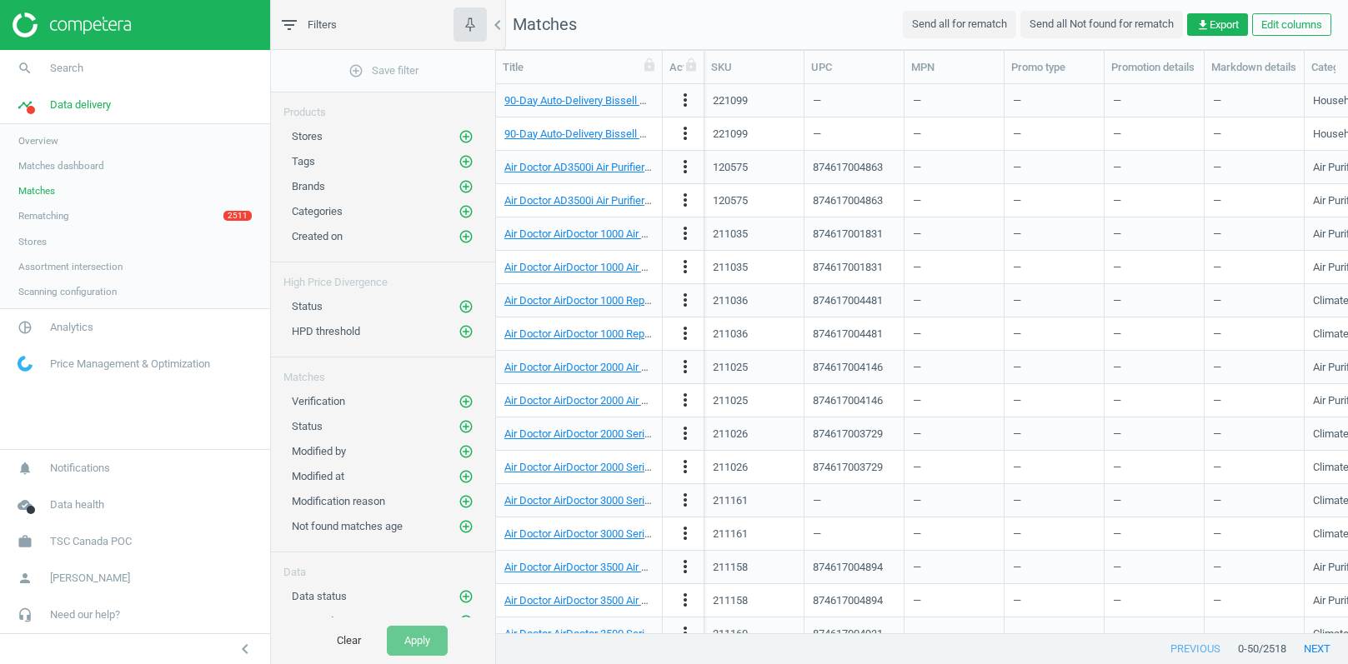
click at [35, 240] on span "Stores" at bounding box center [32, 241] width 28 height 13
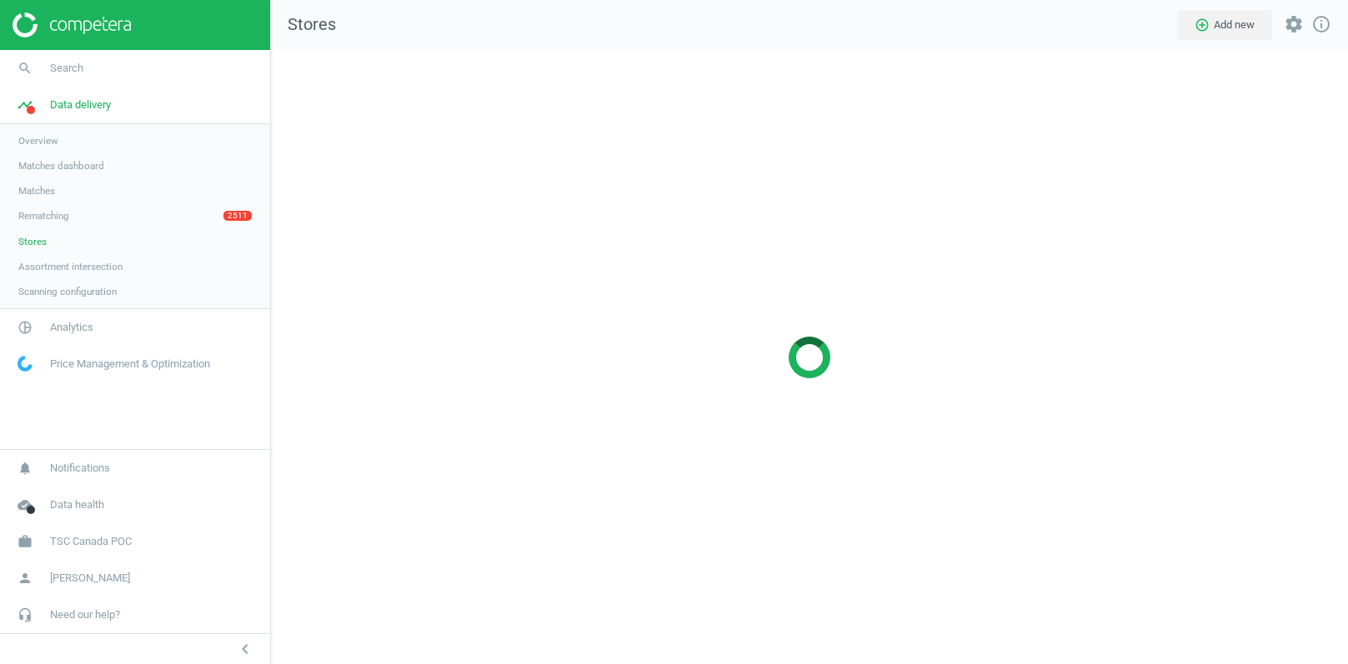
scroll to position [615, 1078]
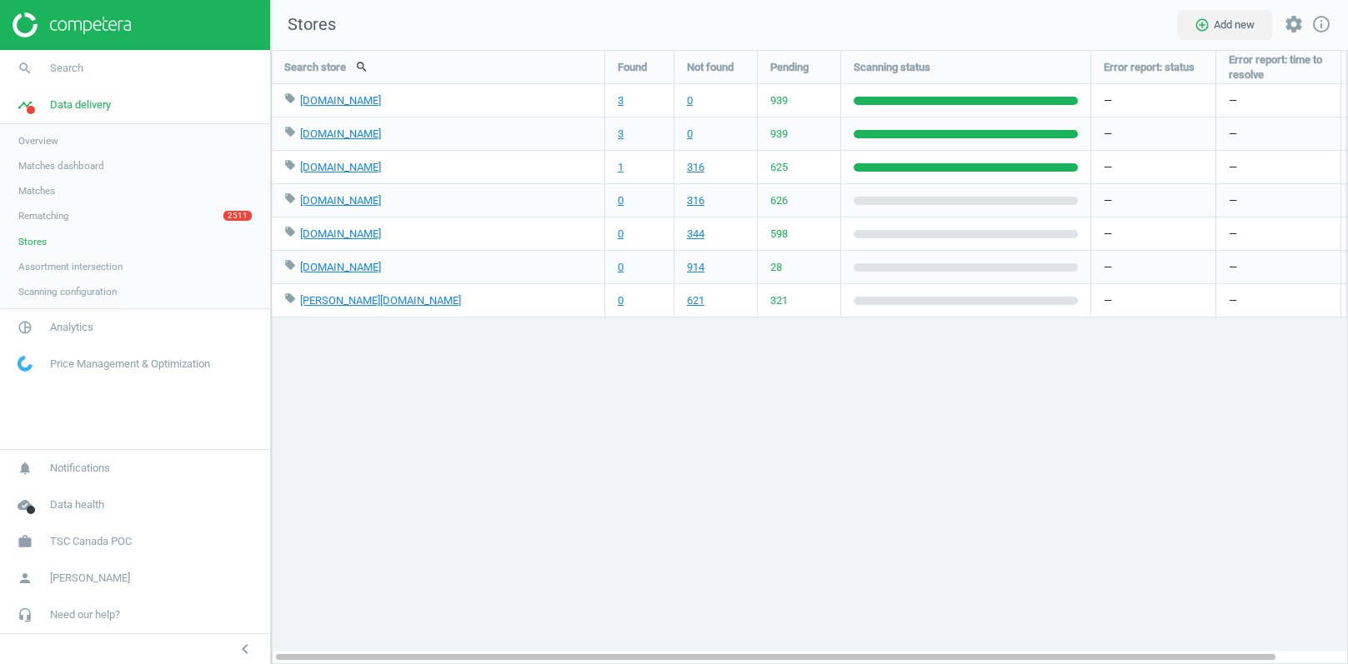
click at [67, 216] on span "Rematching" at bounding box center [43, 215] width 51 height 13
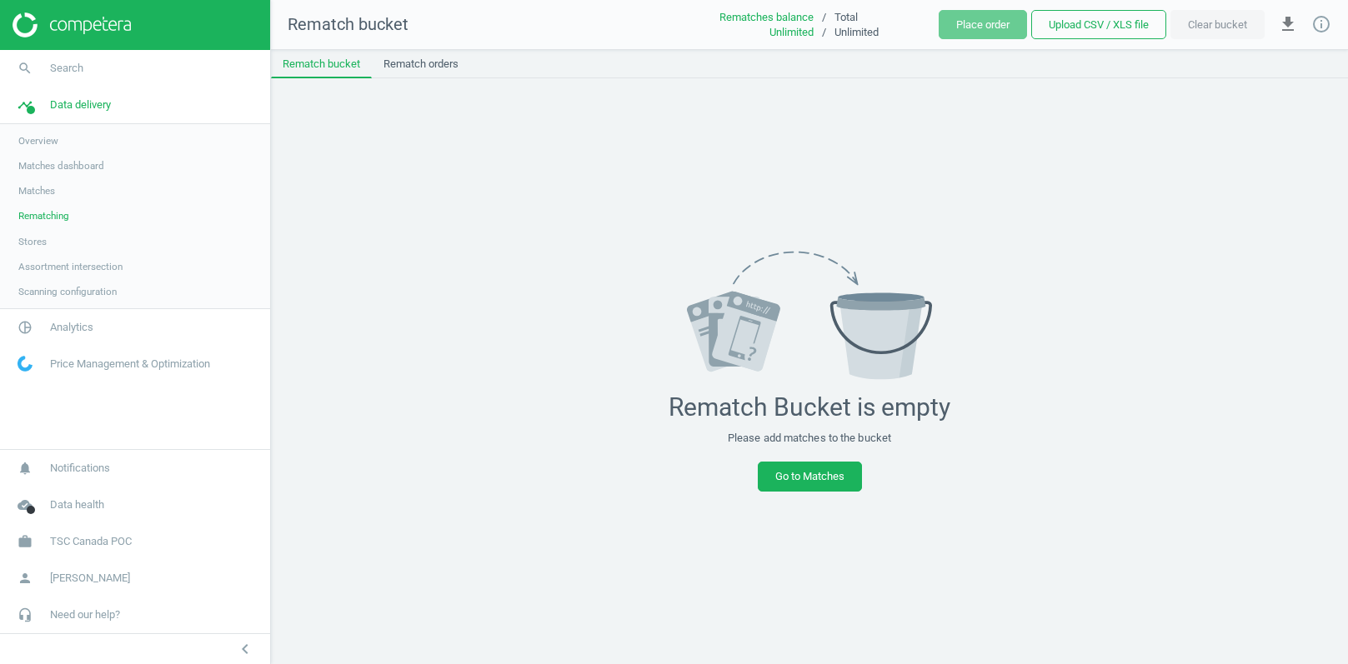
click at [47, 244] on span "Stores" at bounding box center [32, 241] width 28 height 13
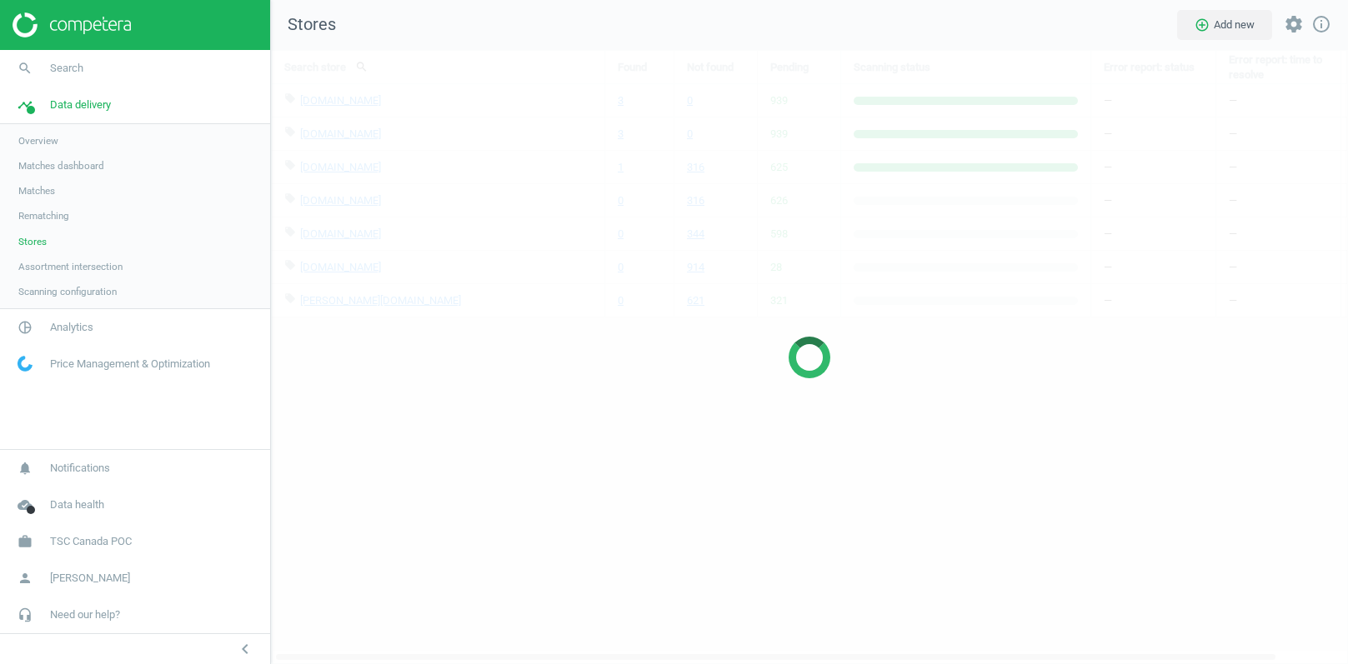
scroll to position [615, 1078]
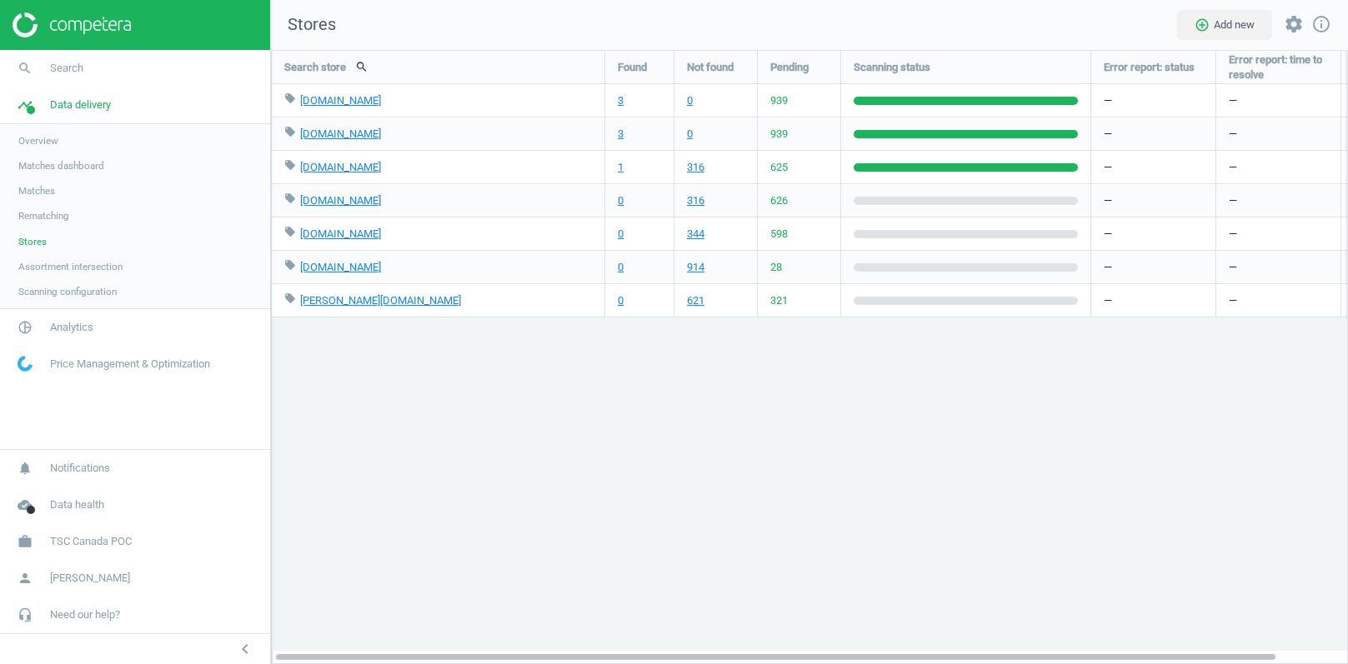
click at [56, 212] on span "Rematching" at bounding box center [43, 215] width 51 height 13
